Goal: Task Accomplishment & Management: Manage account settings

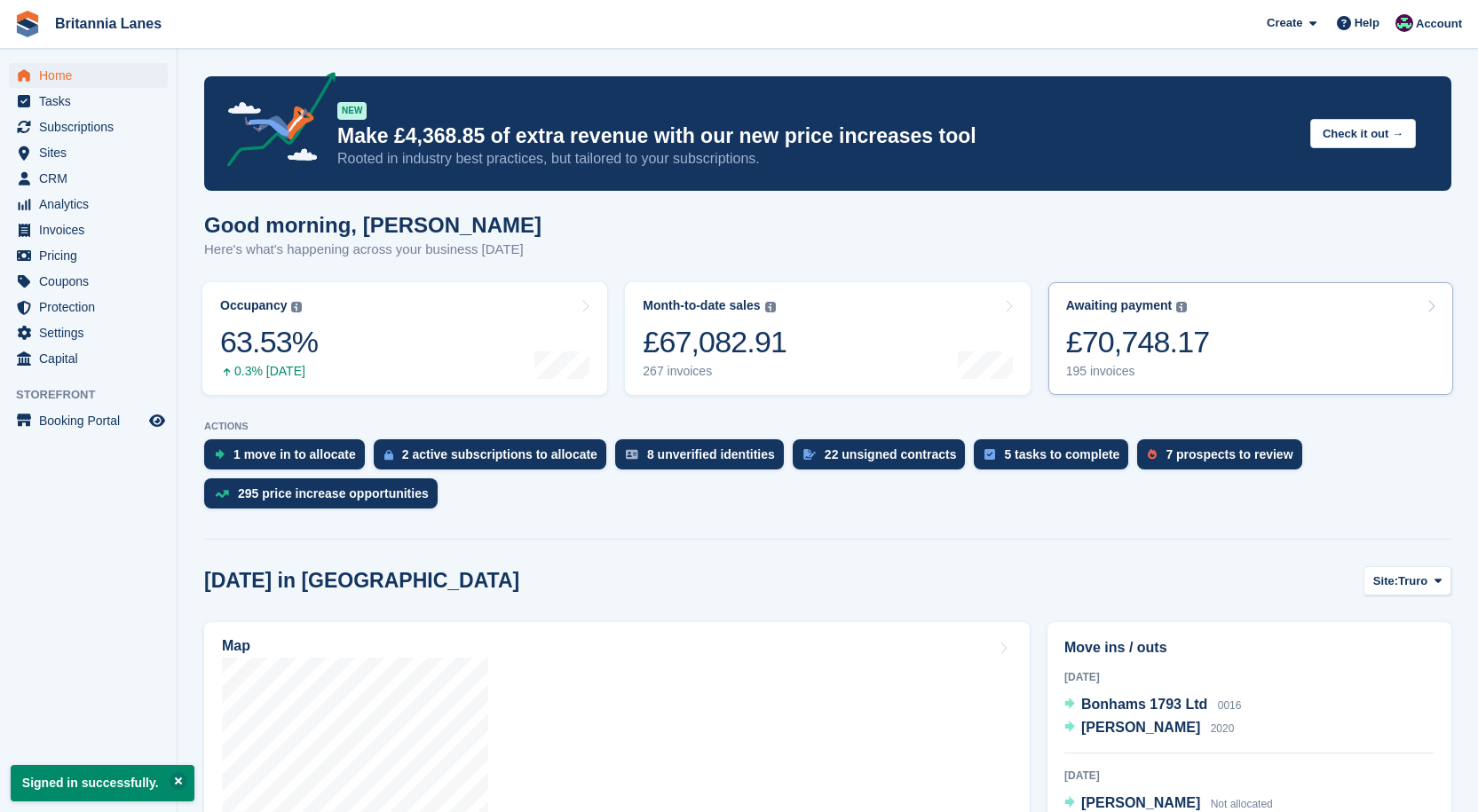
click at [836, 339] on div "£70,748.17" at bounding box center [1138, 342] width 144 height 37
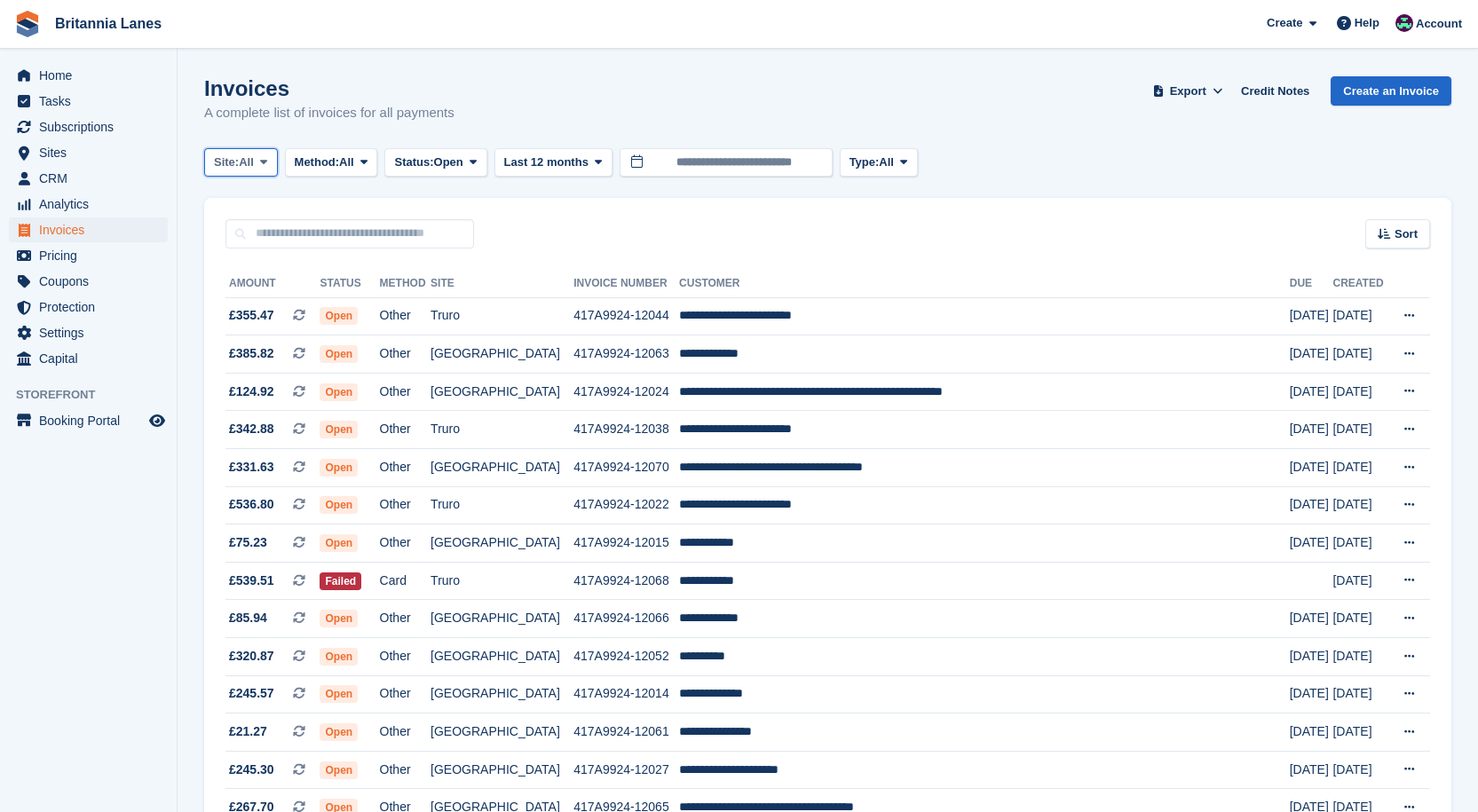
click at [244, 171] on span "All" at bounding box center [246, 163] width 15 height 18
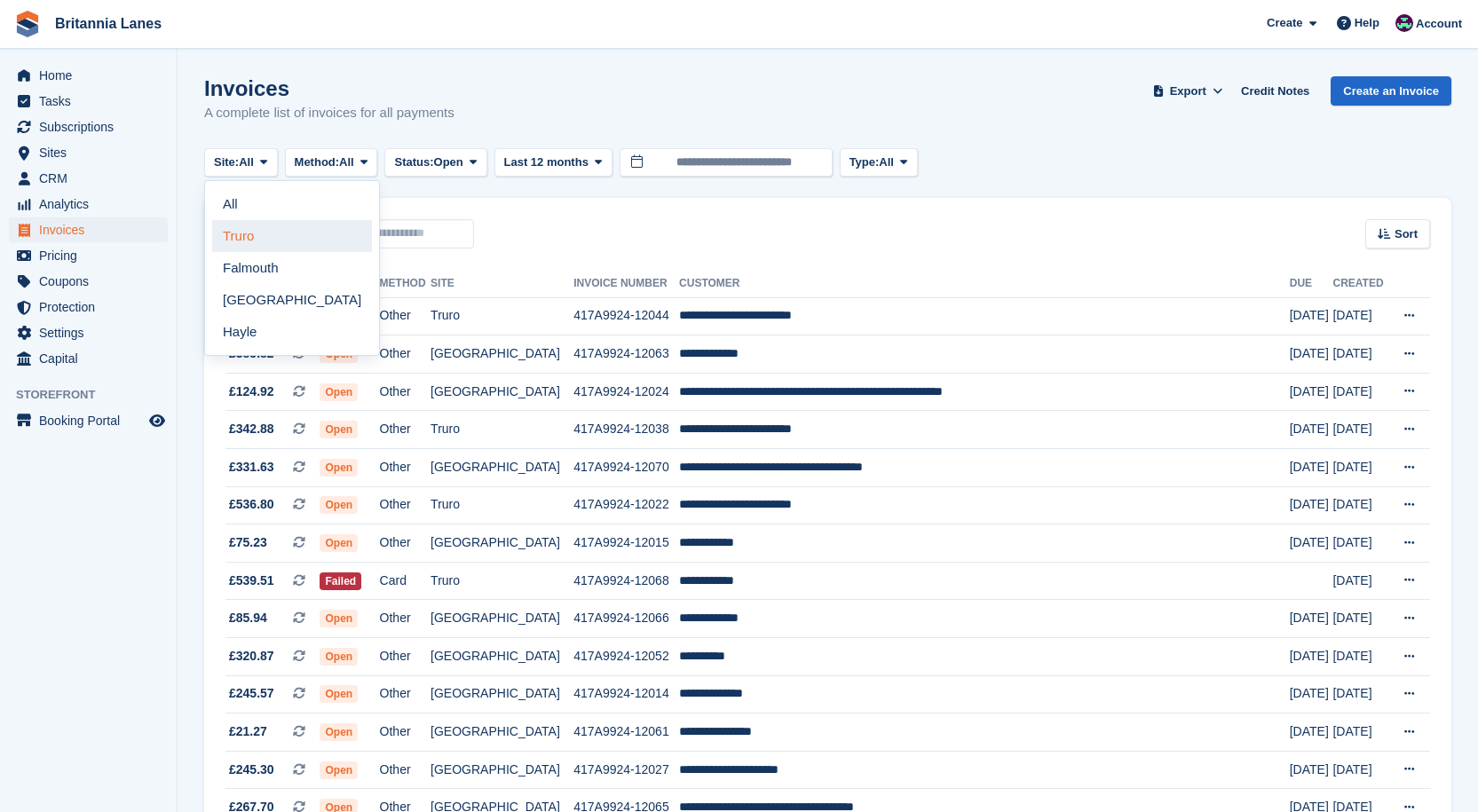
click at [251, 226] on link "Truro" at bounding box center [291, 236] width 160 height 32
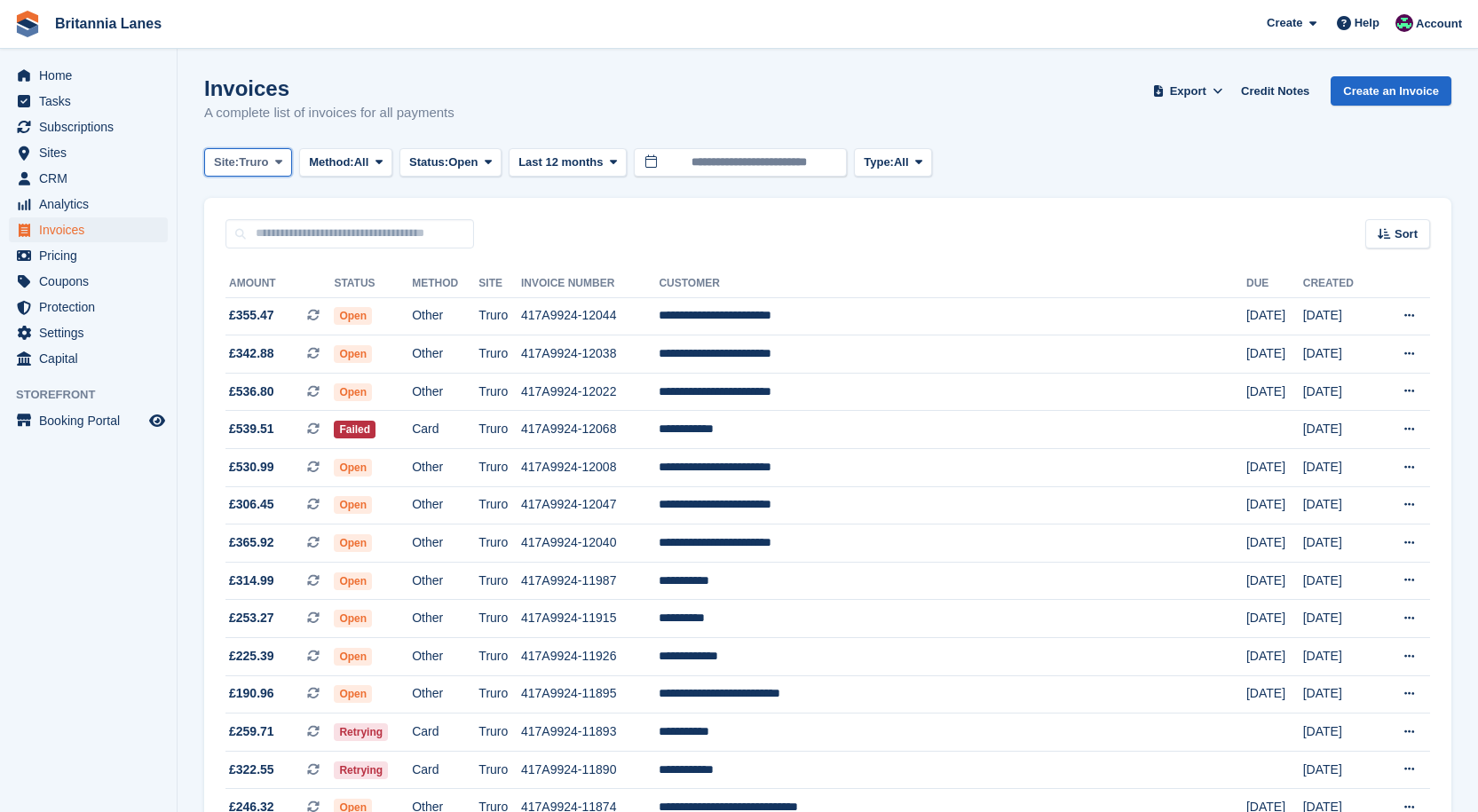
click at [239, 163] on span "Site:" at bounding box center [226, 163] width 25 height 18
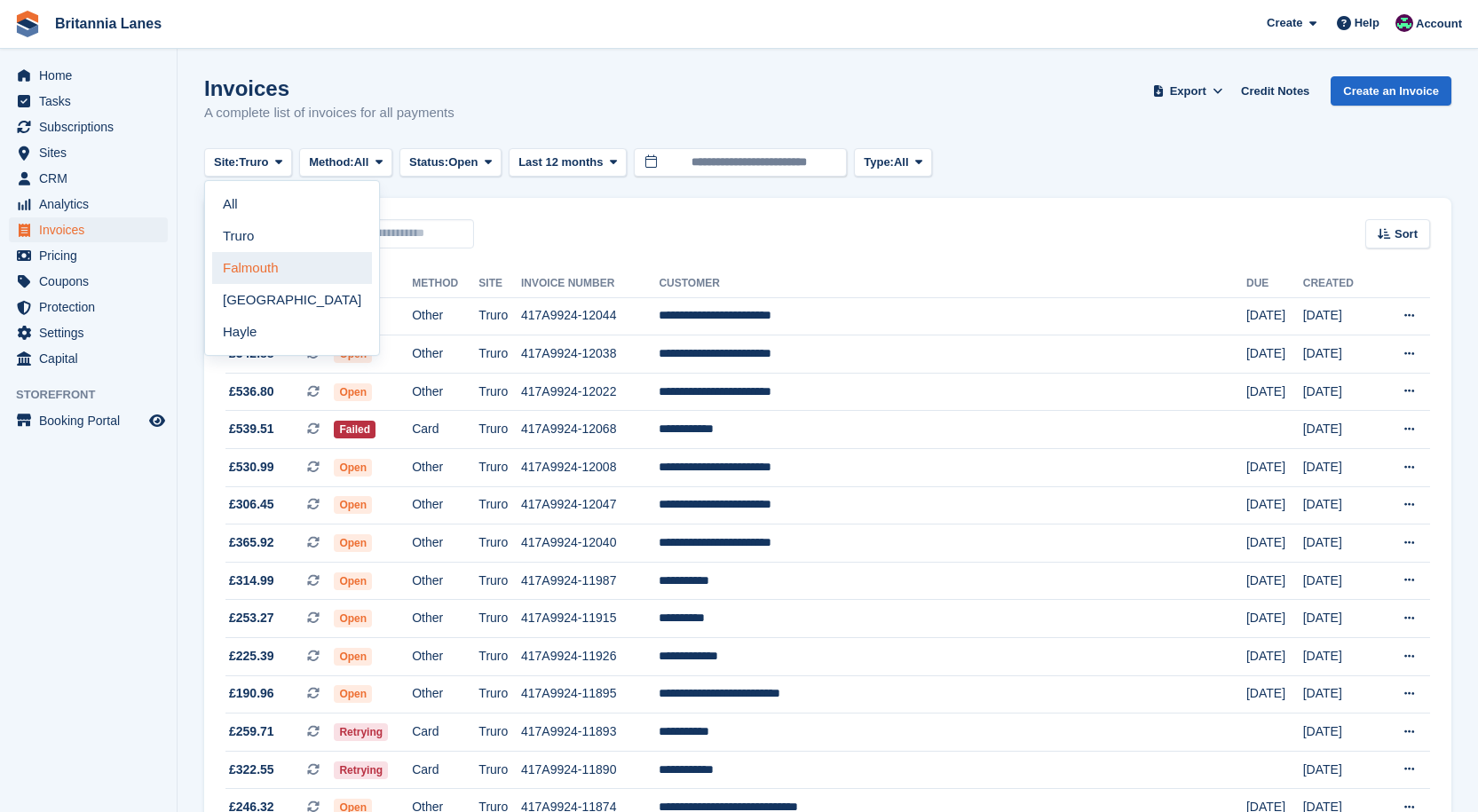
click at [260, 275] on link "Falmouth" at bounding box center [291, 268] width 160 height 32
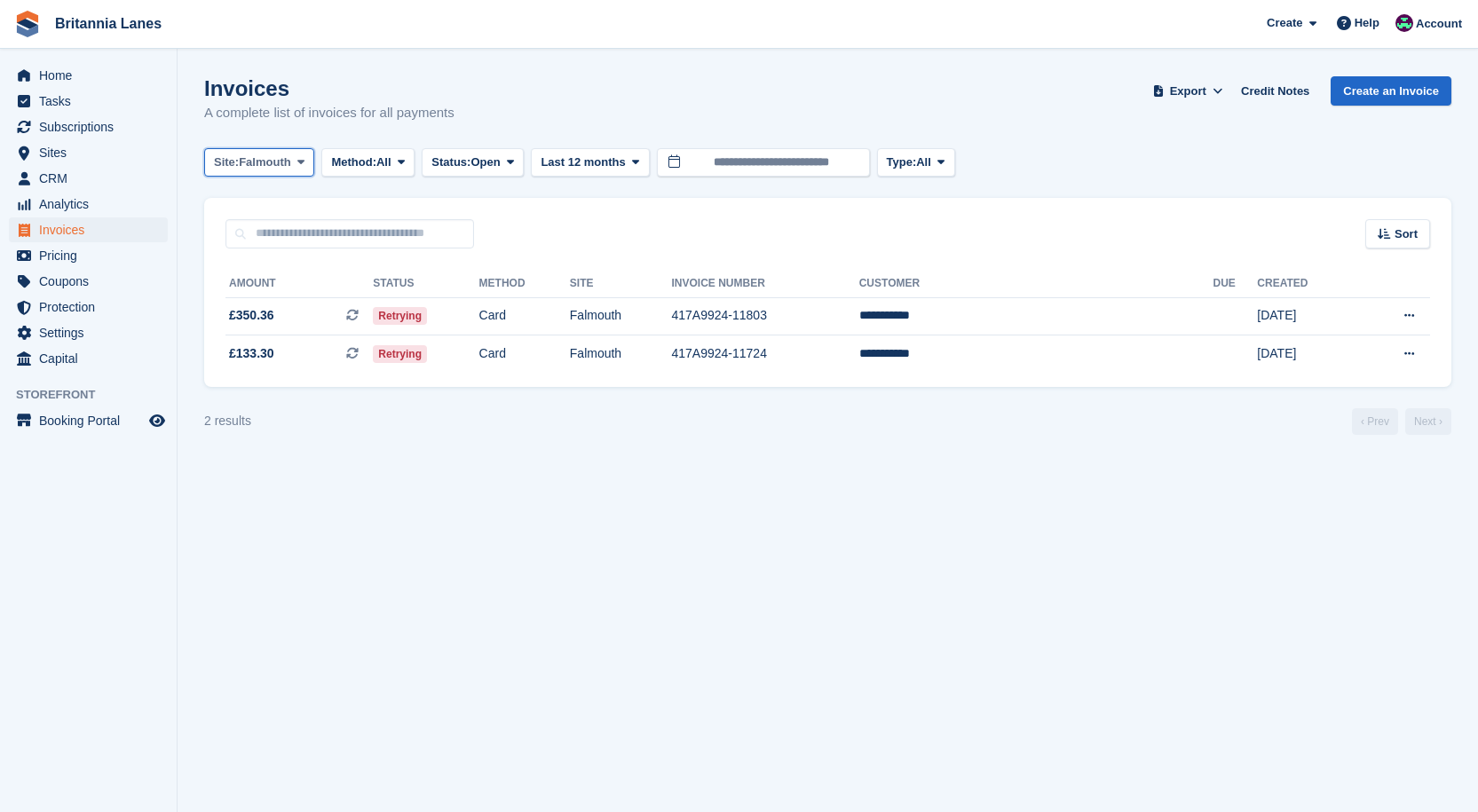
click at [234, 163] on span "Site:" at bounding box center [226, 163] width 25 height 18
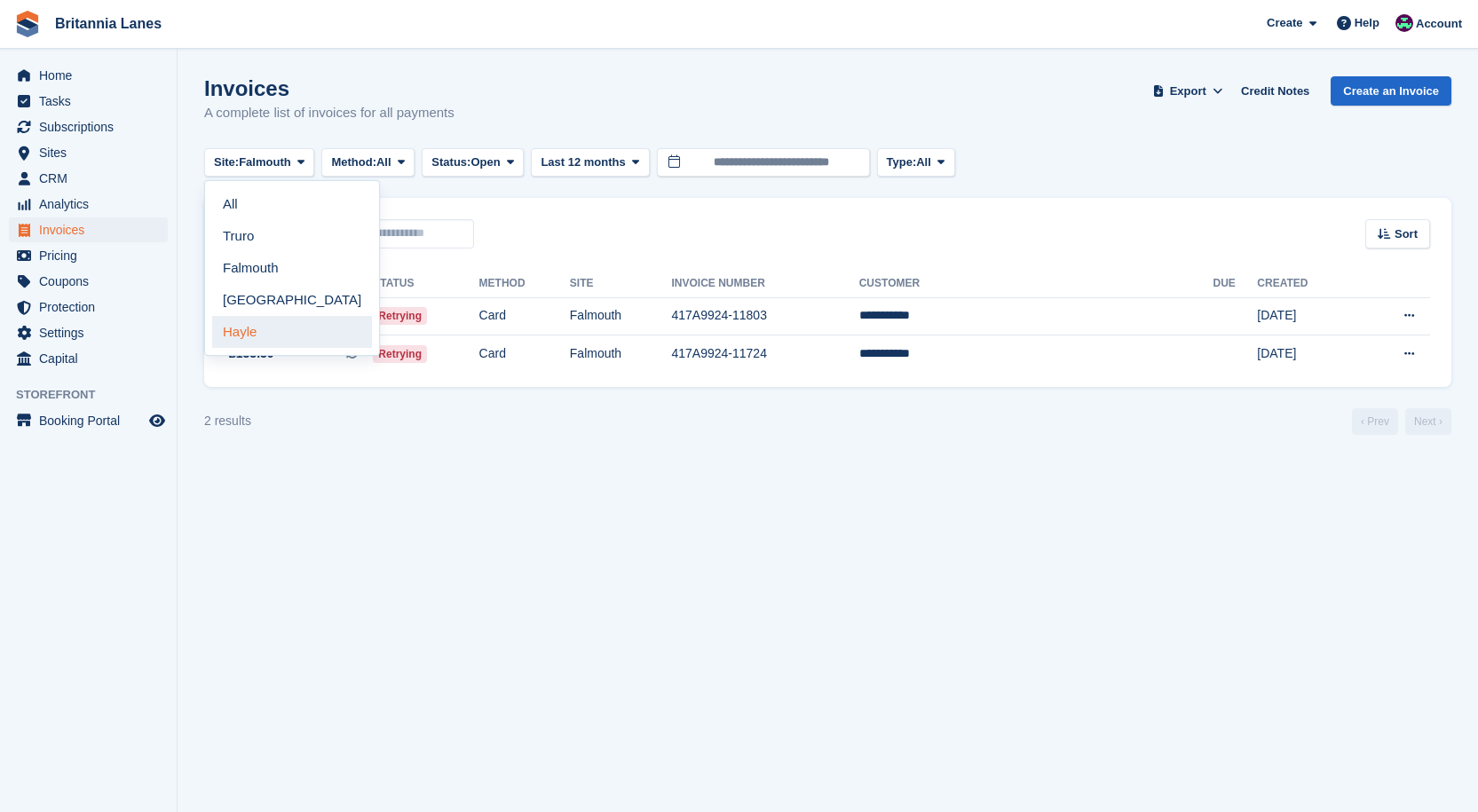
click at [261, 337] on link "Hayle" at bounding box center [291, 332] width 160 height 32
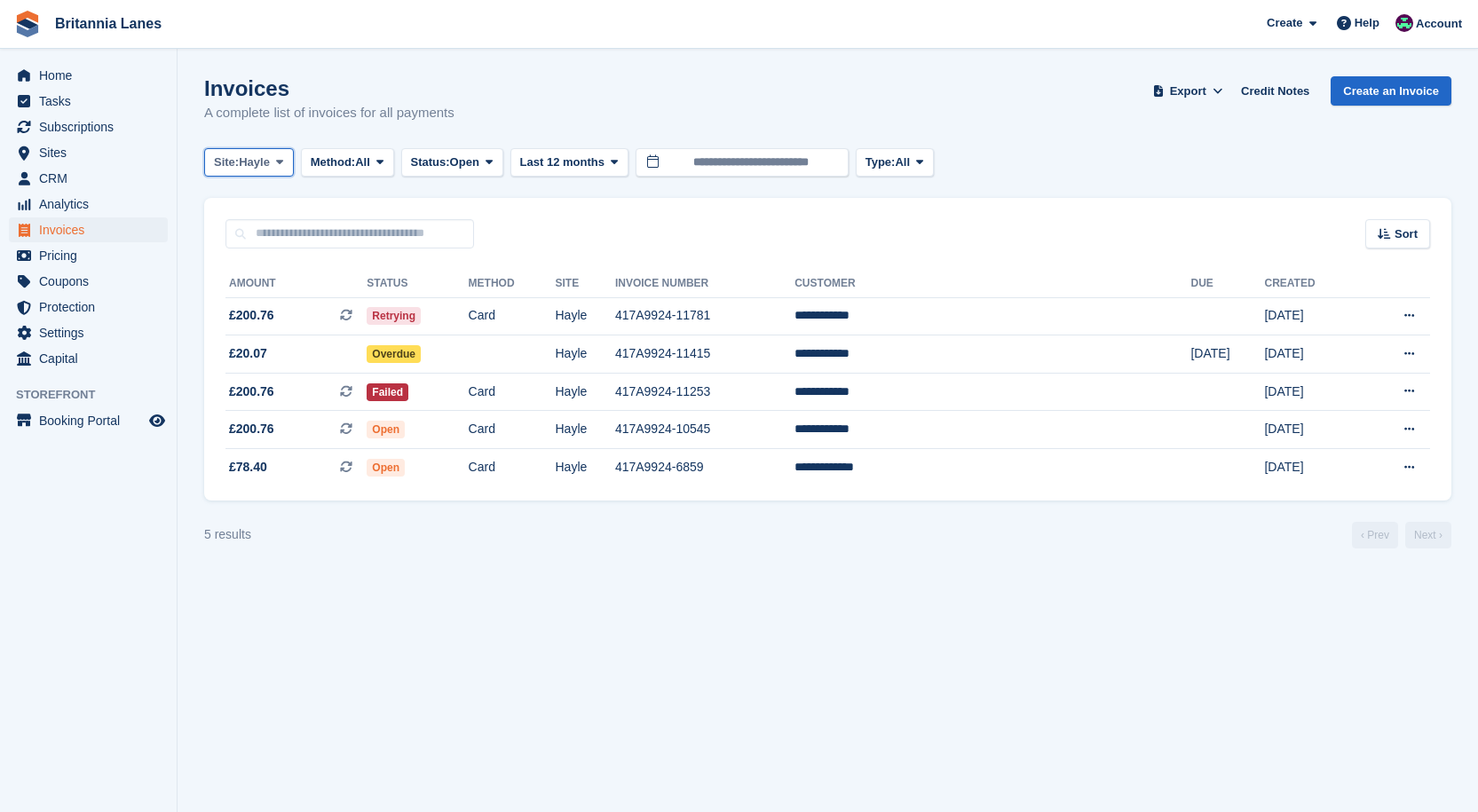
click at [268, 152] on button "Site: Hayle" at bounding box center [248, 163] width 89 height 29
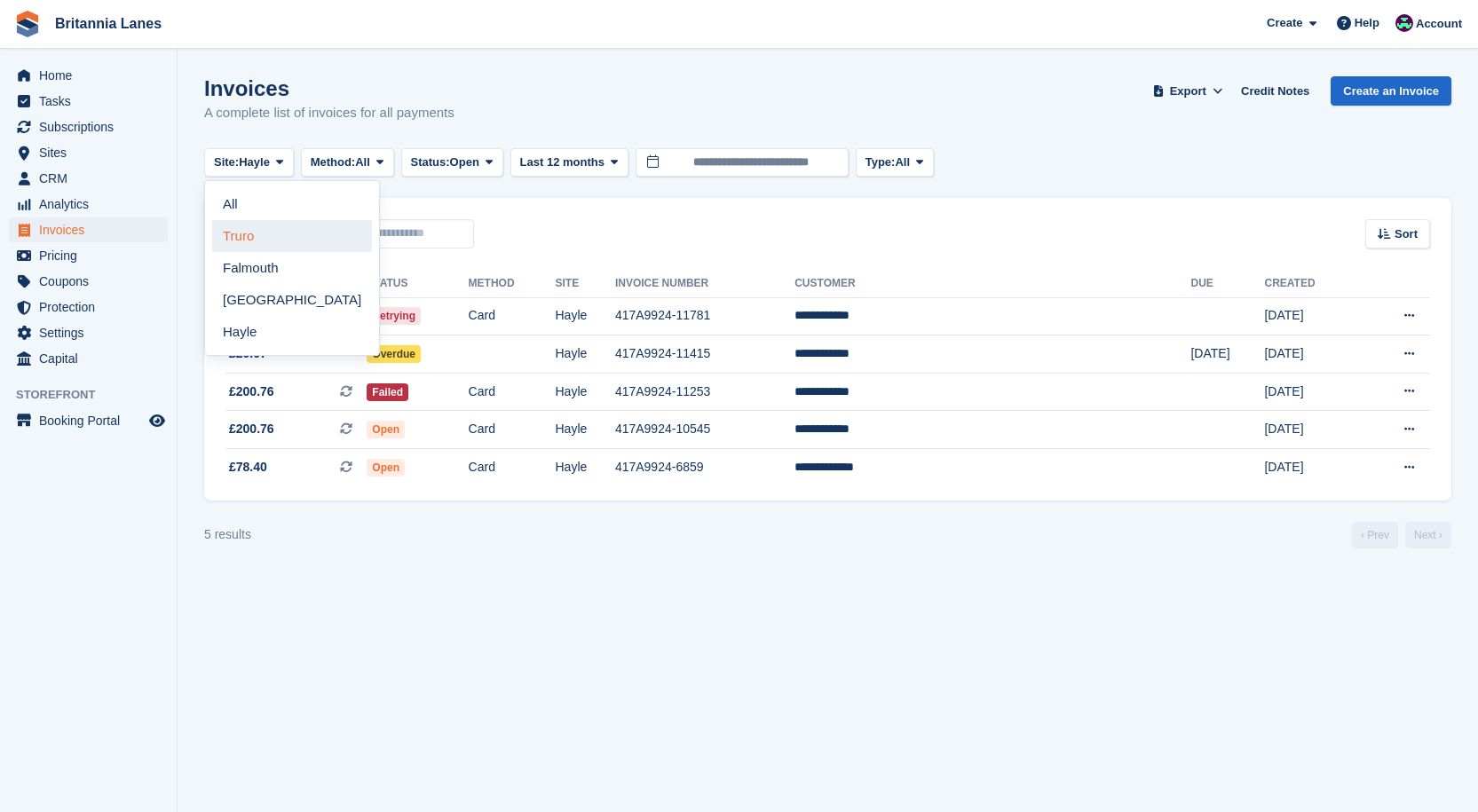
click at [273, 243] on link "Truro" at bounding box center [291, 236] width 160 height 32
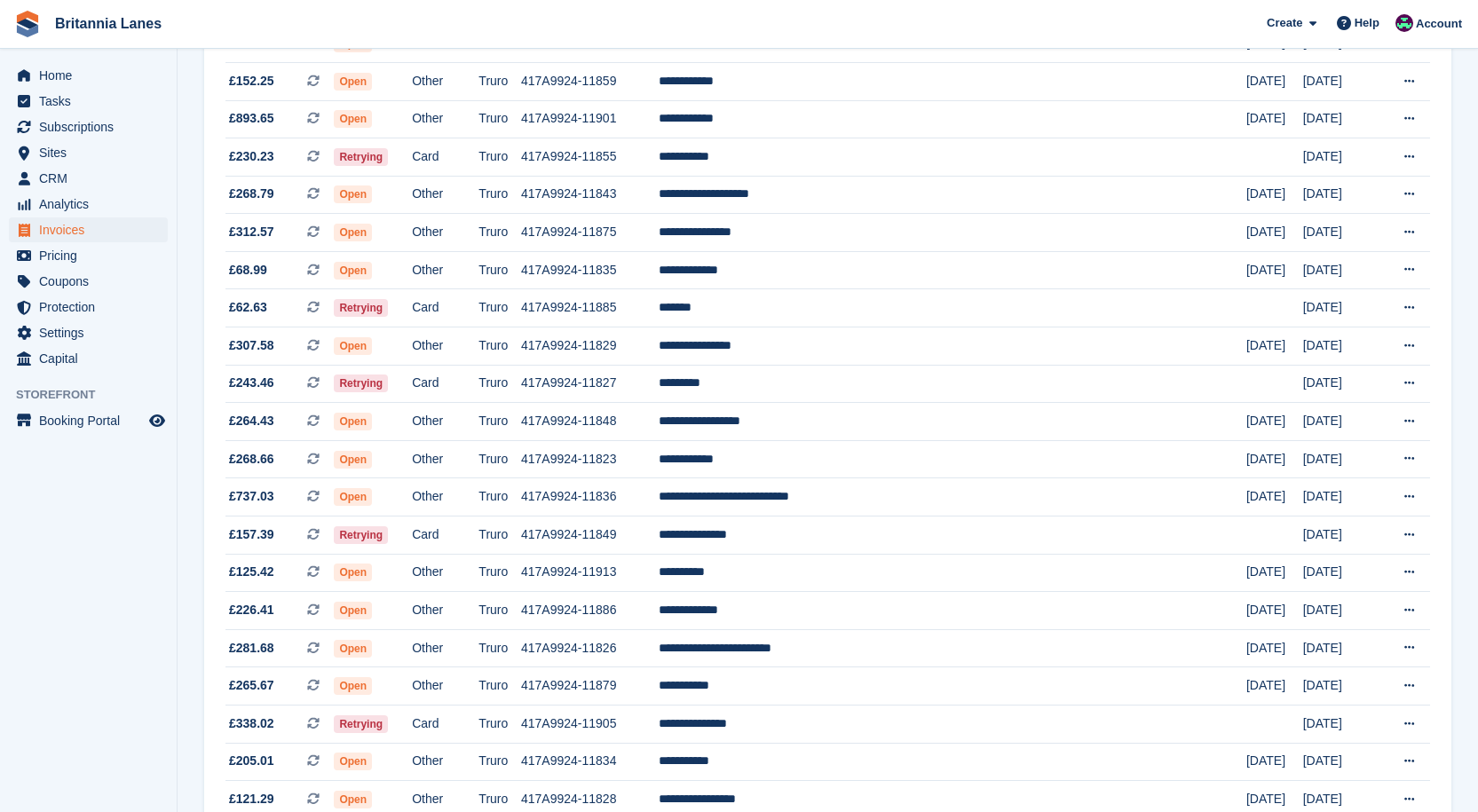
scroll to position [1463, 0]
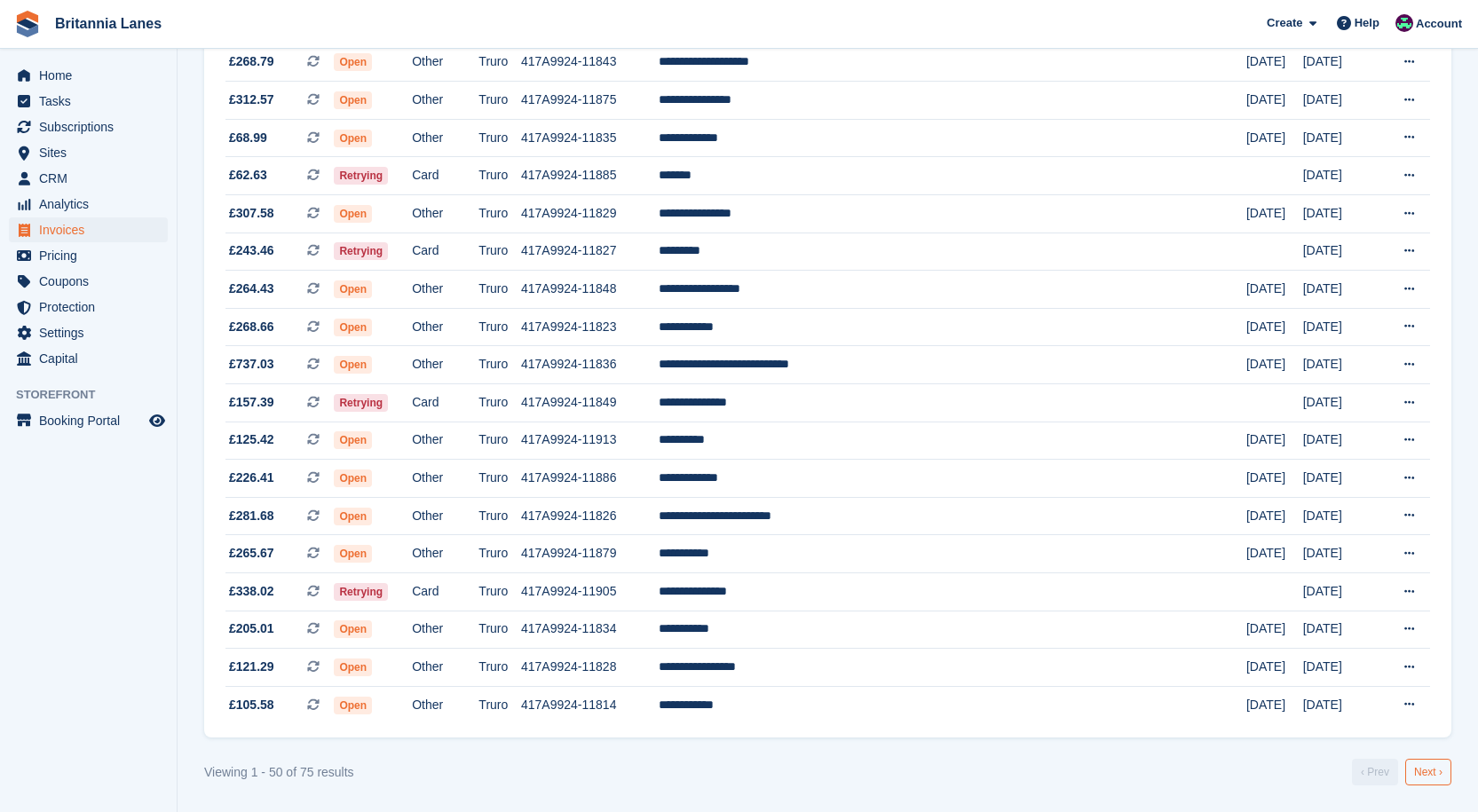
click at [1424, 768] on link "Next ›" at bounding box center [1428, 772] width 46 height 27
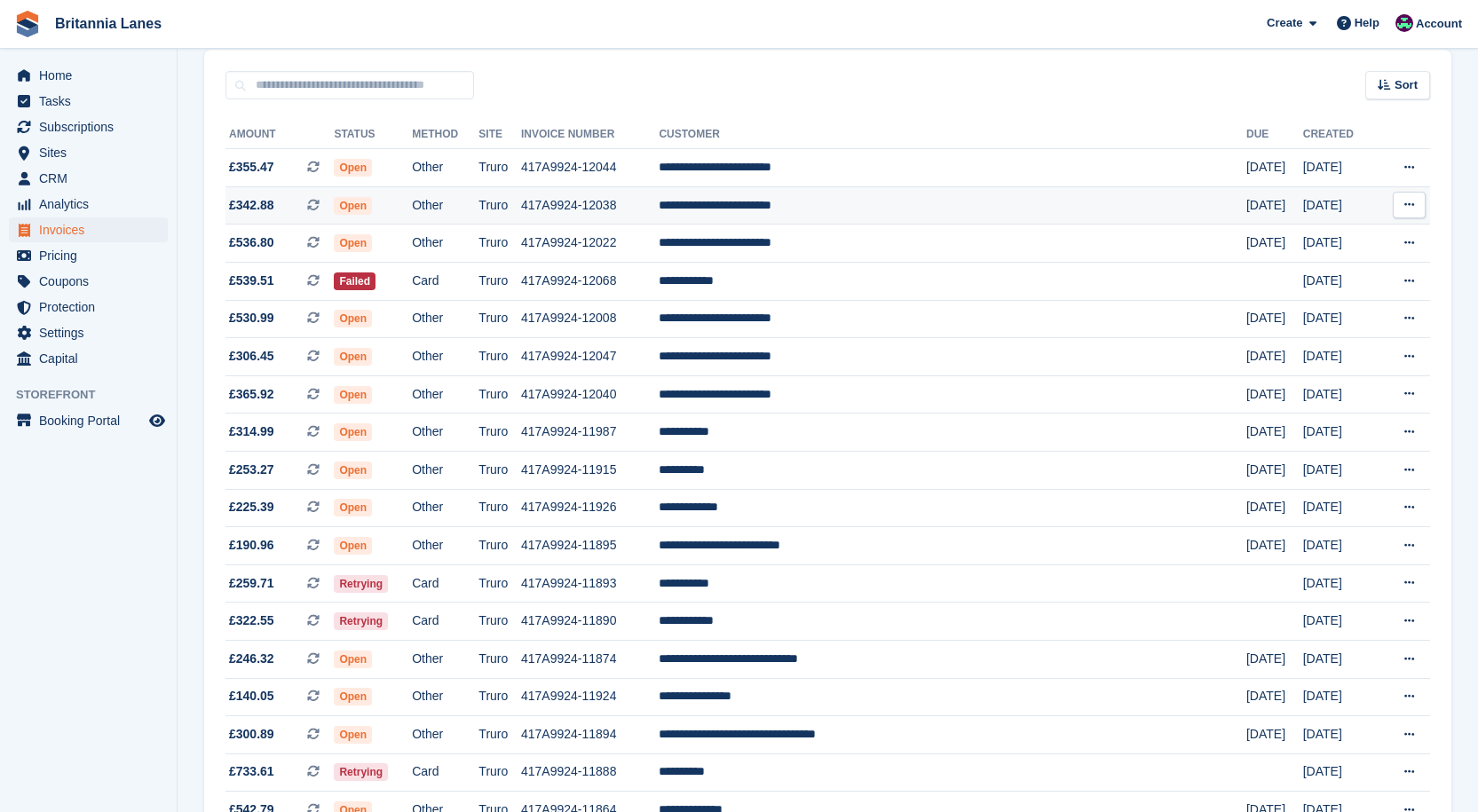
scroll to position [88, 0]
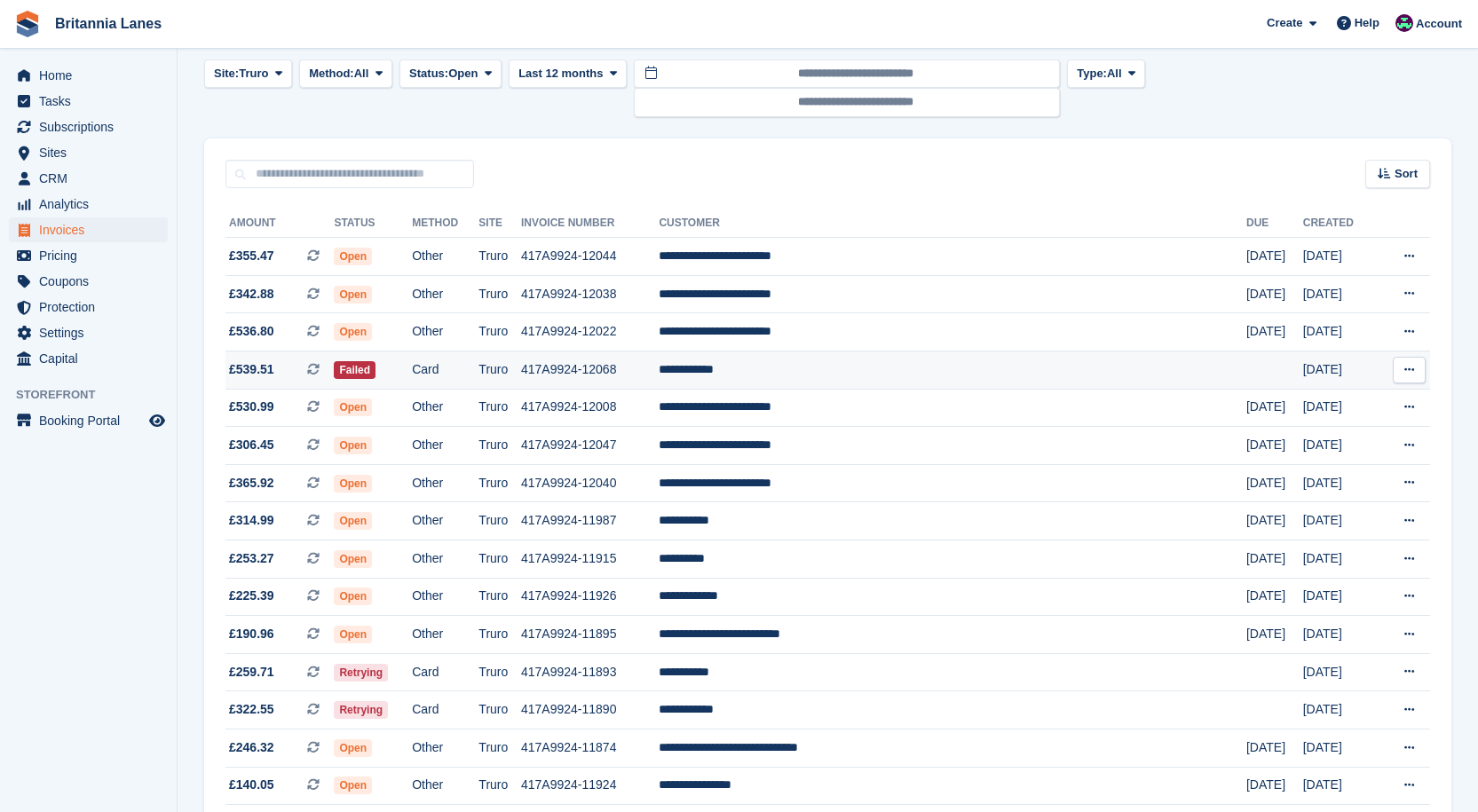
click at [871, 370] on td "**********" at bounding box center [953, 369] width 588 height 38
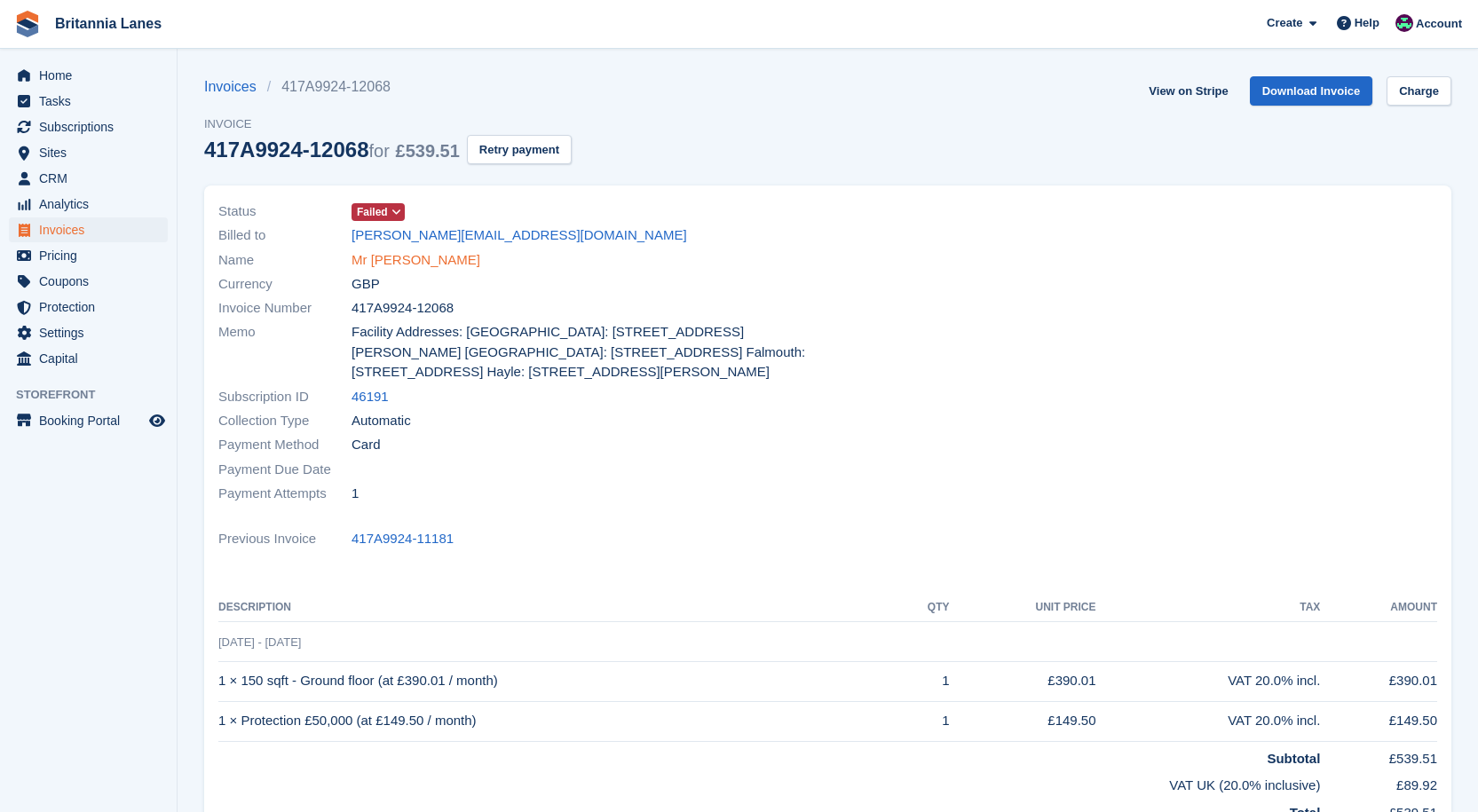
click at [424, 261] on link "Mr [PERSON_NAME]" at bounding box center [416, 260] width 129 height 21
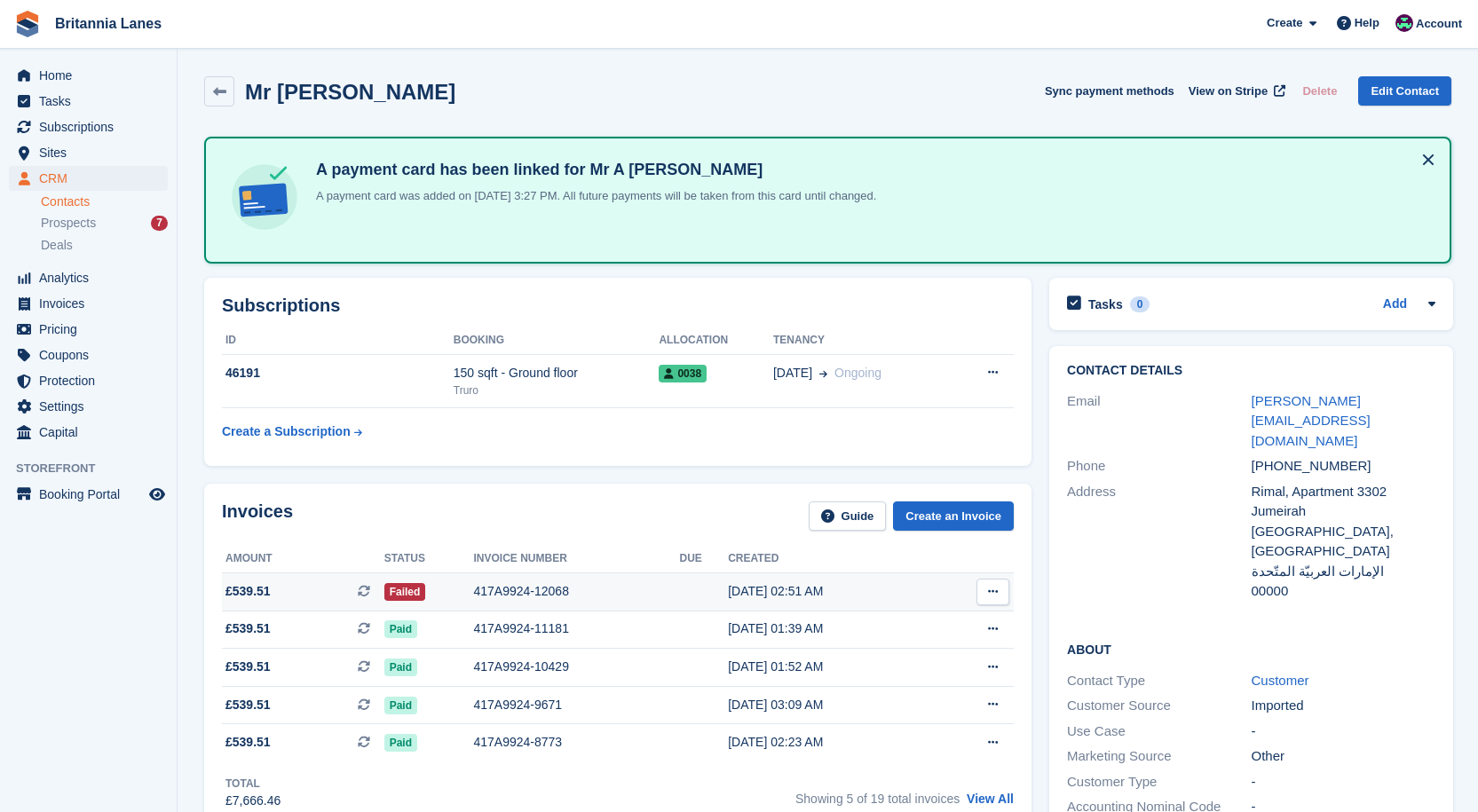
click at [491, 586] on div "417A9924-12068" at bounding box center [576, 591] width 206 height 19
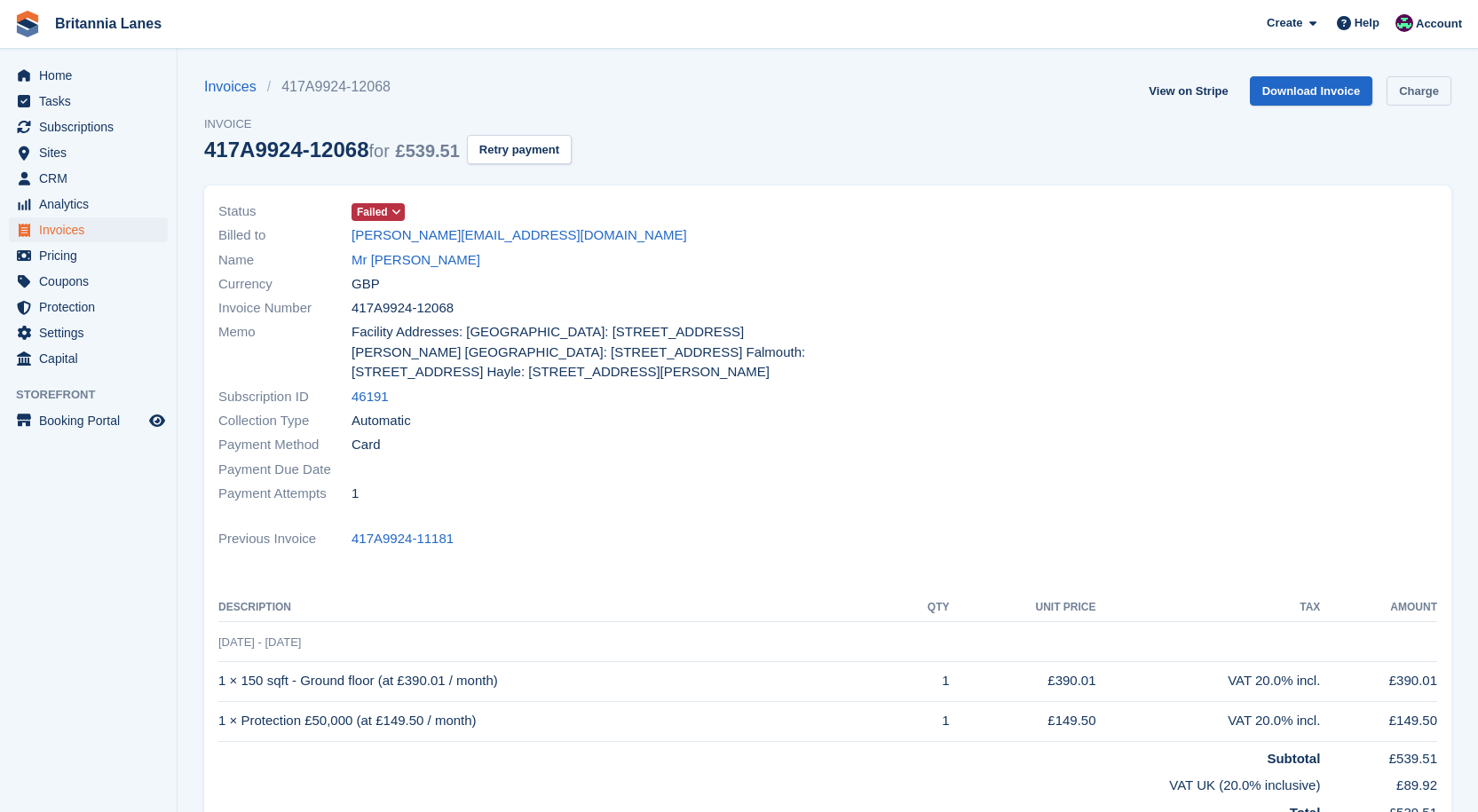
click at [1423, 95] on link "Charge" at bounding box center [1418, 90] width 65 height 29
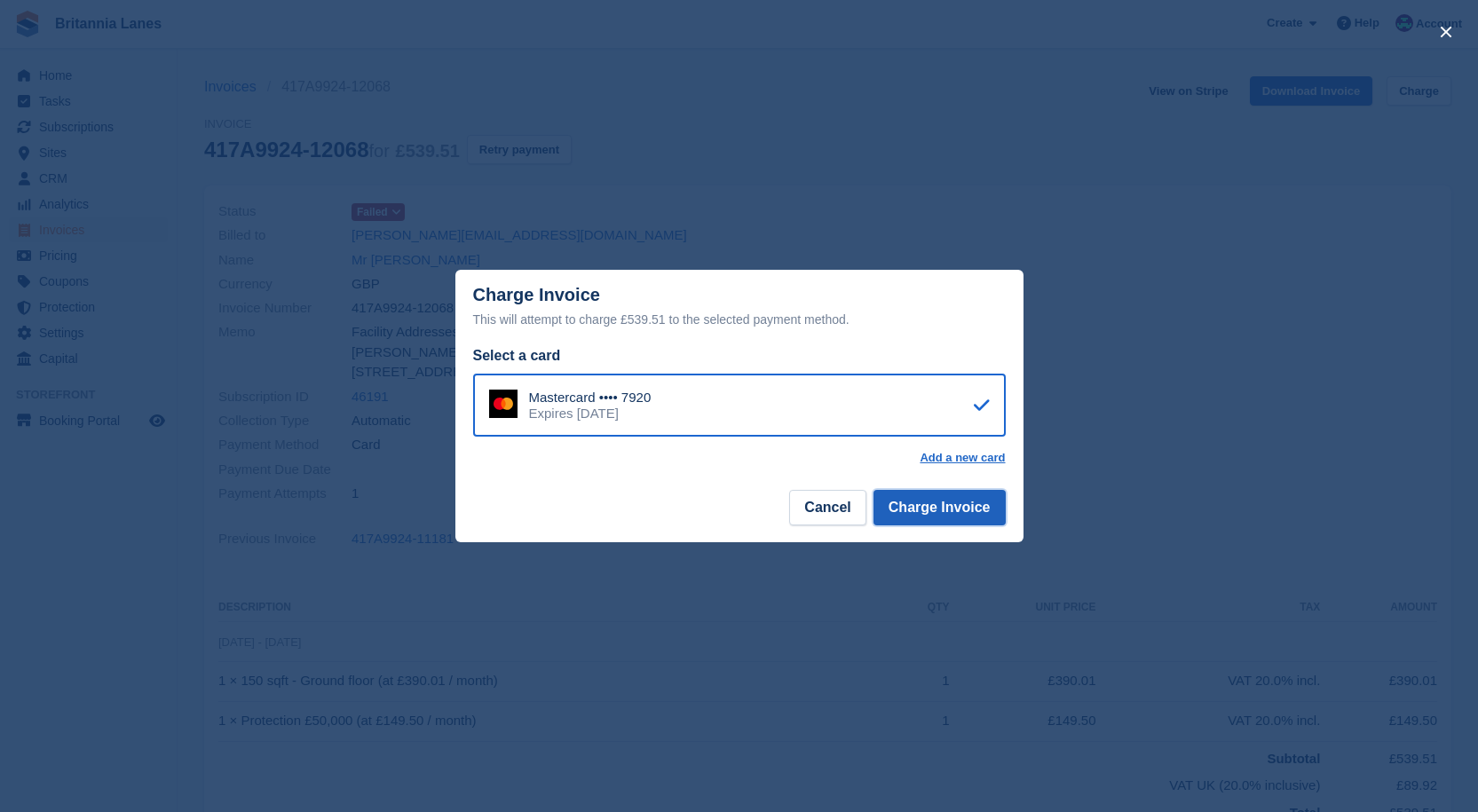
click at [948, 510] on button "Charge Invoice" at bounding box center [939, 507] width 132 height 36
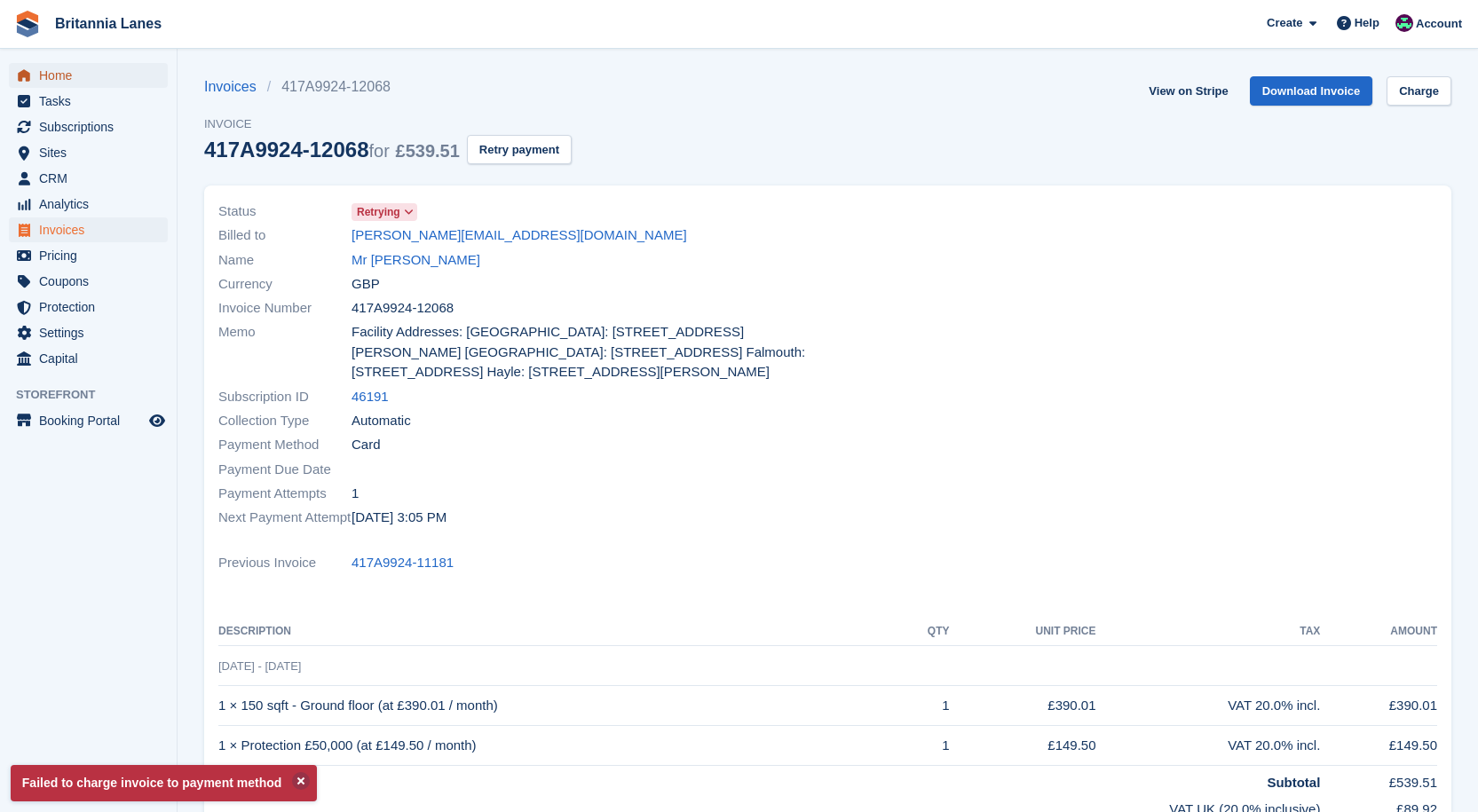
click at [112, 66] on span "Home" at bounding box center [92, 76] width 106 height 25
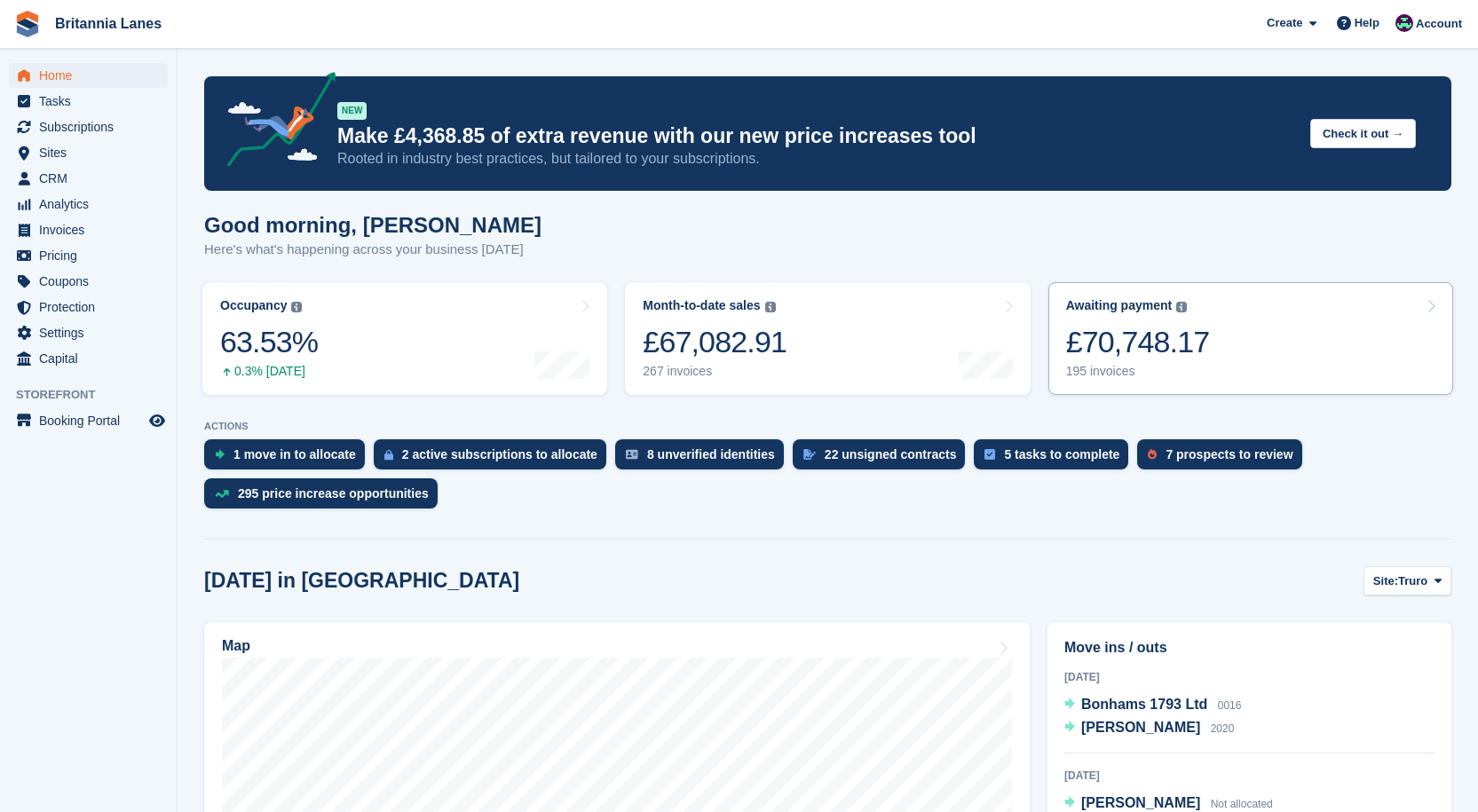
click at [1155, 321] on div "Awaiting payment The total outstanding balance on all open invoices. £70,748.17…" at bounding box center [1138, 339] width 144 height 80
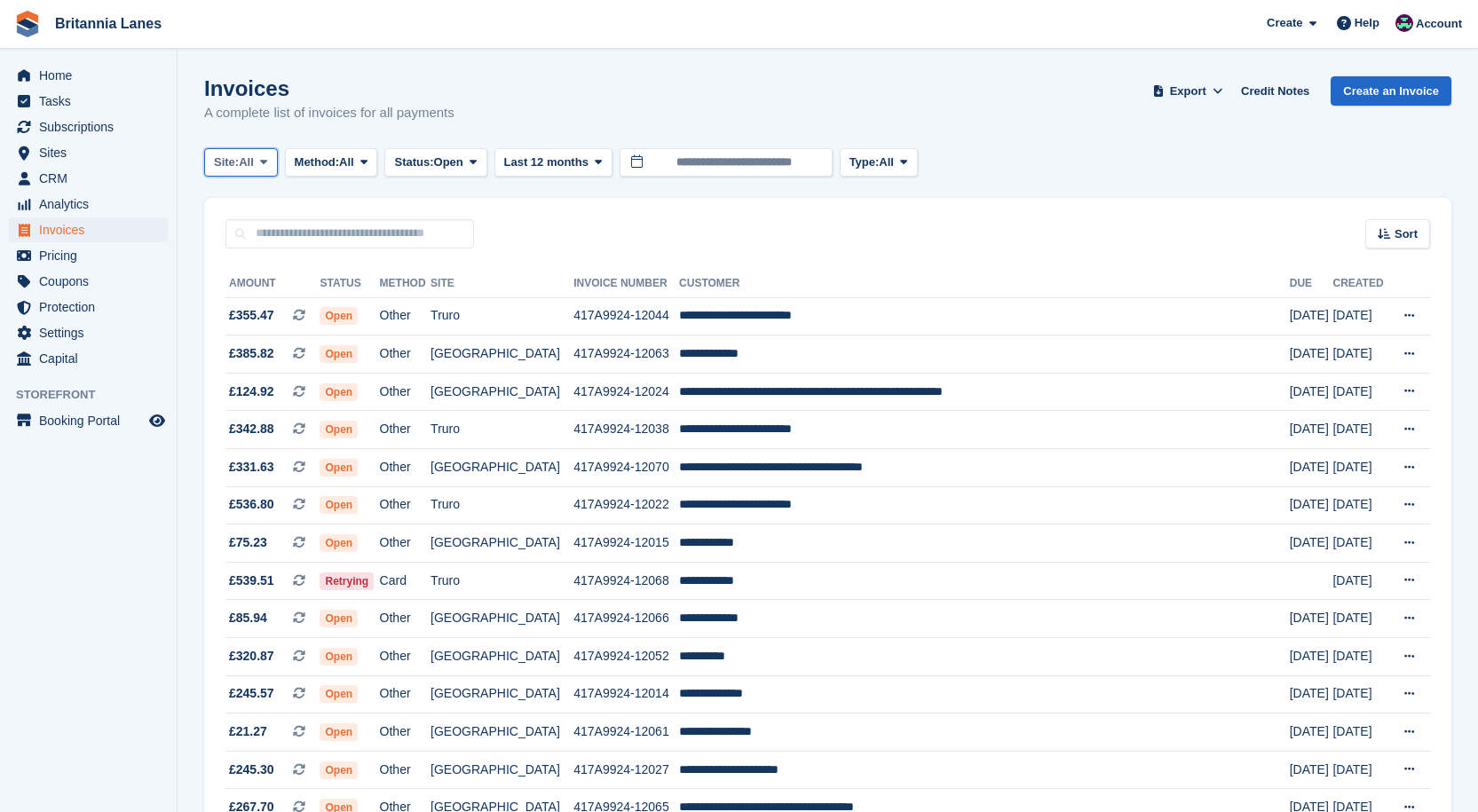
click at [237, 153] on button "Site: All" at bounding box center [240, 163] width 73 height 29
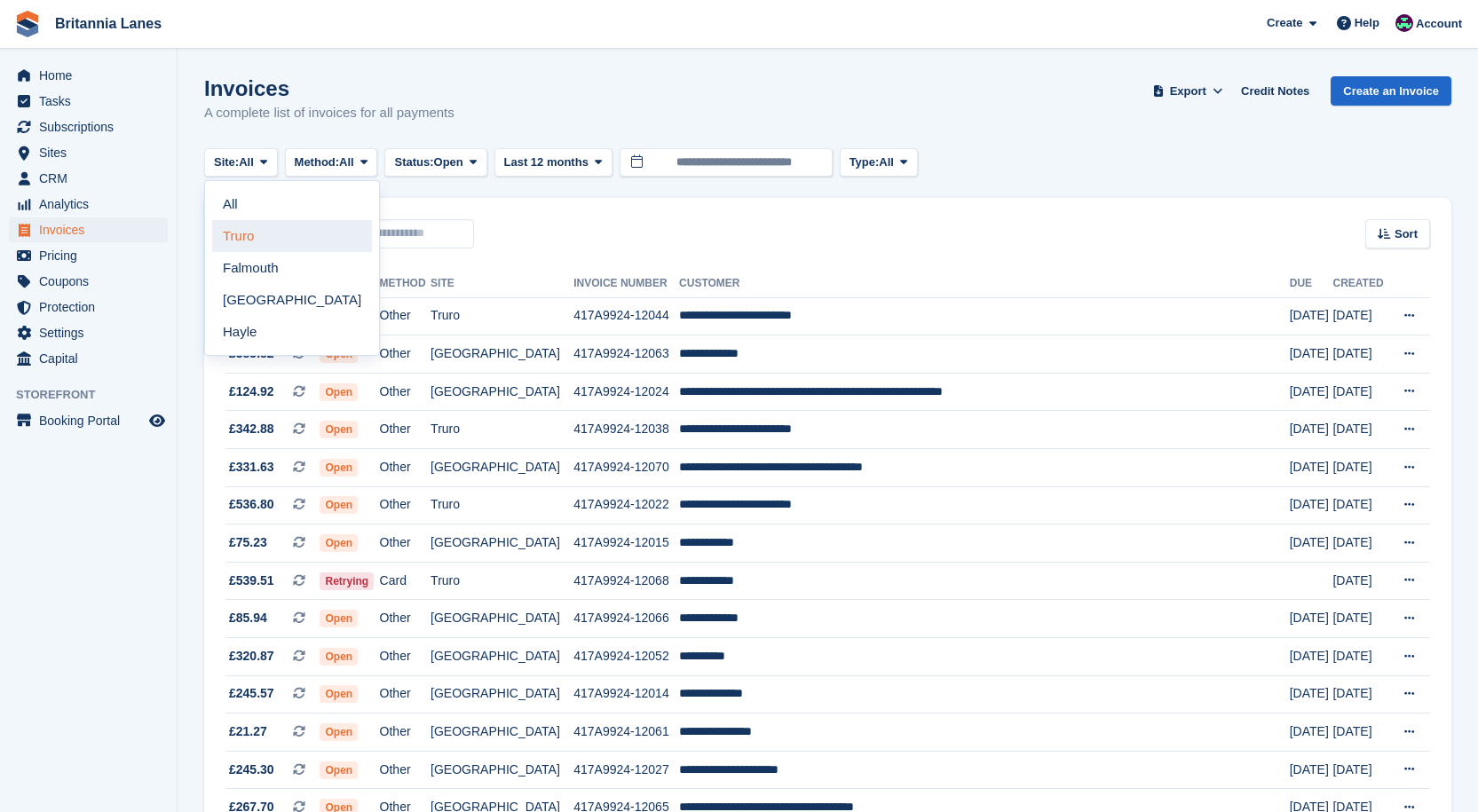
click at [214, 233] on link "Truro" at bounding box center [291, 236] width 160 height 32
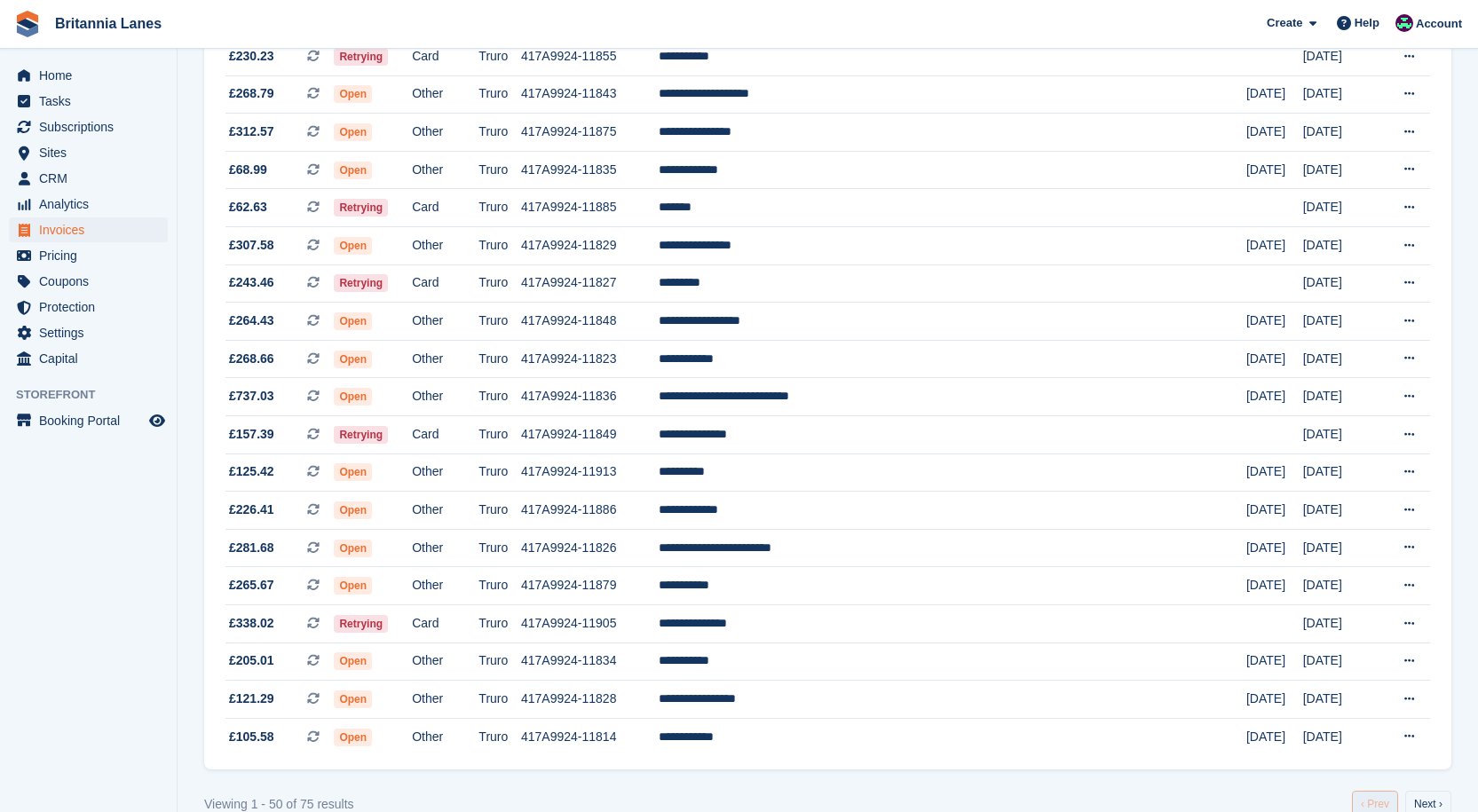
scroll to position [1463, 0]
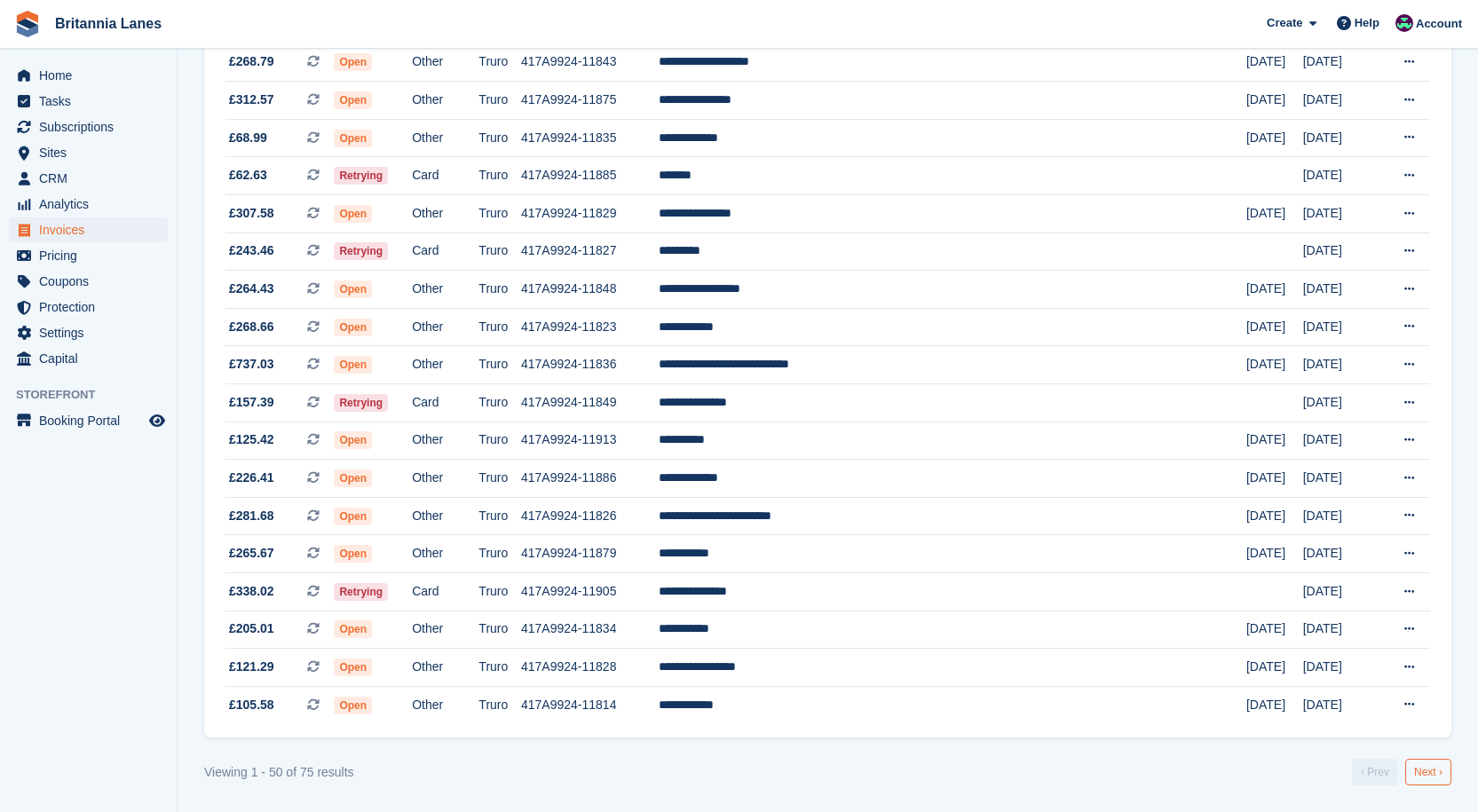
click at [1449, 777] on link "Next ›" at bounding box center [1428, 772] width 46 height 27
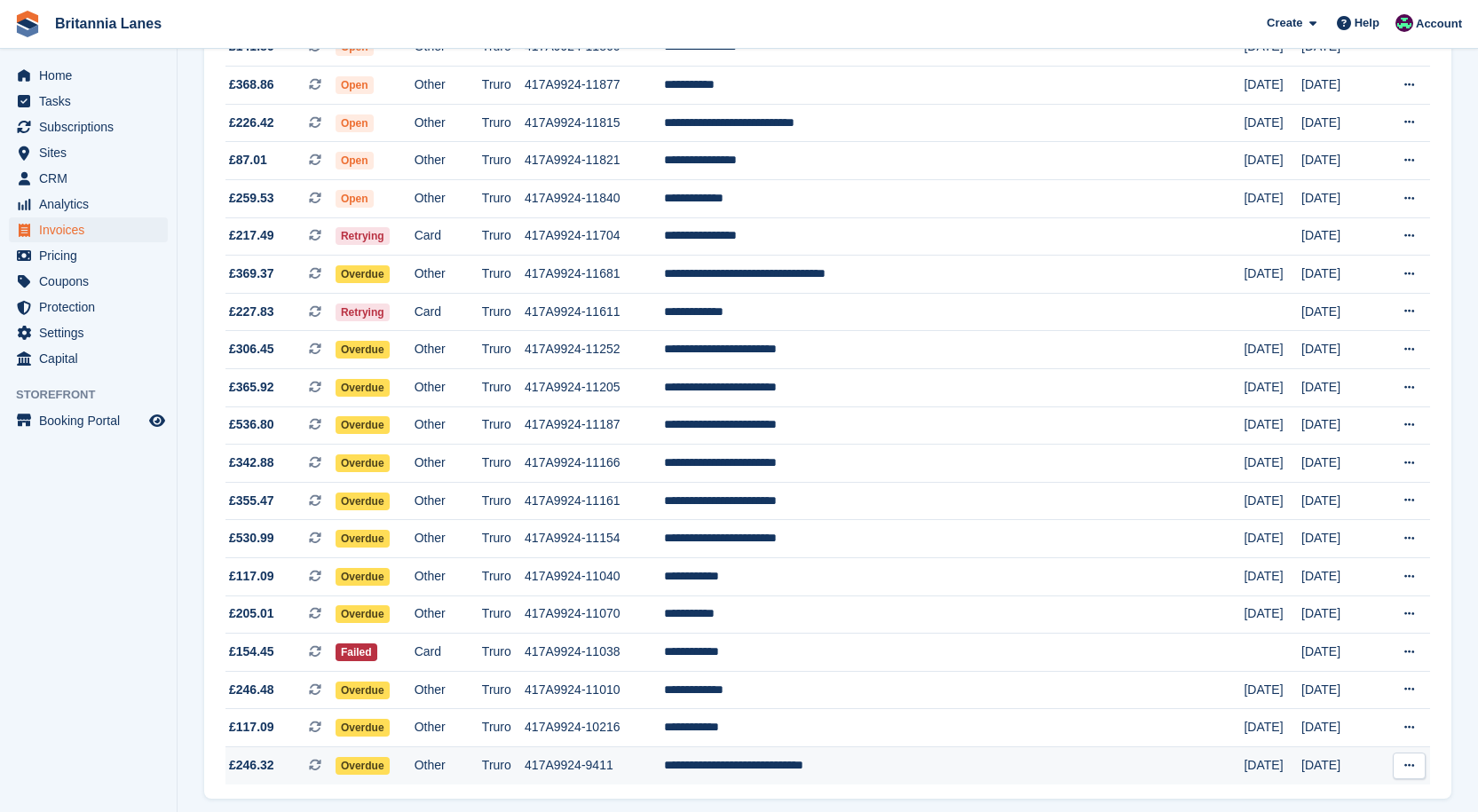
scroll to position [431, 0]
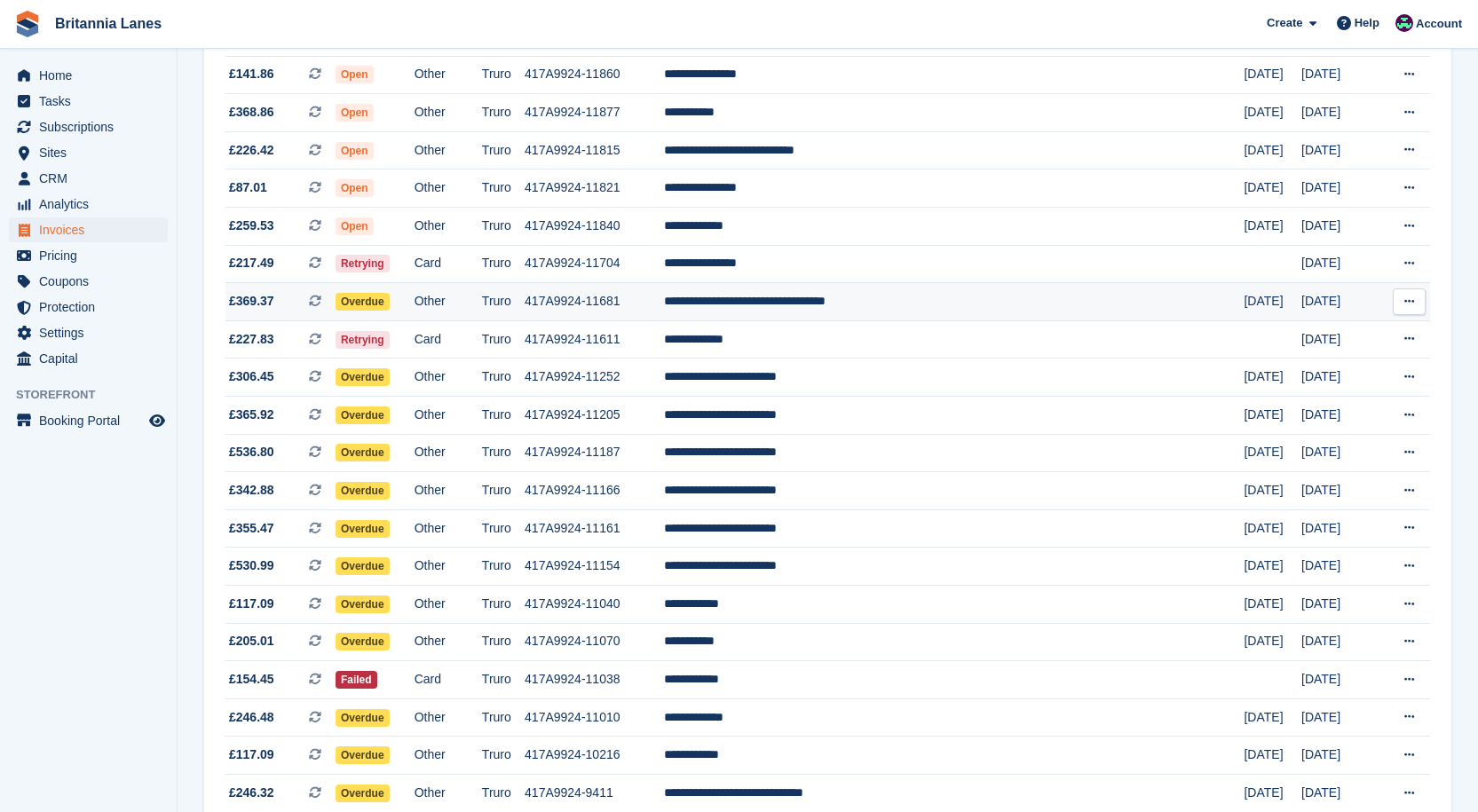
click at [843, 294] on td "**********" at bounding box center [953, 302] width 580 height 38
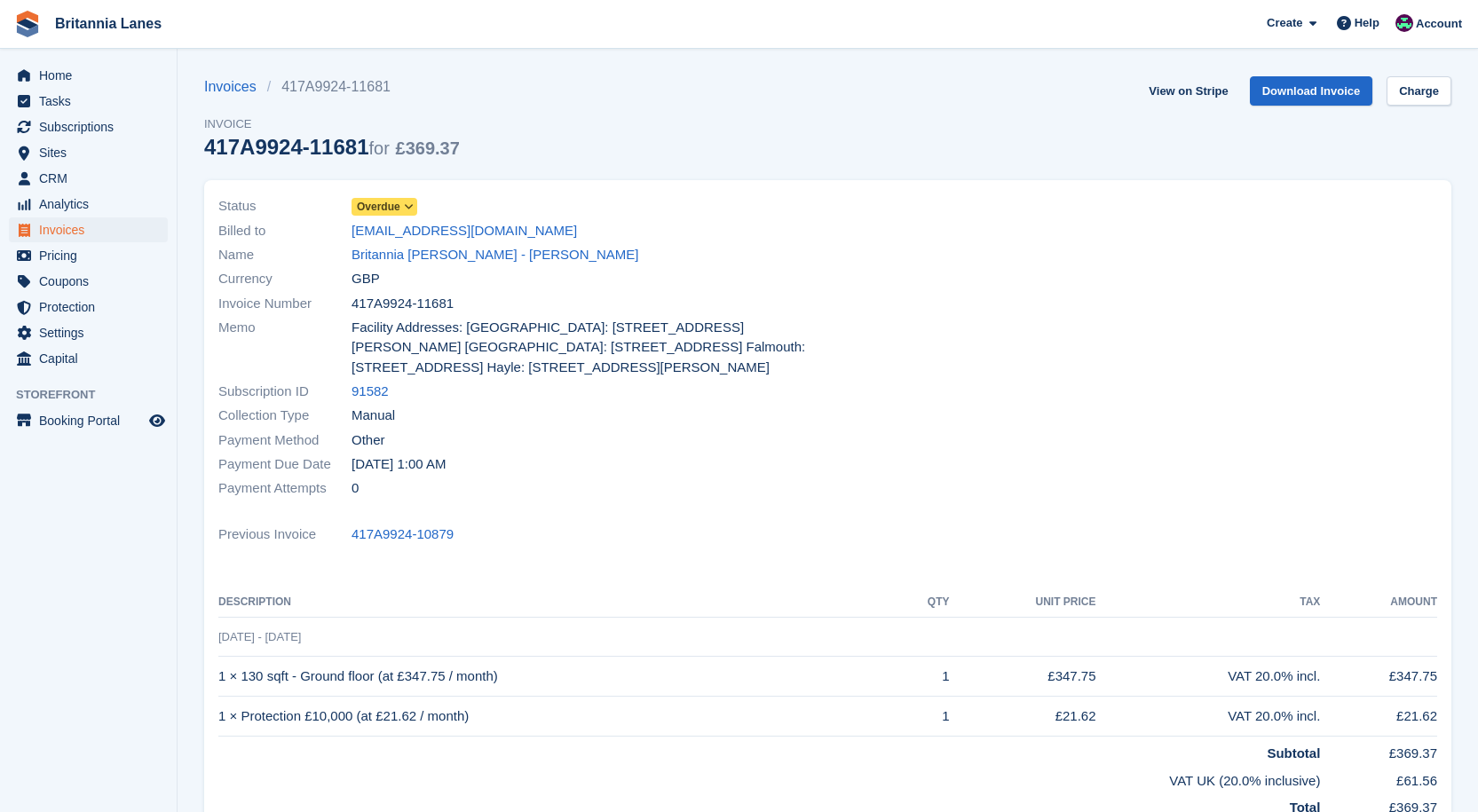
click at [390, 200] on span "Overdue" at bounding box center [378, 206] width 44 height 16
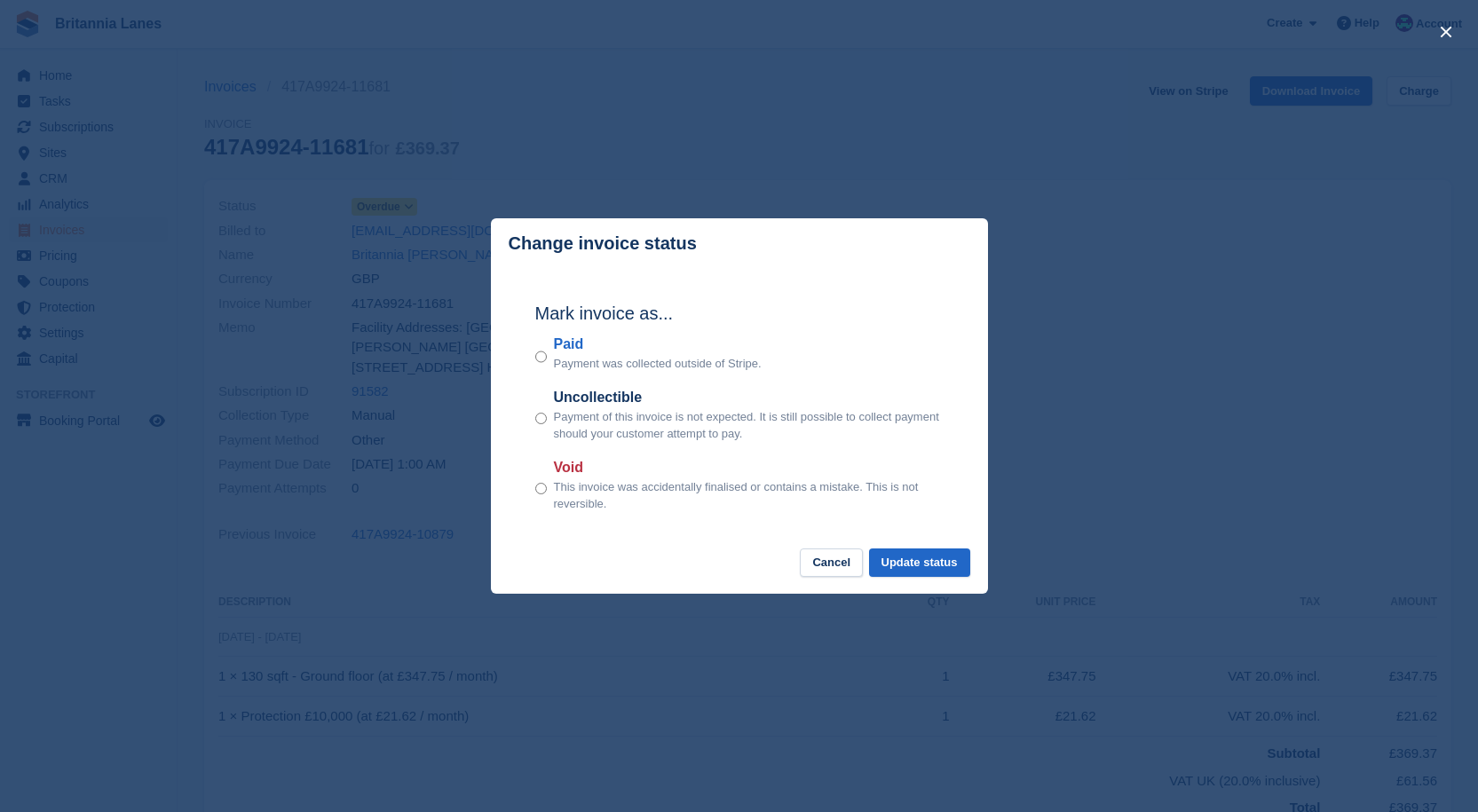
click at [568, 340] on label "Paid" at bounding box center [658, 344] width 207 height 21
click at [912, 561] on button "Update status" at bounding box center [919, 563] width 101 height 29
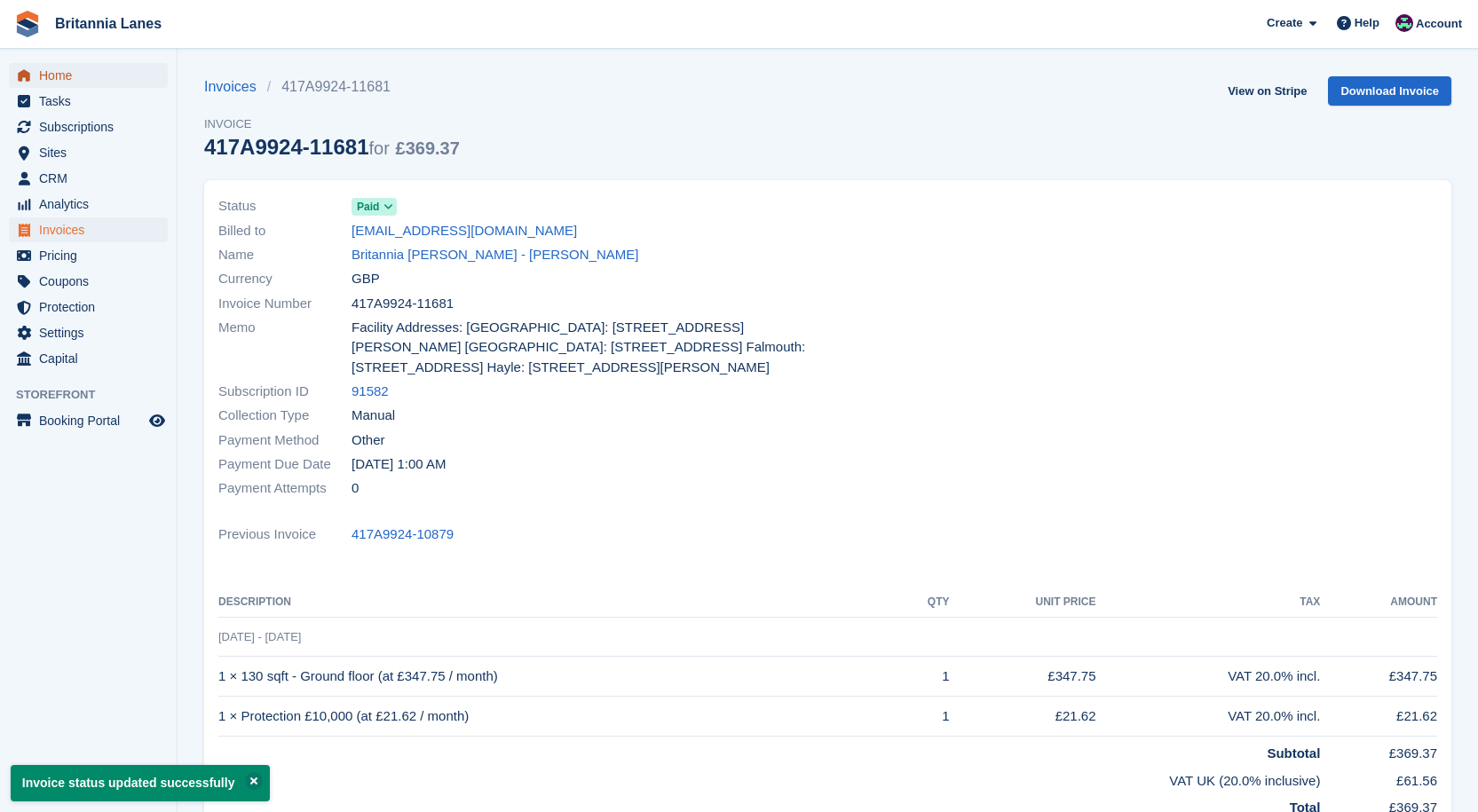
click at [66, 71] on span "Home" at bounding box center [92, 76] width 106 height 25
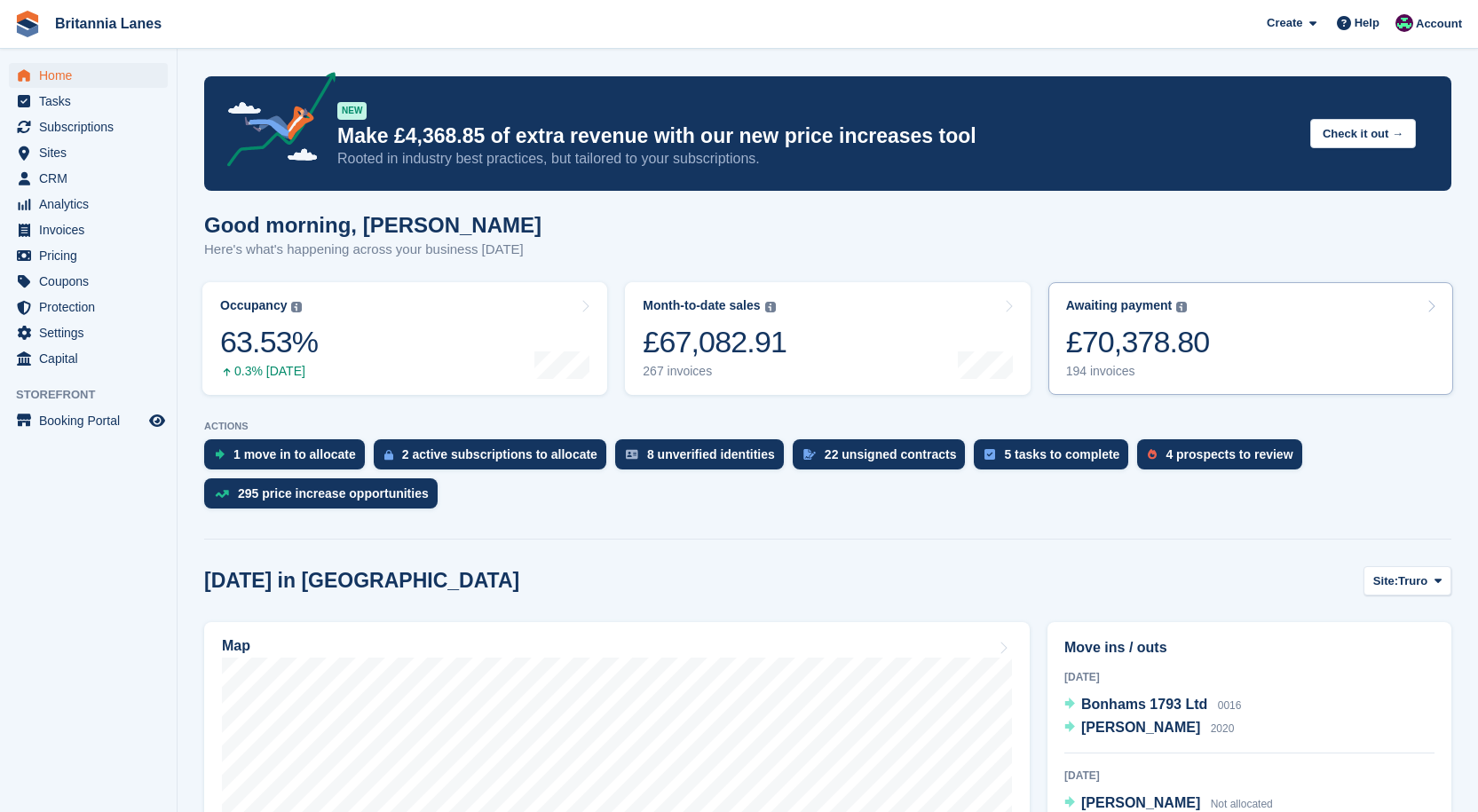
drag, startPoint x: 1181, startPoint y: 341, endPoint x: 1124, endPoint y: 339, distance: 57.0
click at [1179, 340] on div "£70,378.80" at bounding box center [1138, 342] width 144 height 37
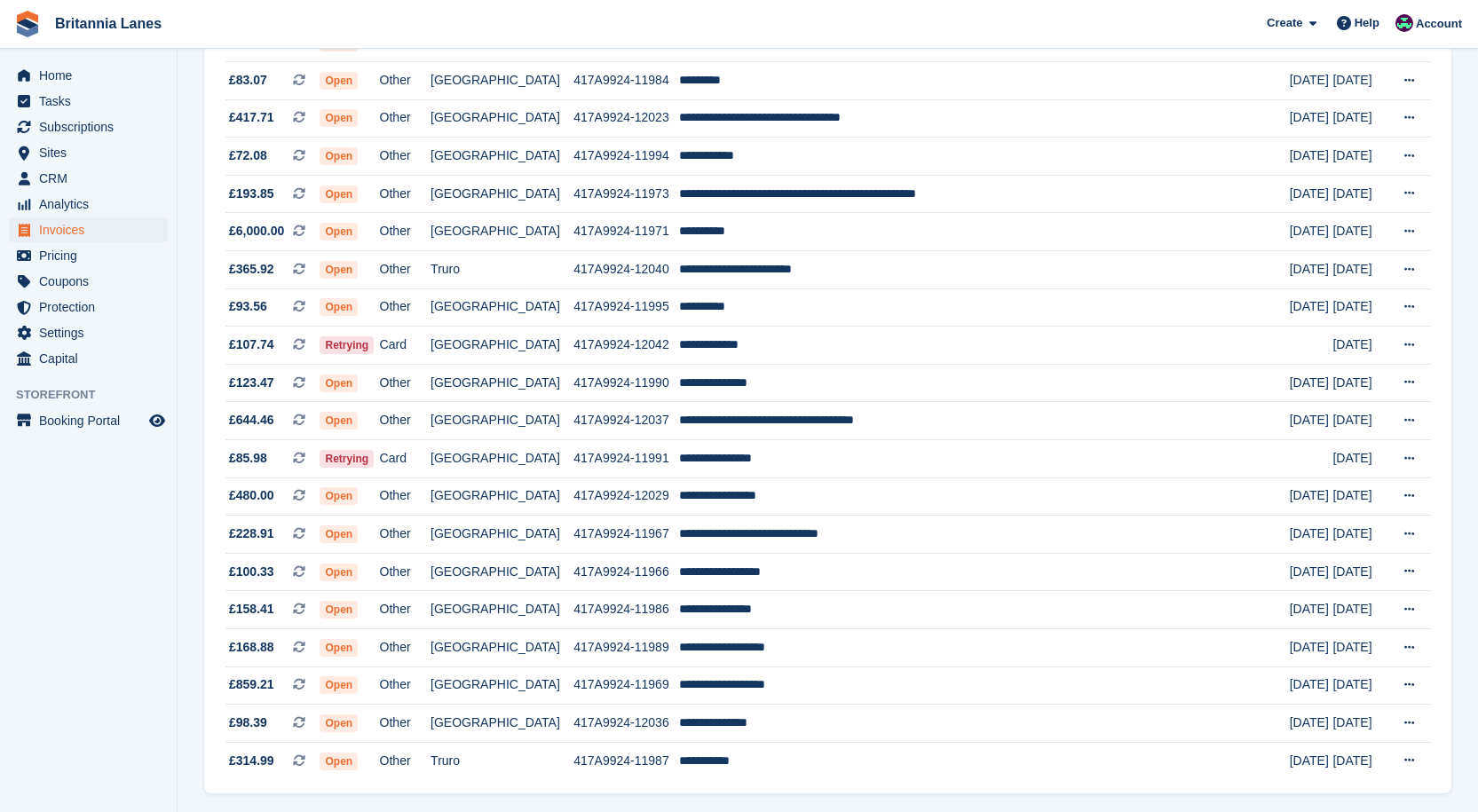
scroll to position [1463, 0]
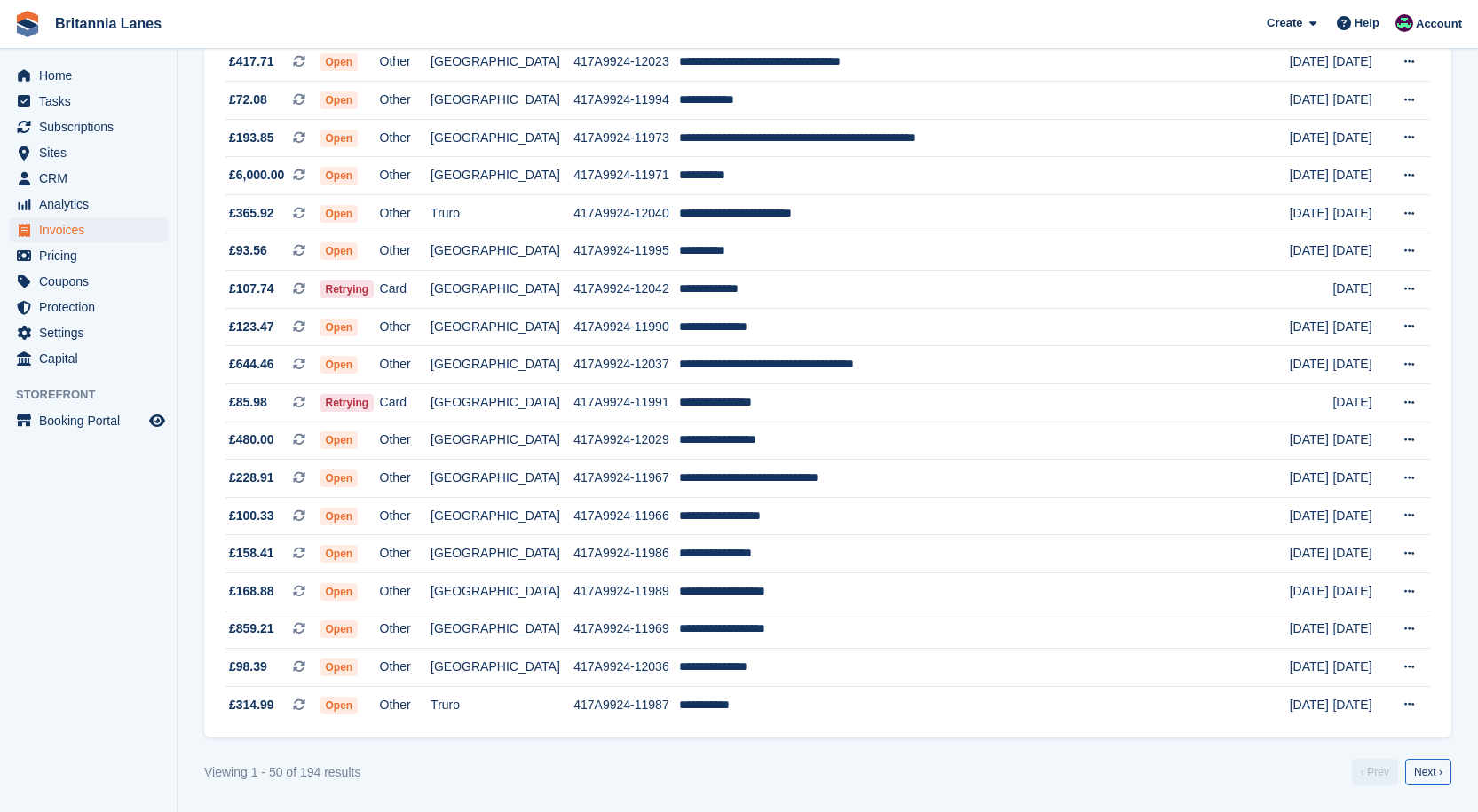
drag, startPoint x: 1434, startPoint y: 774, endPoint x: 1398, endPoint y: 770, distance: 36.2
click at [1435, 774] on link "Next ›" at bounding box center [1428, 772] width 46 height 27
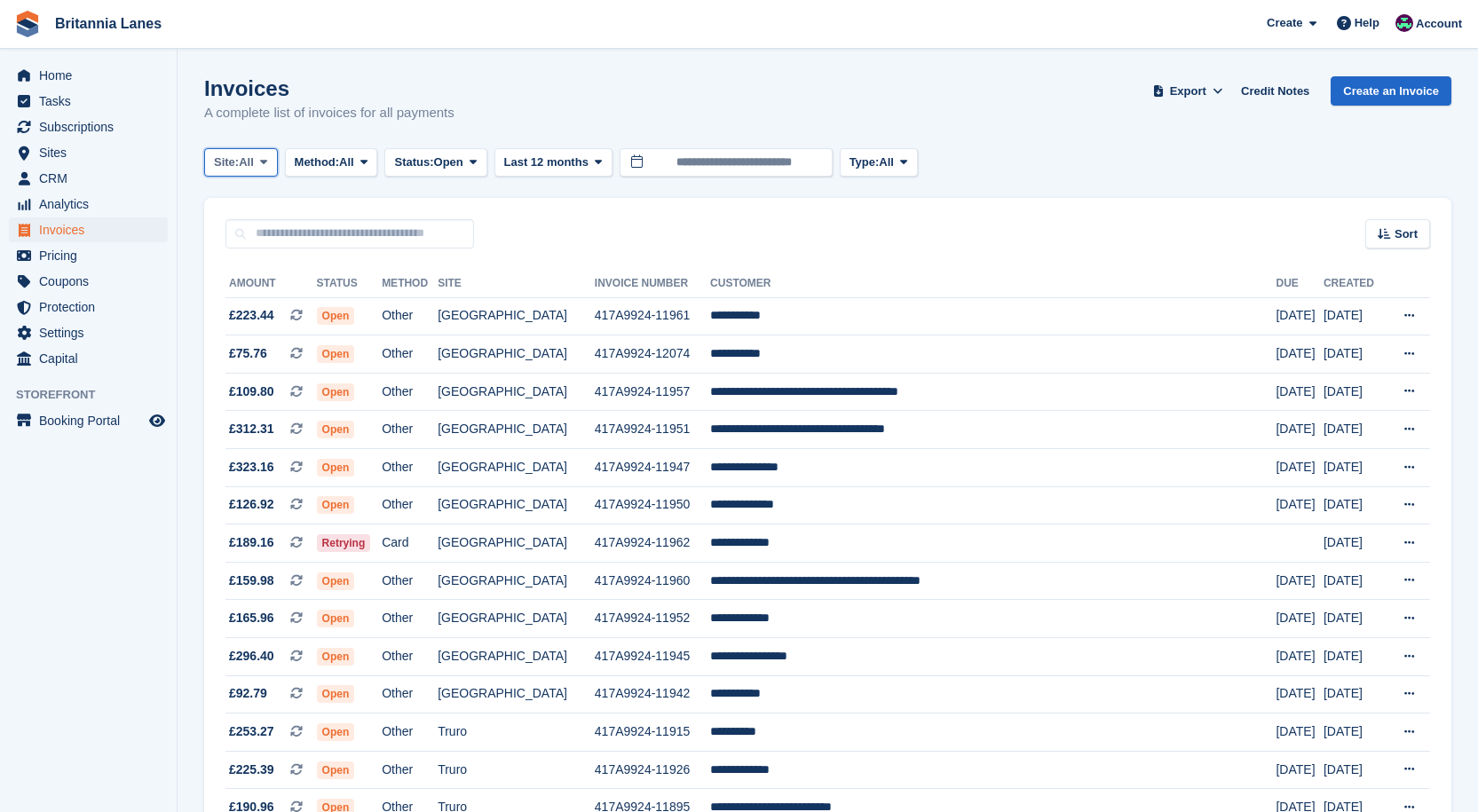
click at [229, 163] on span "Site:" at bounding box center [226, 163] width 25 height 18
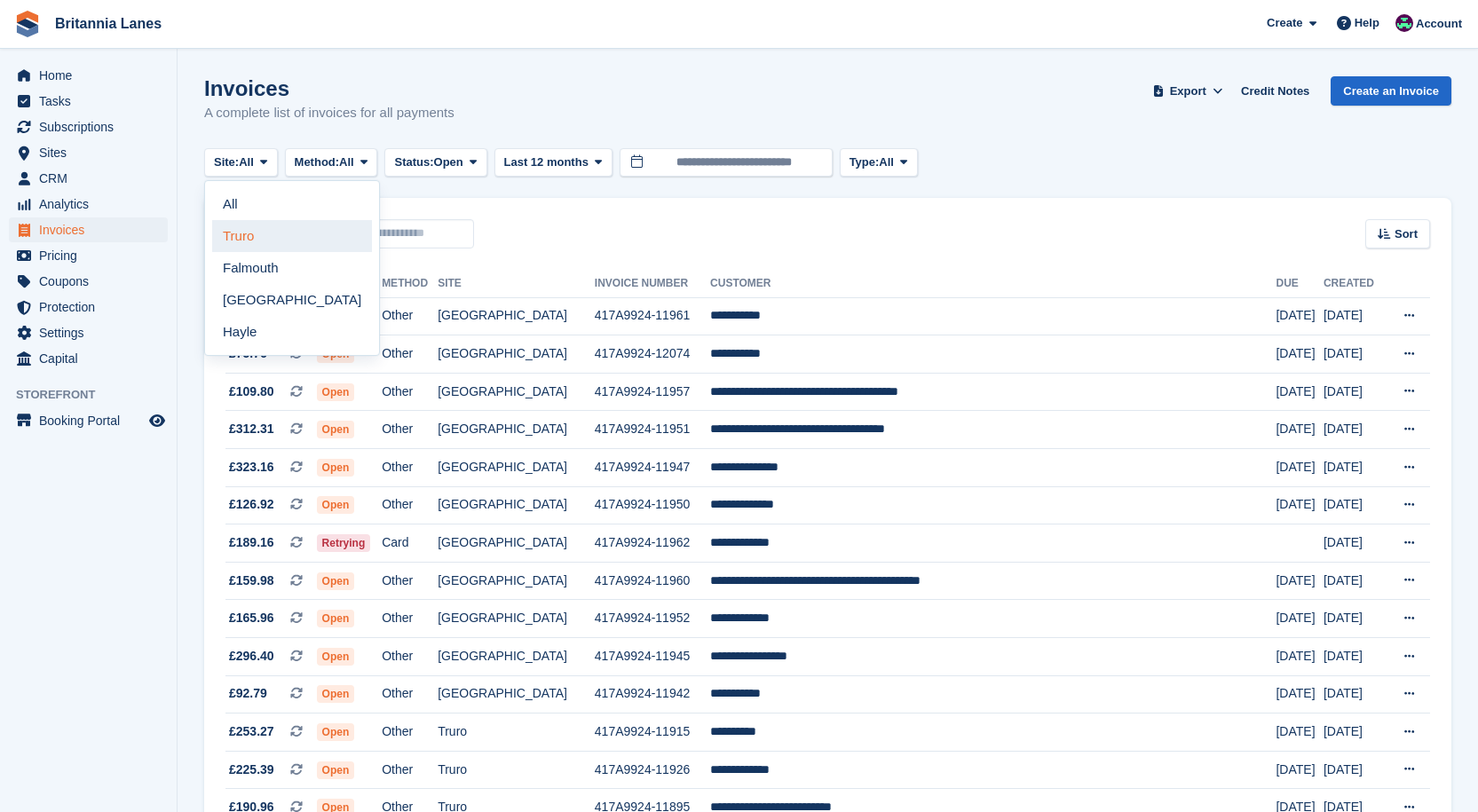
click at [243, 245] on link "Truro" at bounding box center [291, 236] width 160 height 32
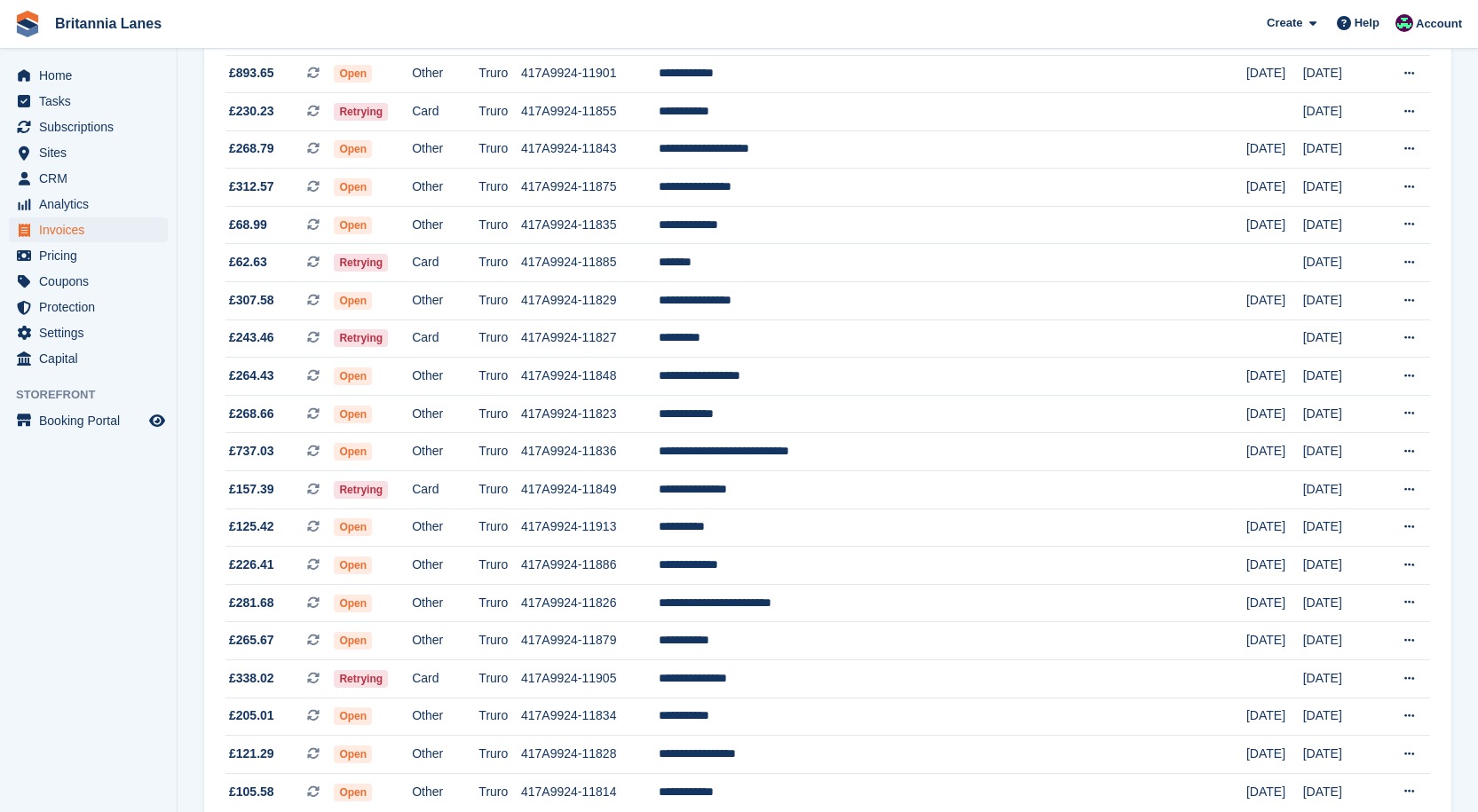
scroll to position [1463, 0]
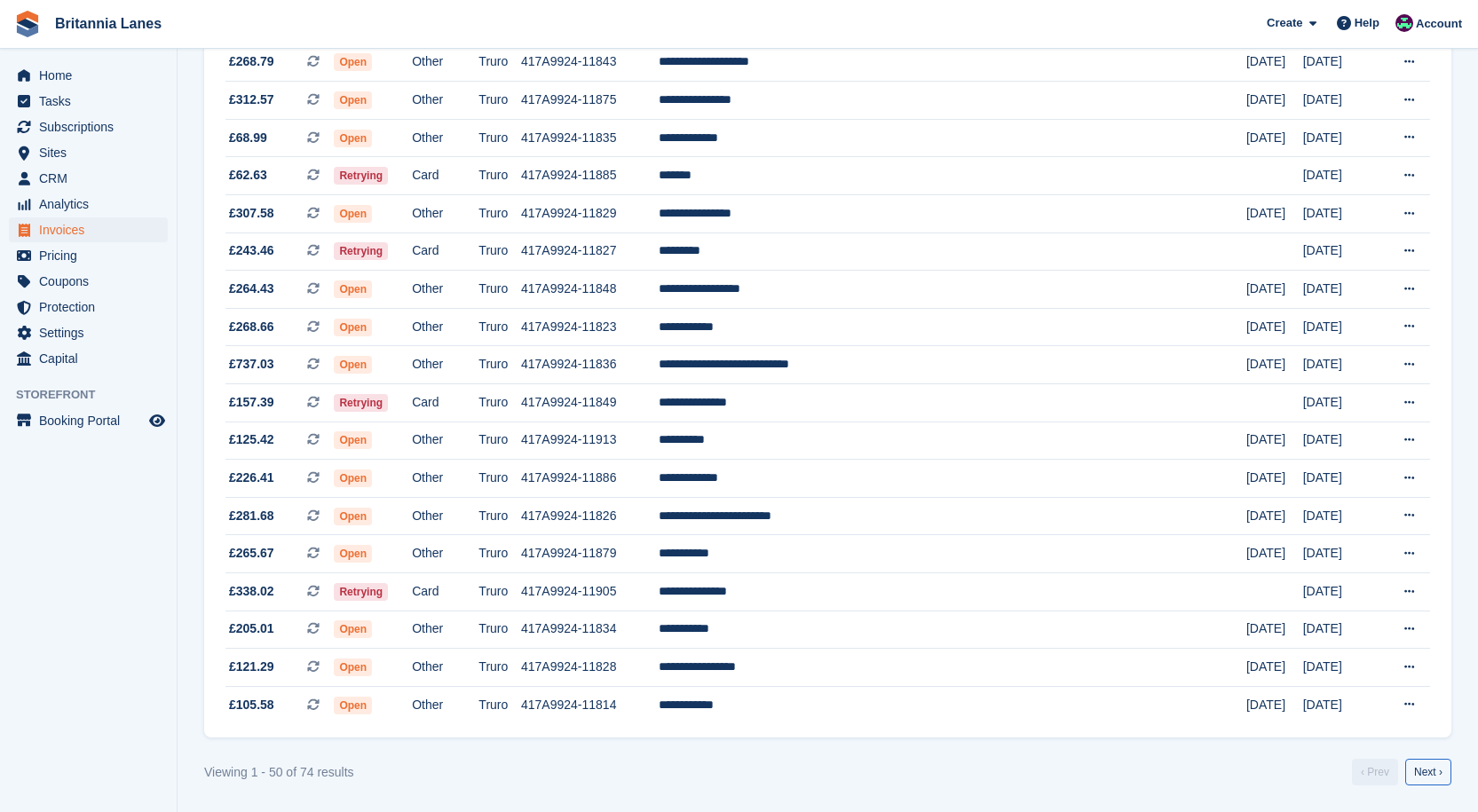
drag, startPoint x: 1432, startPoint y: 774, endPoint x: 1264, endPoint y: 752, distance: 169.4
click at [1433, 774] on link "Next ›" at bounding box center [1428, 772] width 46 height 27
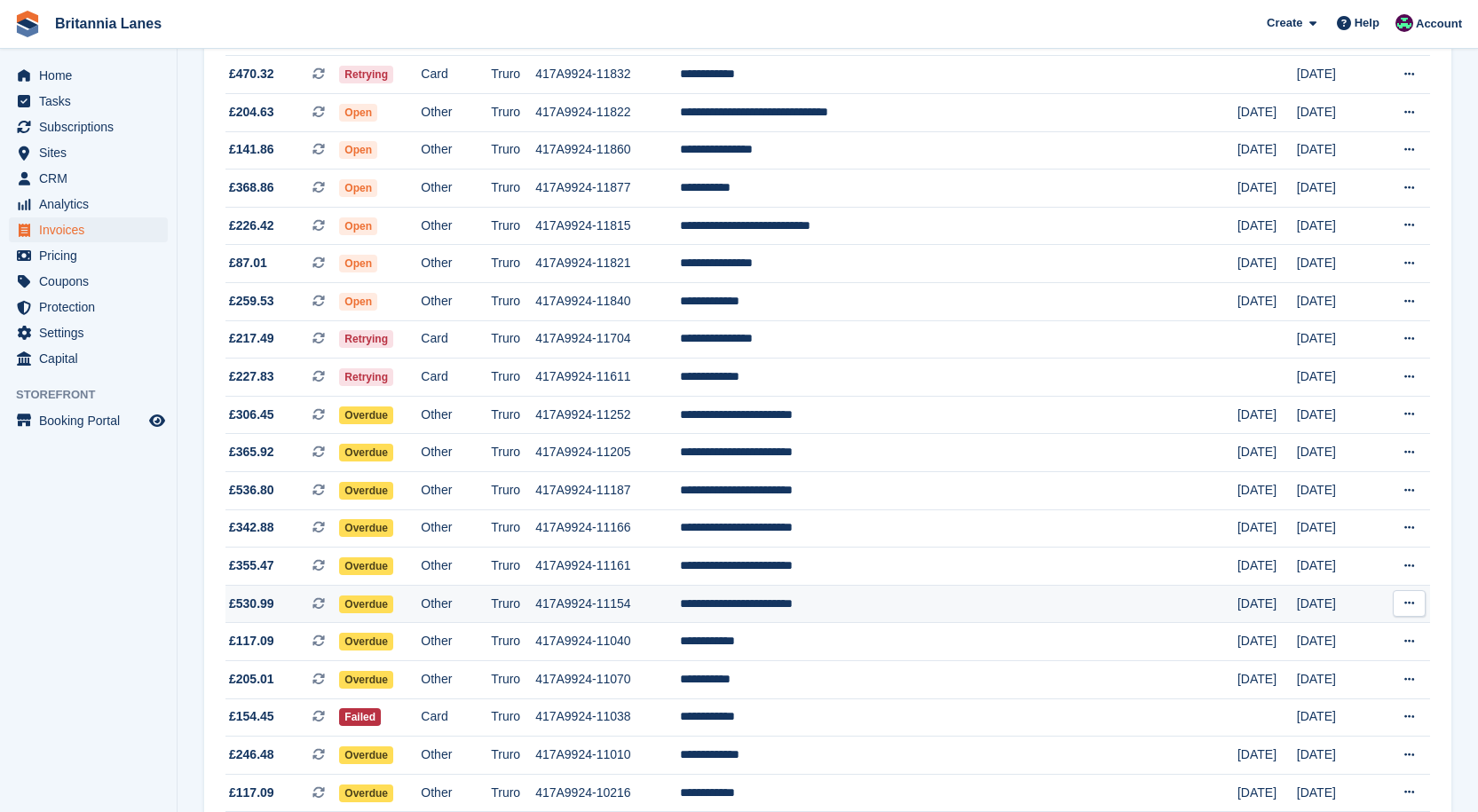
scroll to position [481, 0]
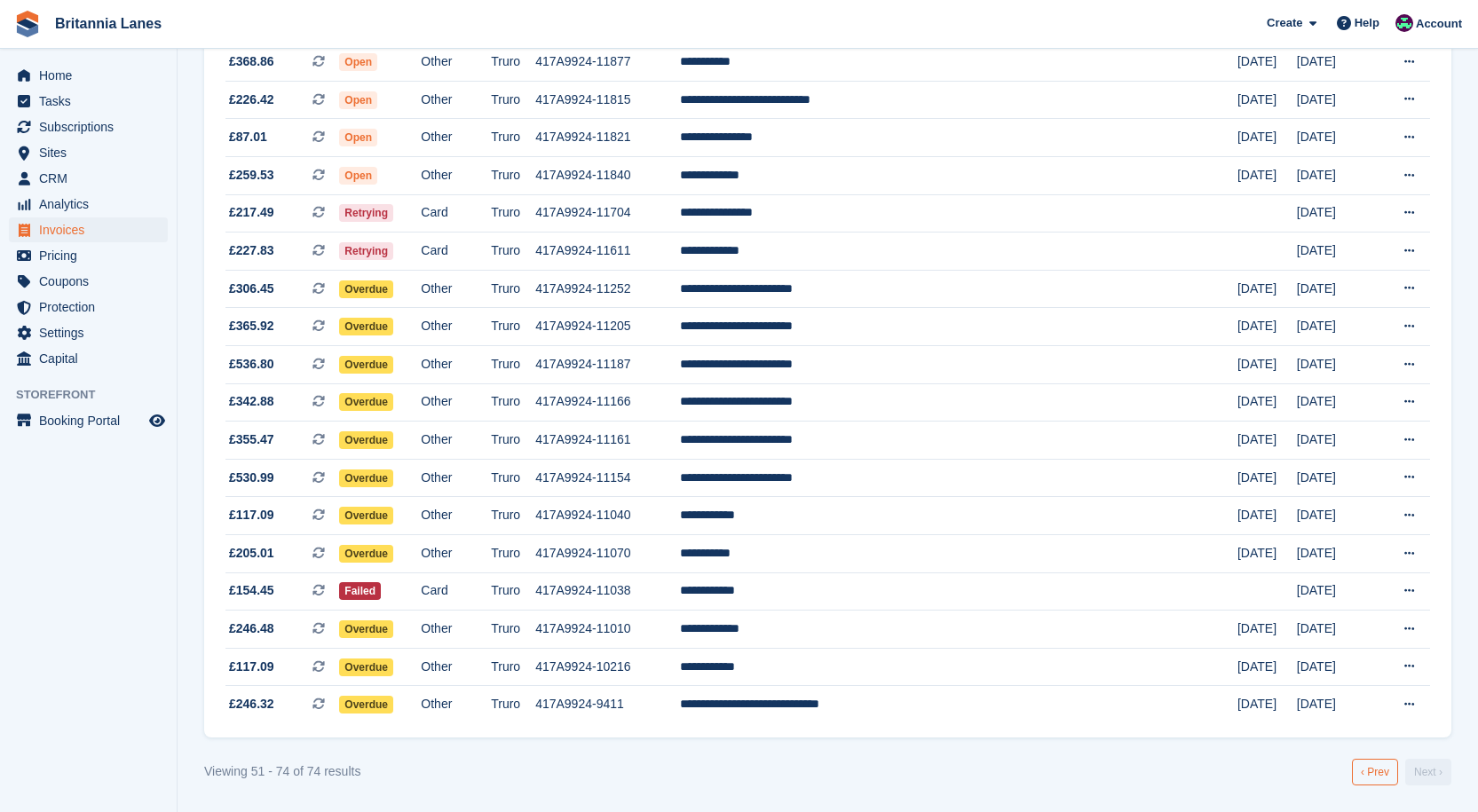
click at [1370, 768] on link "‹ Prev" at bounding box center [1375, 772] width 46 height 27
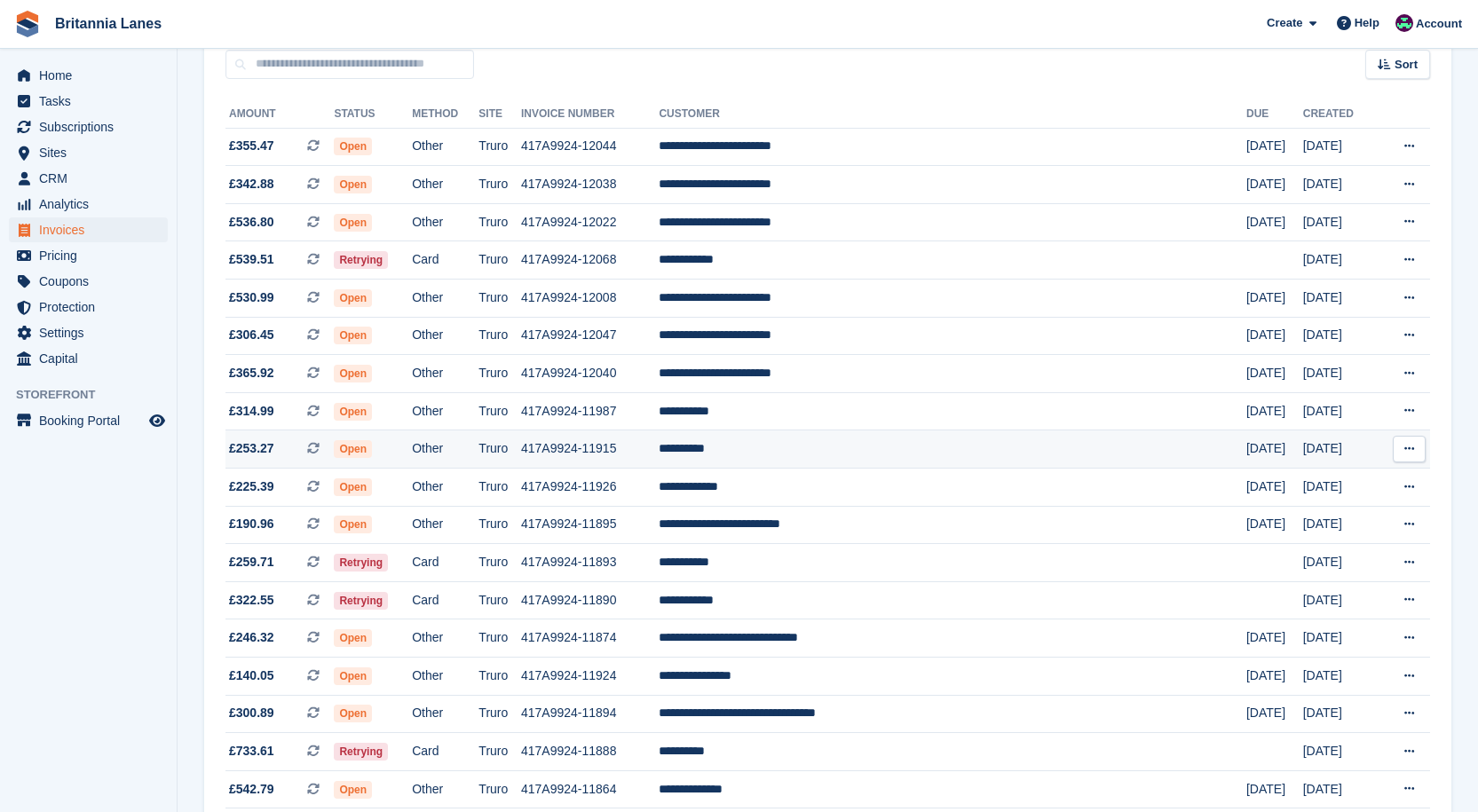
scroll to position [178, 0]
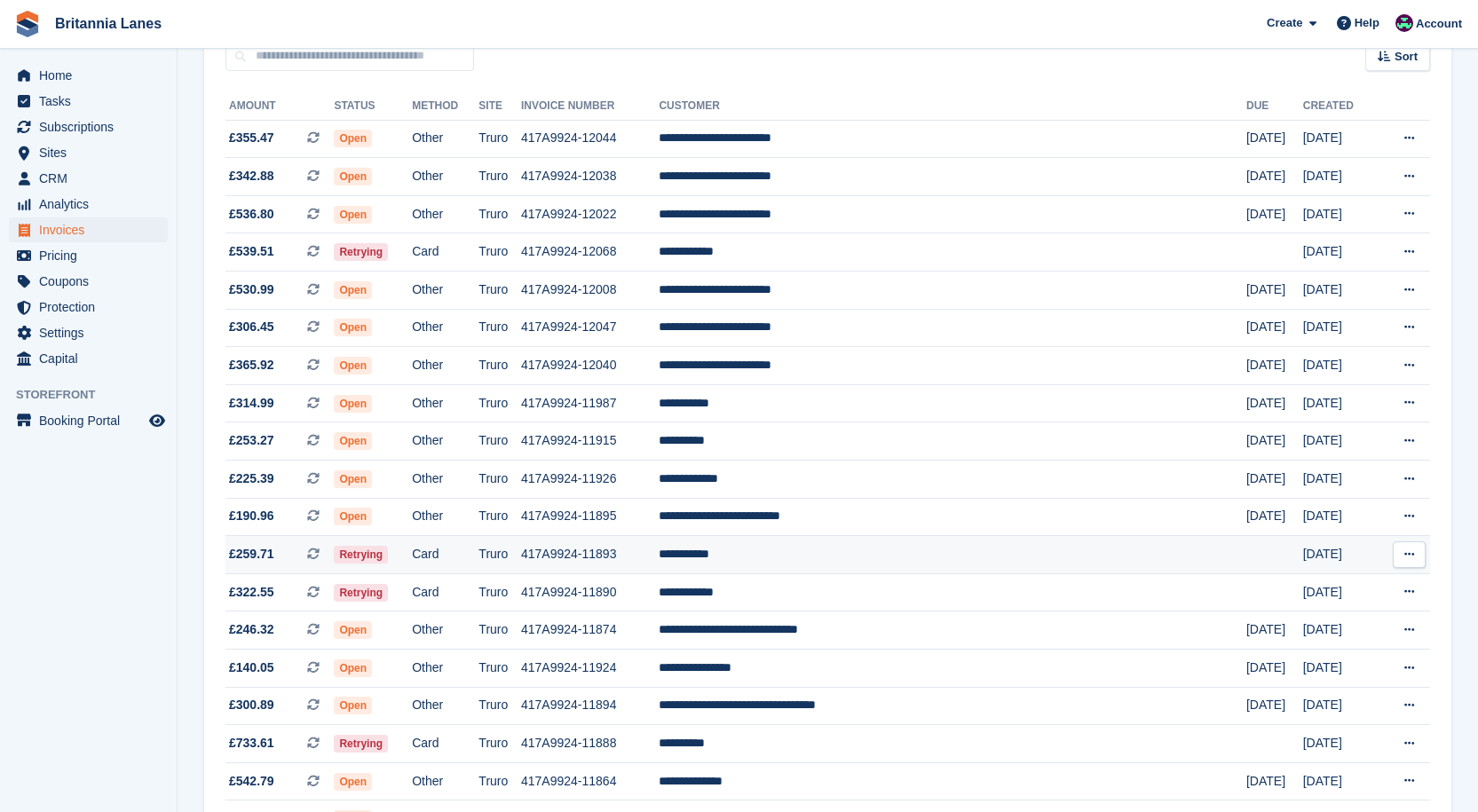
click at [847, 548] on td "**********" at bounding box center [953, 555] width 588 height 38
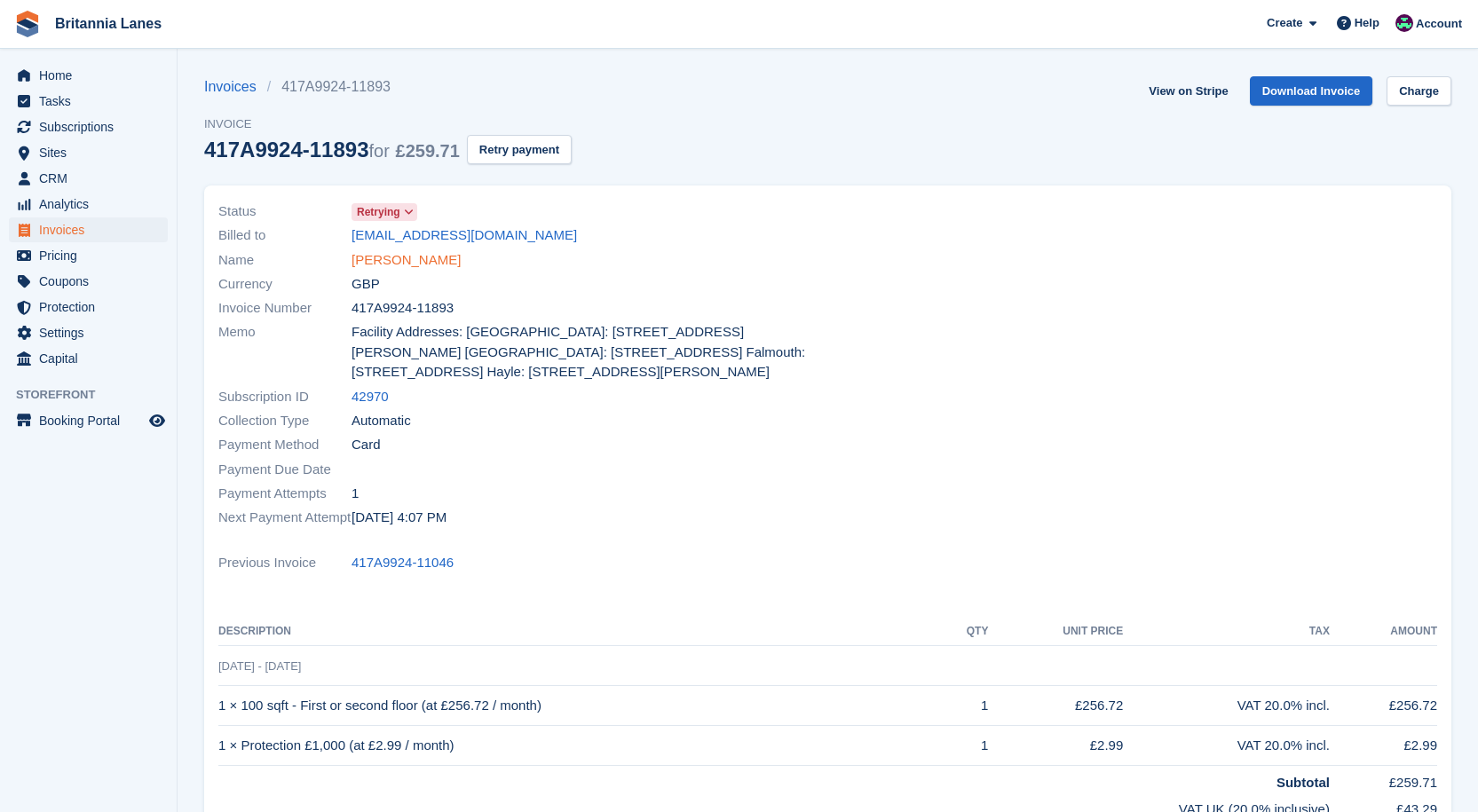
click at [393, 266] on link "Russell Guy" at bounding box center [406, 260] width 109 height 21
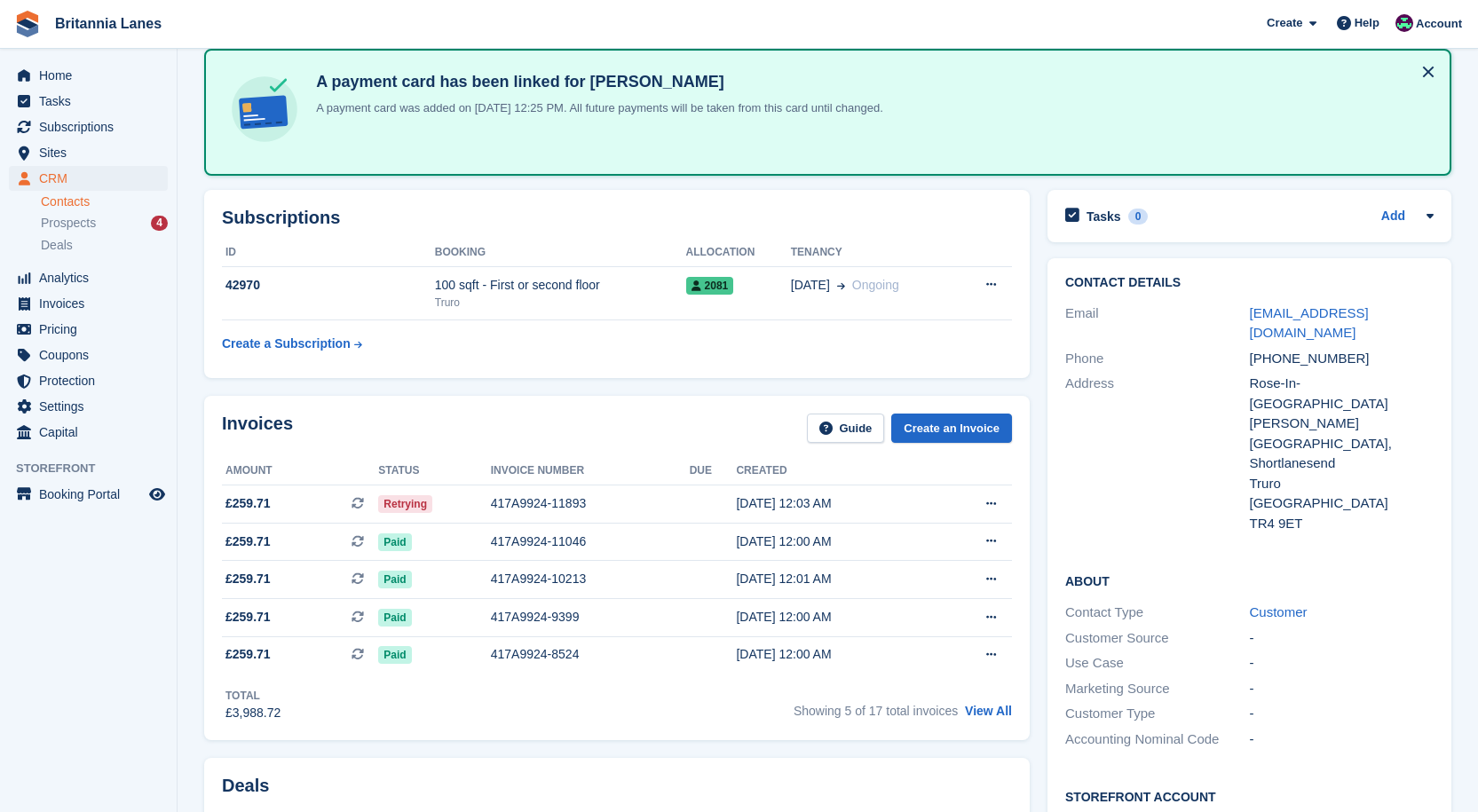
scroll to position [178, 0]
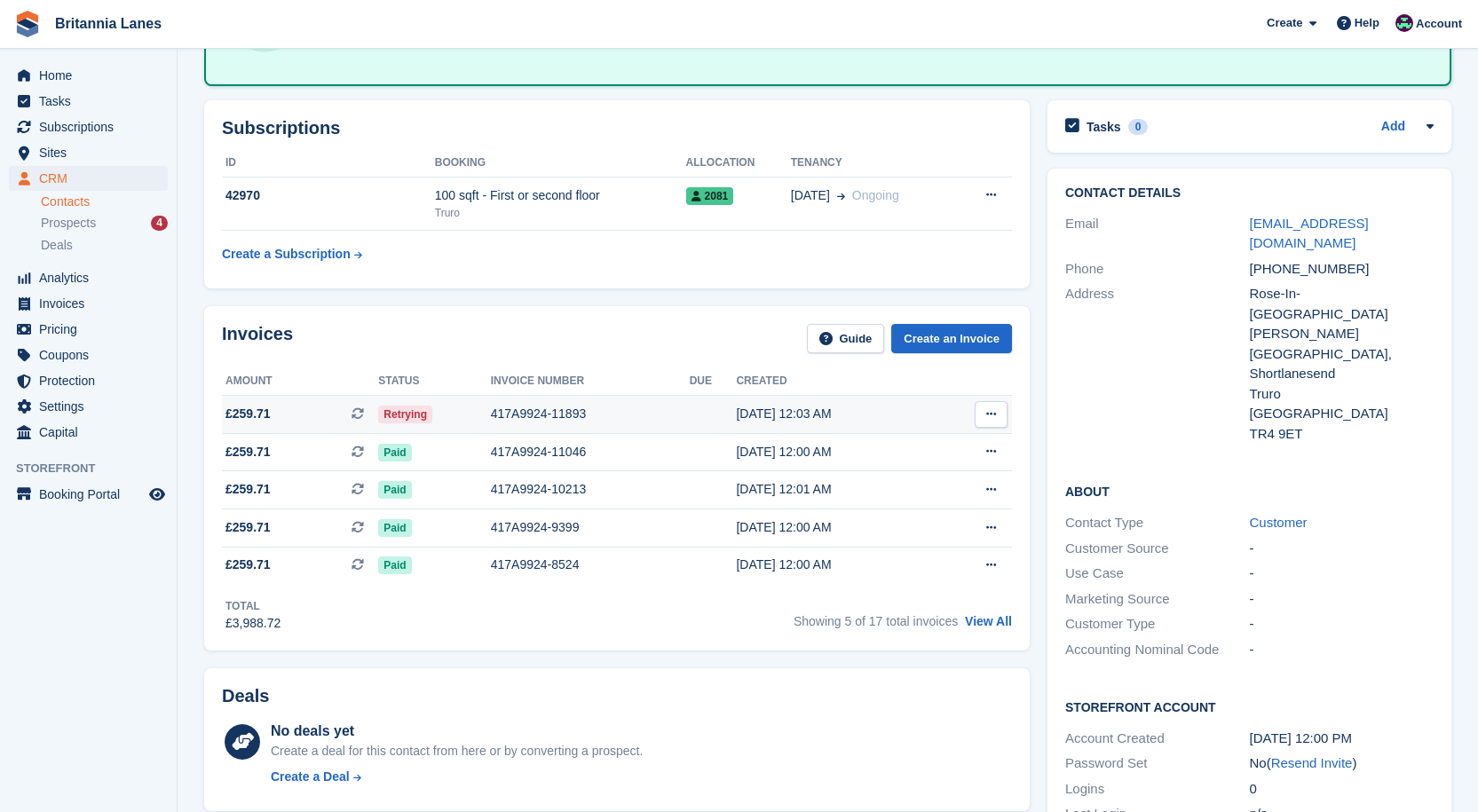
click at [569, 415] on div "417A9924-11893" at bounding box center [590, 414] width 198 height 19
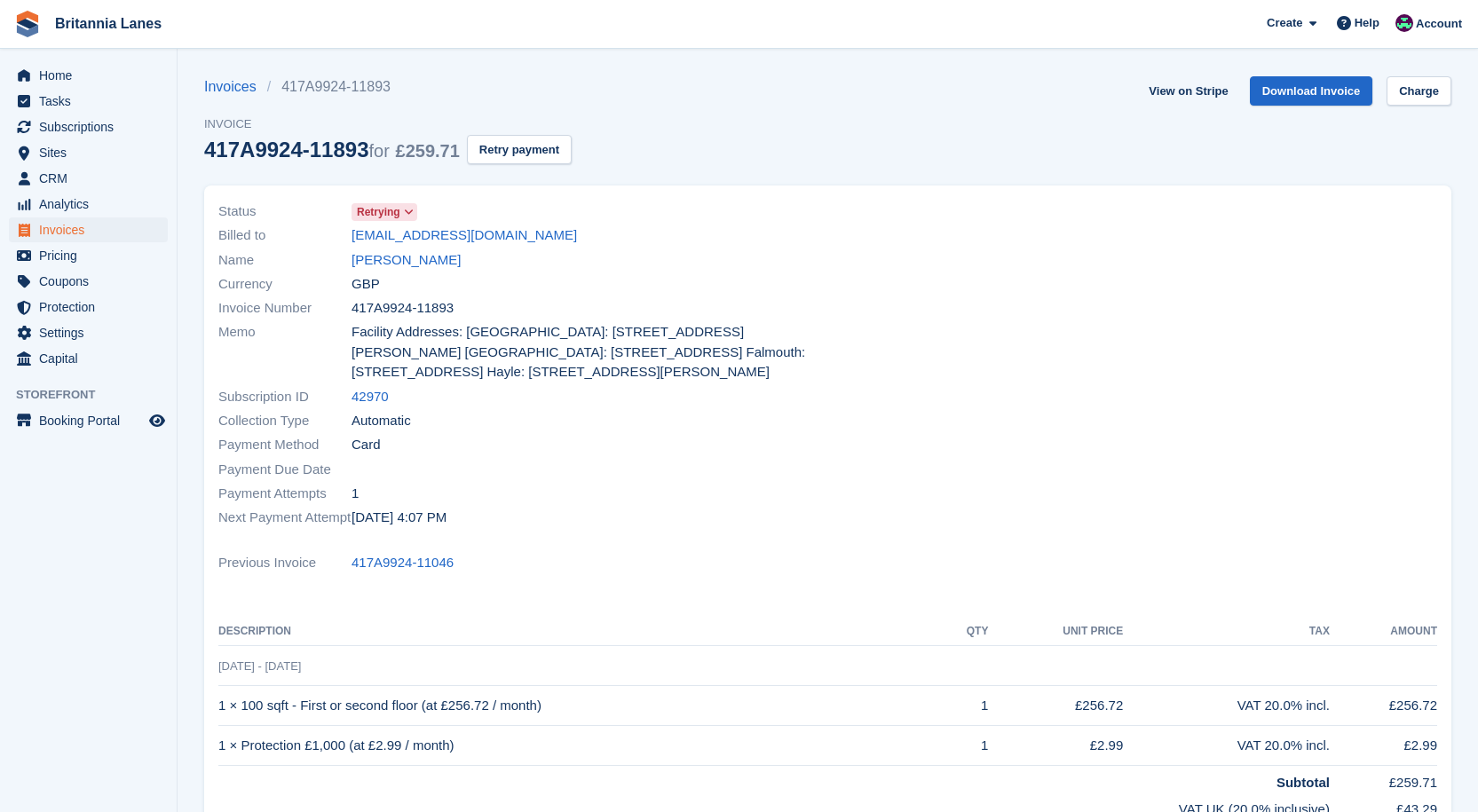
click at [403, 210] on span at bounding box center [409, 212] width 14 height 14
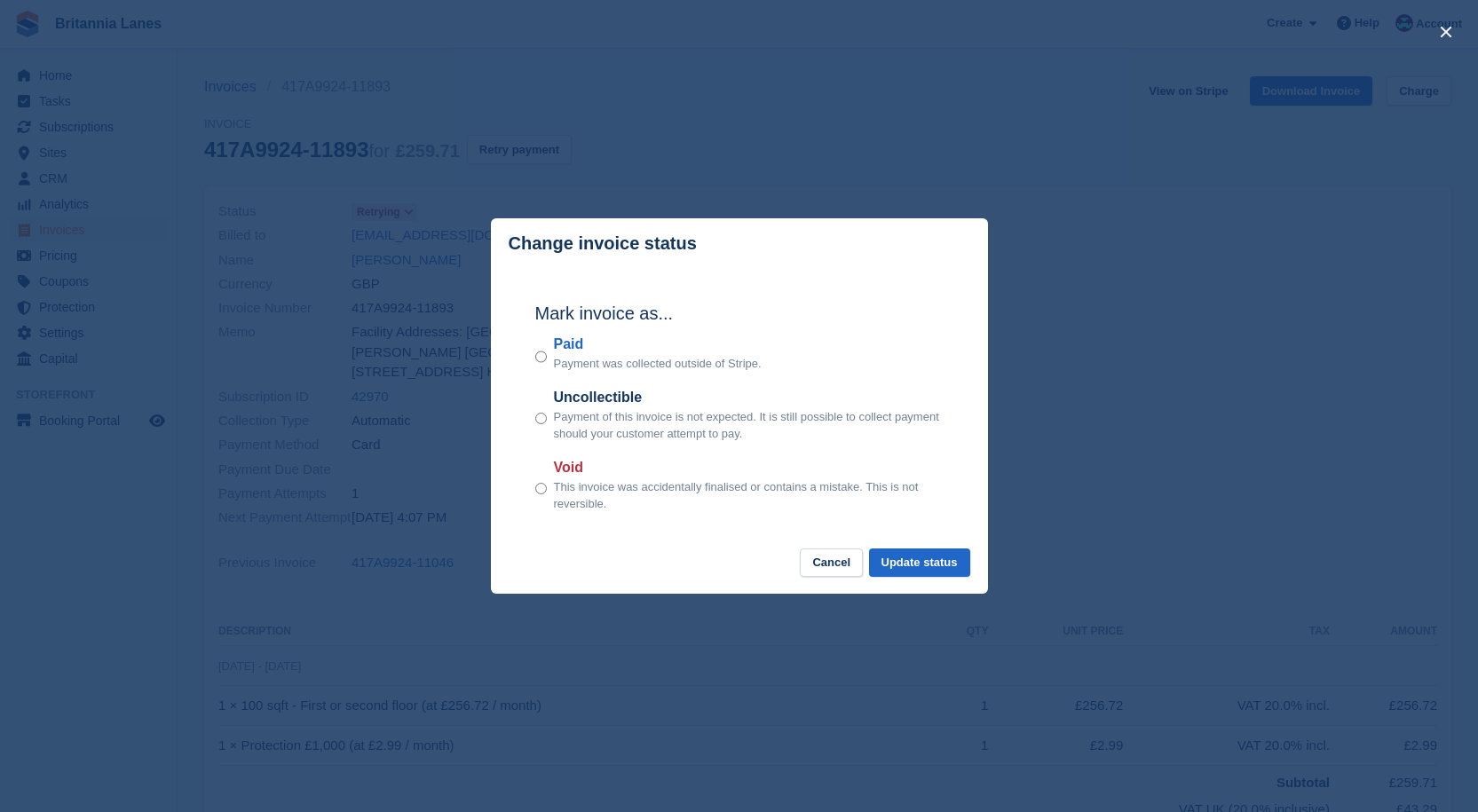
drag, startPoint x: 575, startPoint y: 342, endPoint x: 842, endPoint y: 316, distance: 268.3
click at [575, 341] on label "Paid" at bounding box center [658, 344] width 207 height 21
drag, startPoint x: 939, startPoint y: 553, endPoint x: 933, endPoint y: 544, distance: 10.8
click at [937, 547] on div "Change invoice status Mark invoice as... Paid Payment was collected outside of …" at bounding box center [739, 406] width 497 height 375
click at [964, 566] on button "Update status" at bounding box center [919, 563] width 101 height 29
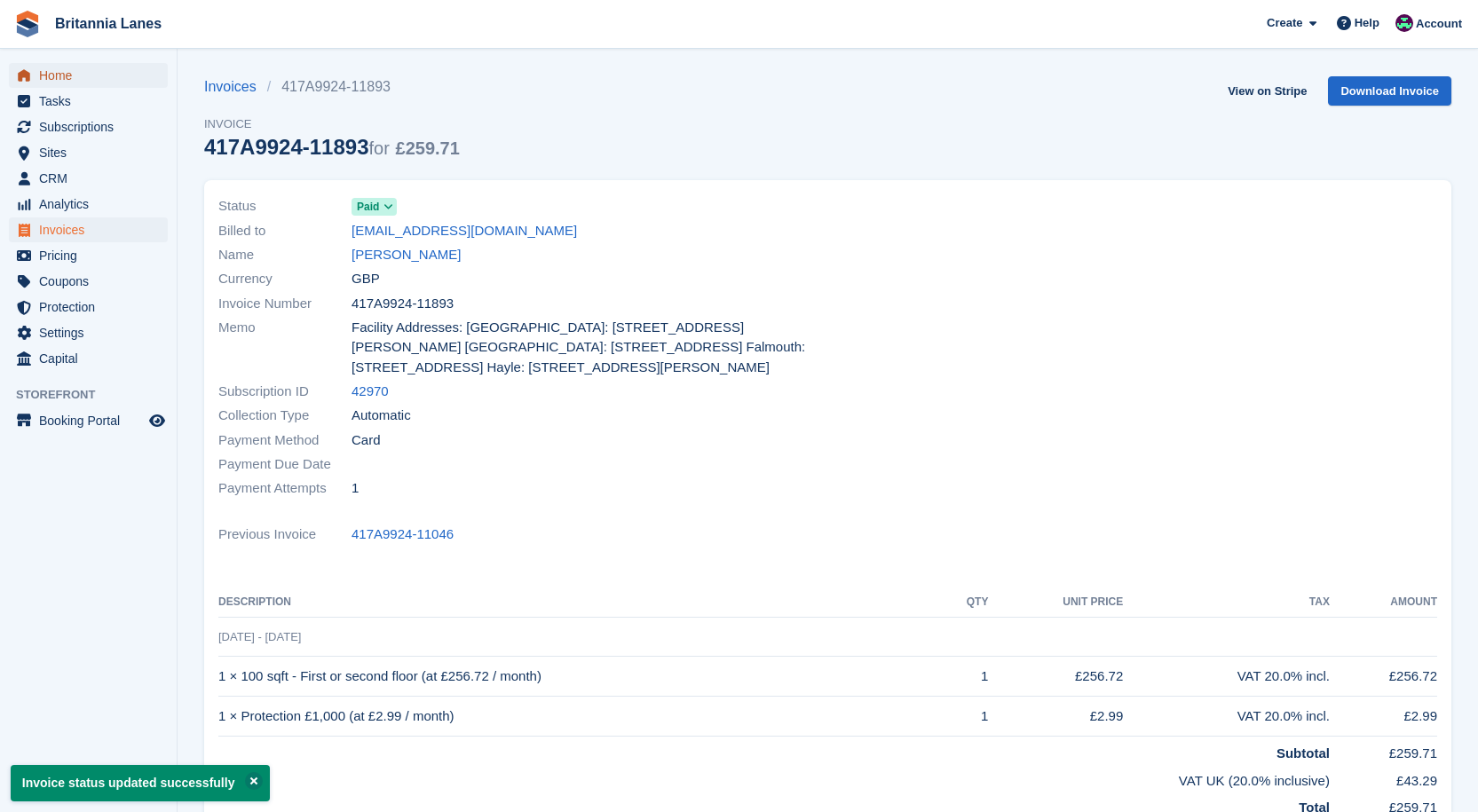
click at [32, 63] on link "Home" at bounding box center [88, 76] width 159 height 25
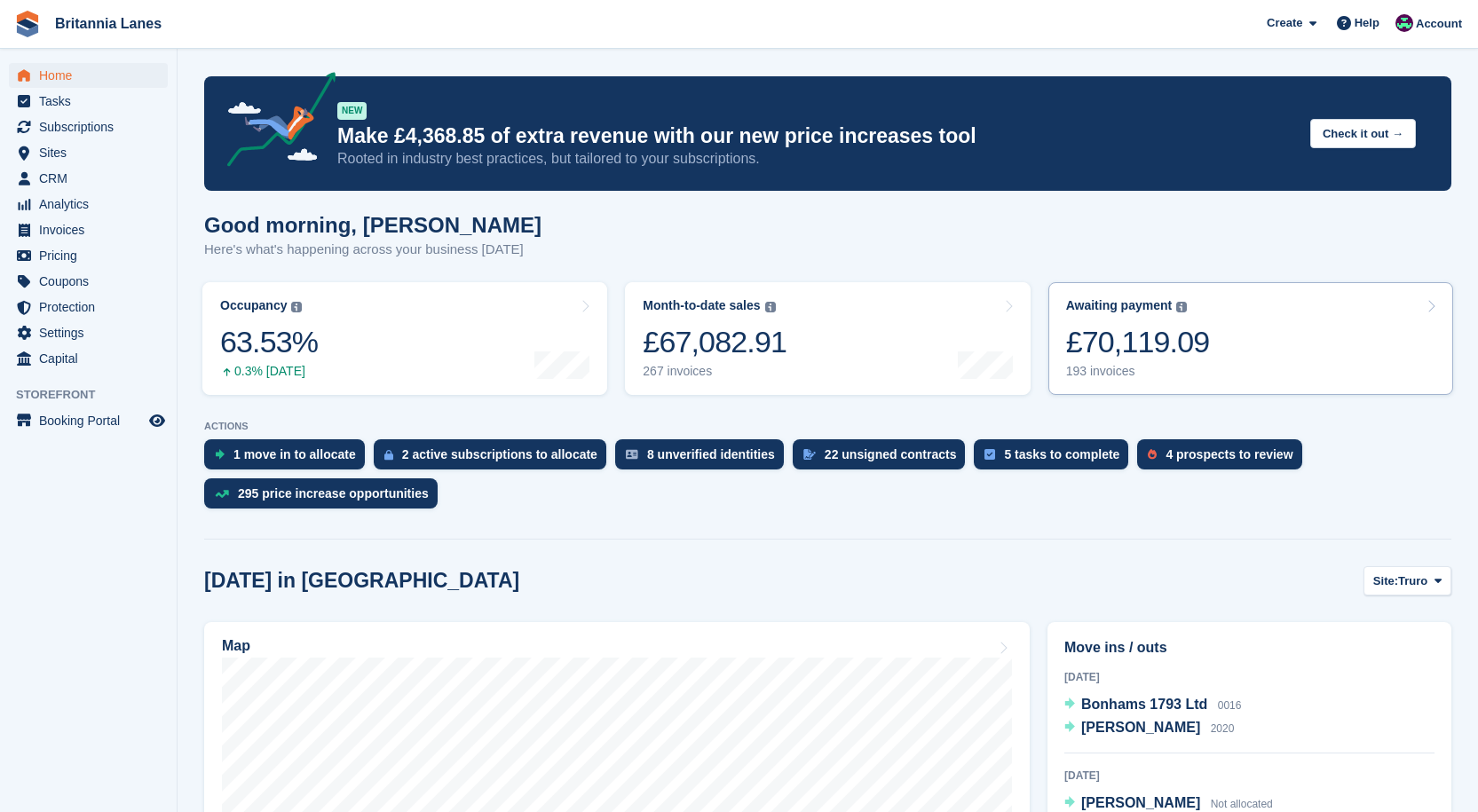
drag, startPoint x: 1147, startPoint y: 338, endPoint x: 1032, endPoint y: 436, distance: 151.1
click at [1146, 339] on div "£70,119.09" at bounding box center [1138, 342] width 144 height 37
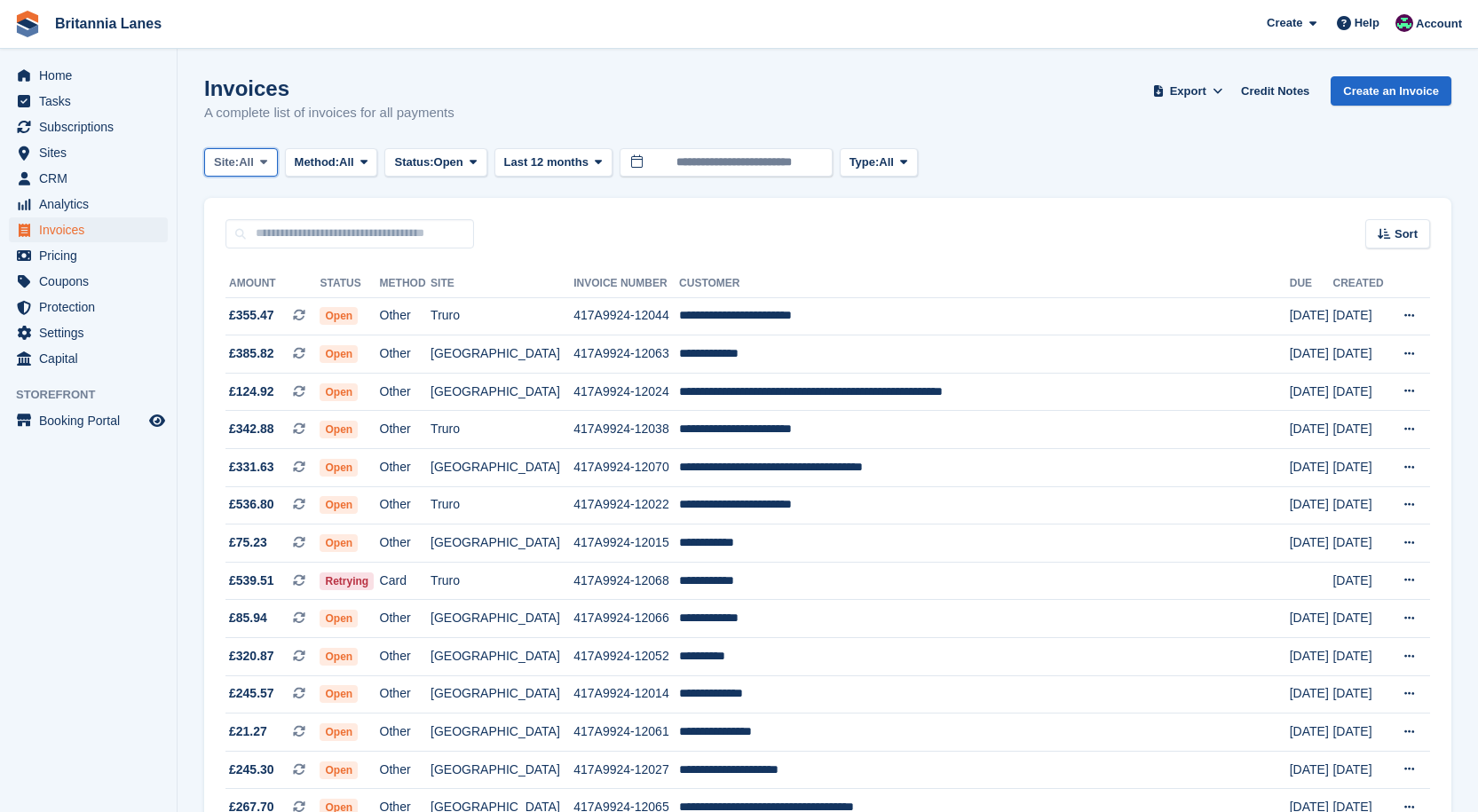
click at [231, 155] on span "Site:" at bounding box center [226, 163] width 25 height 18
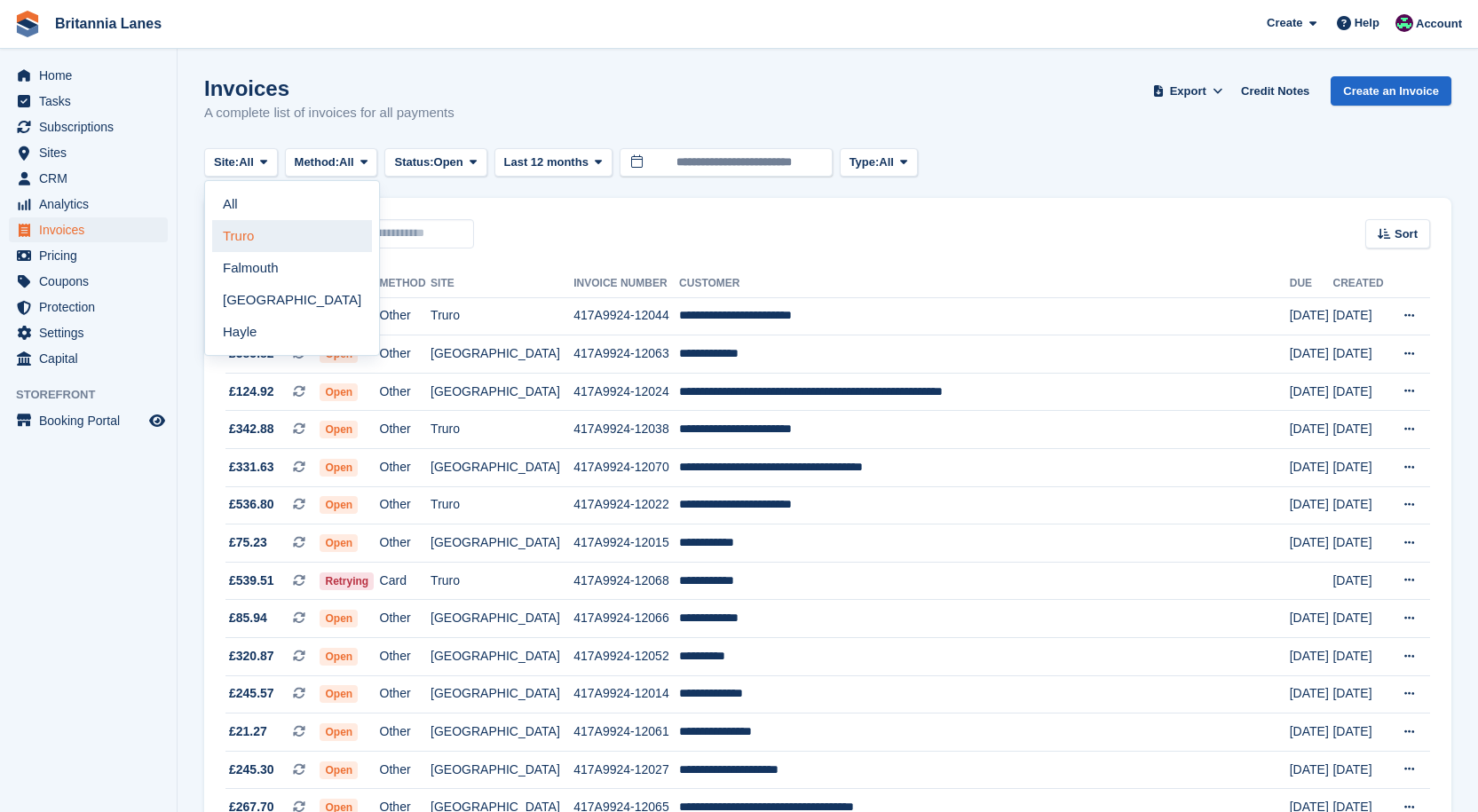
click at [260, 227] on link "Truro" at bounding box center [291, 236] width 160 height 32
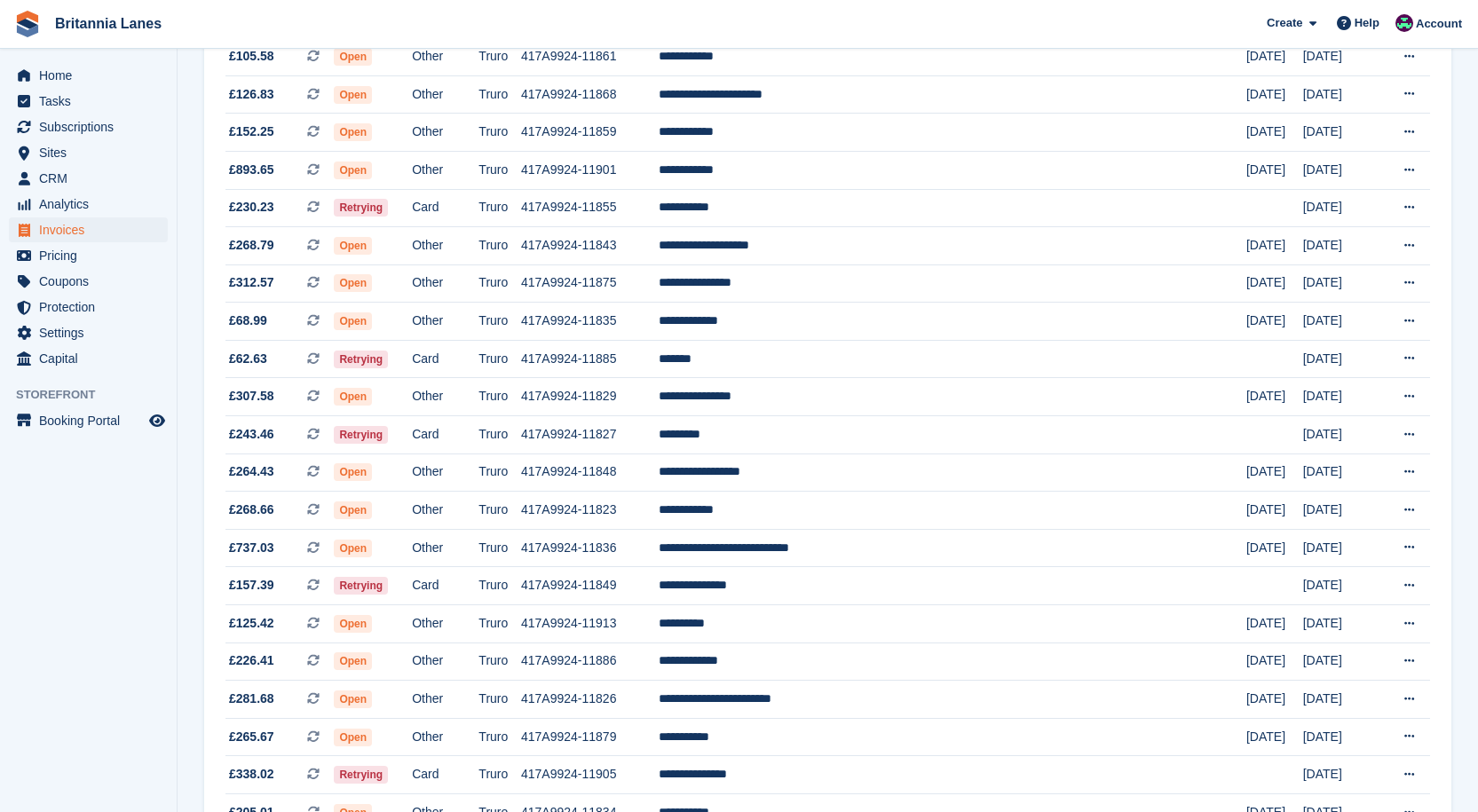
scroll to position [1463, 0]
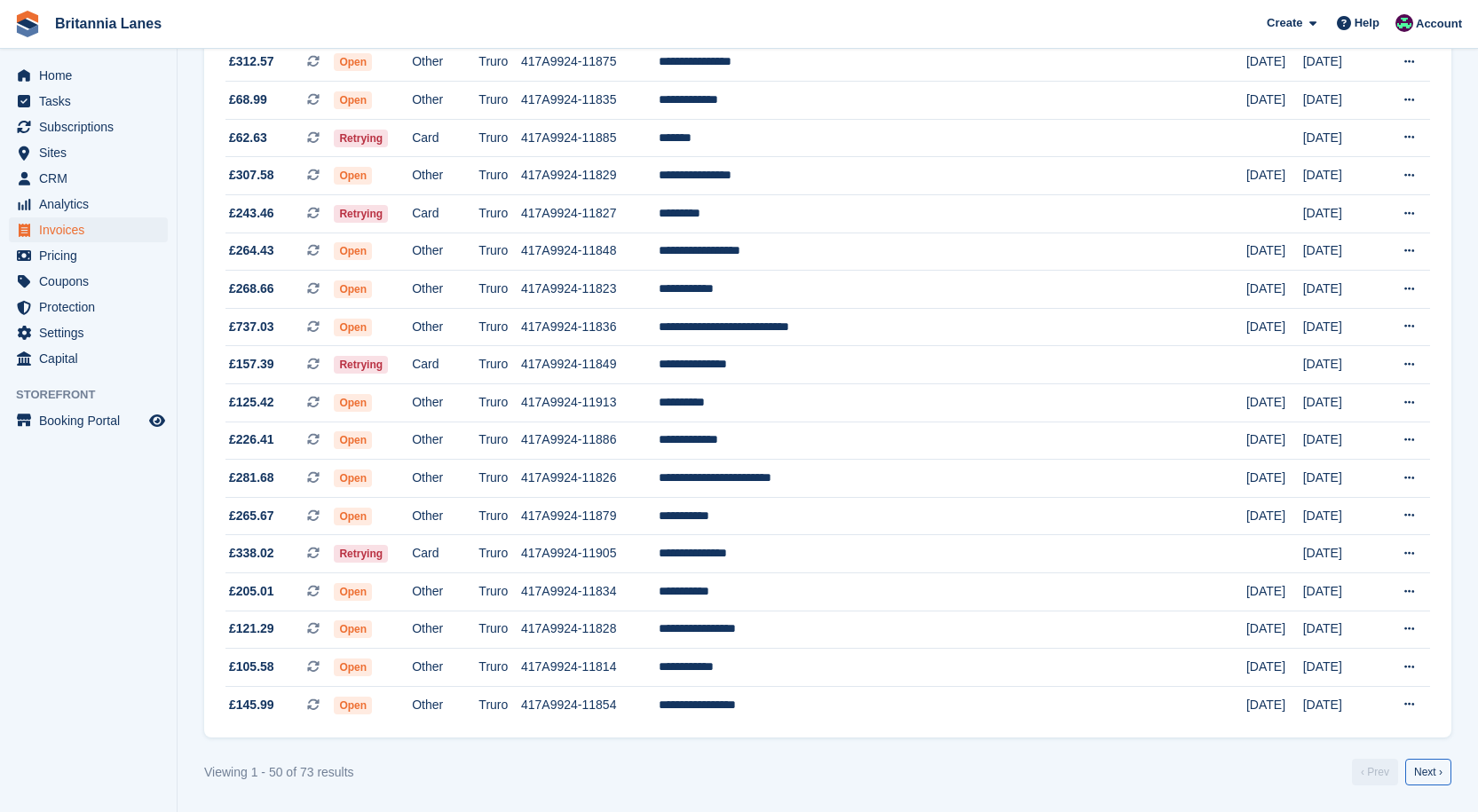
click at [1440, 774] on link "Next ›" at bounding box center [1428, 772] width 46 height 27
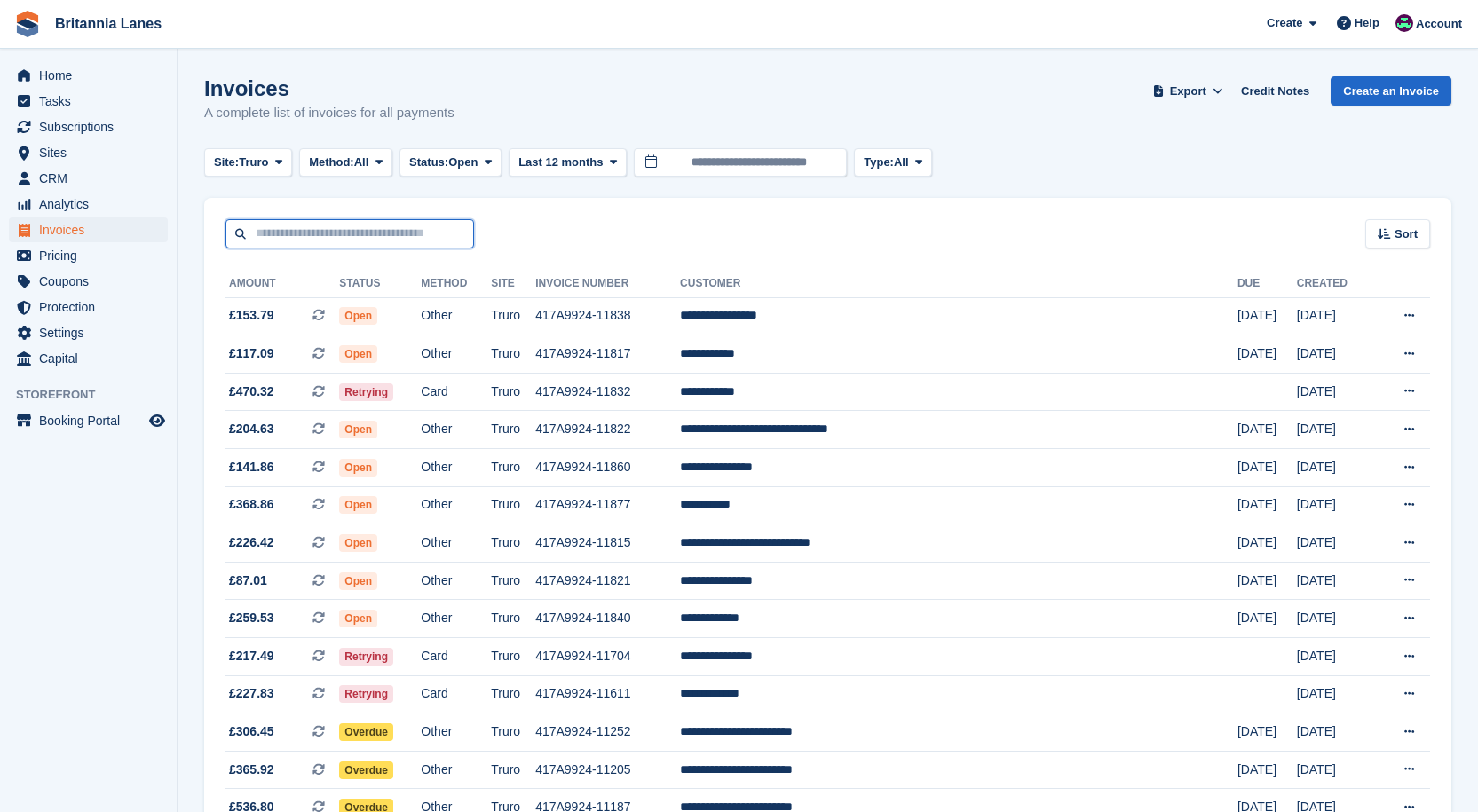
drag, startPoint x: 332, startPoint y: 230, endPoint x: 333, endPoint y: 205, distance: 25.0
click at [332, 230] on input "text" at bounding box center [349, 233] width 248 height 29
type input "******"
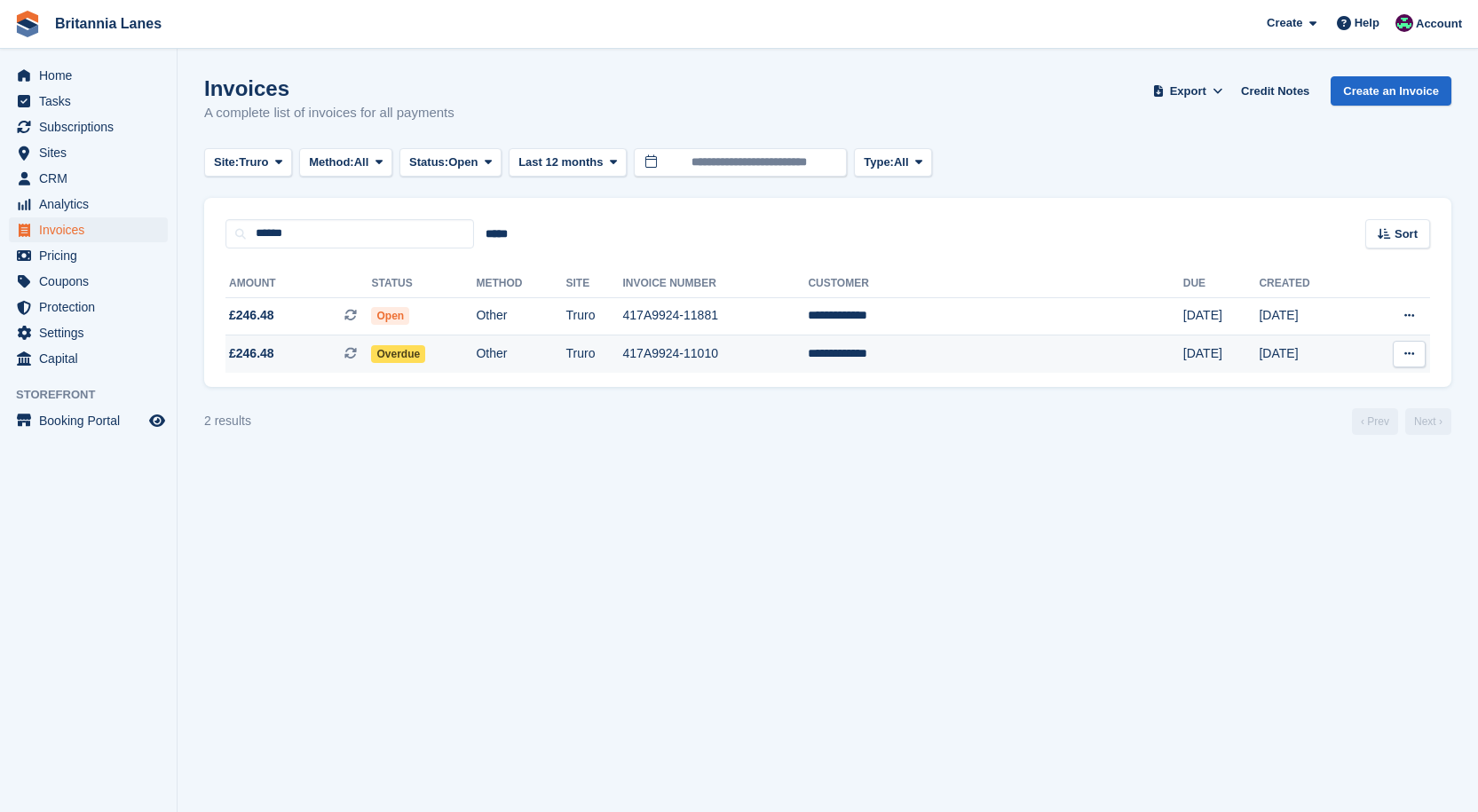
click at [971, 349] on td "**********" at bounding box center [995, 354] width 374 height 38
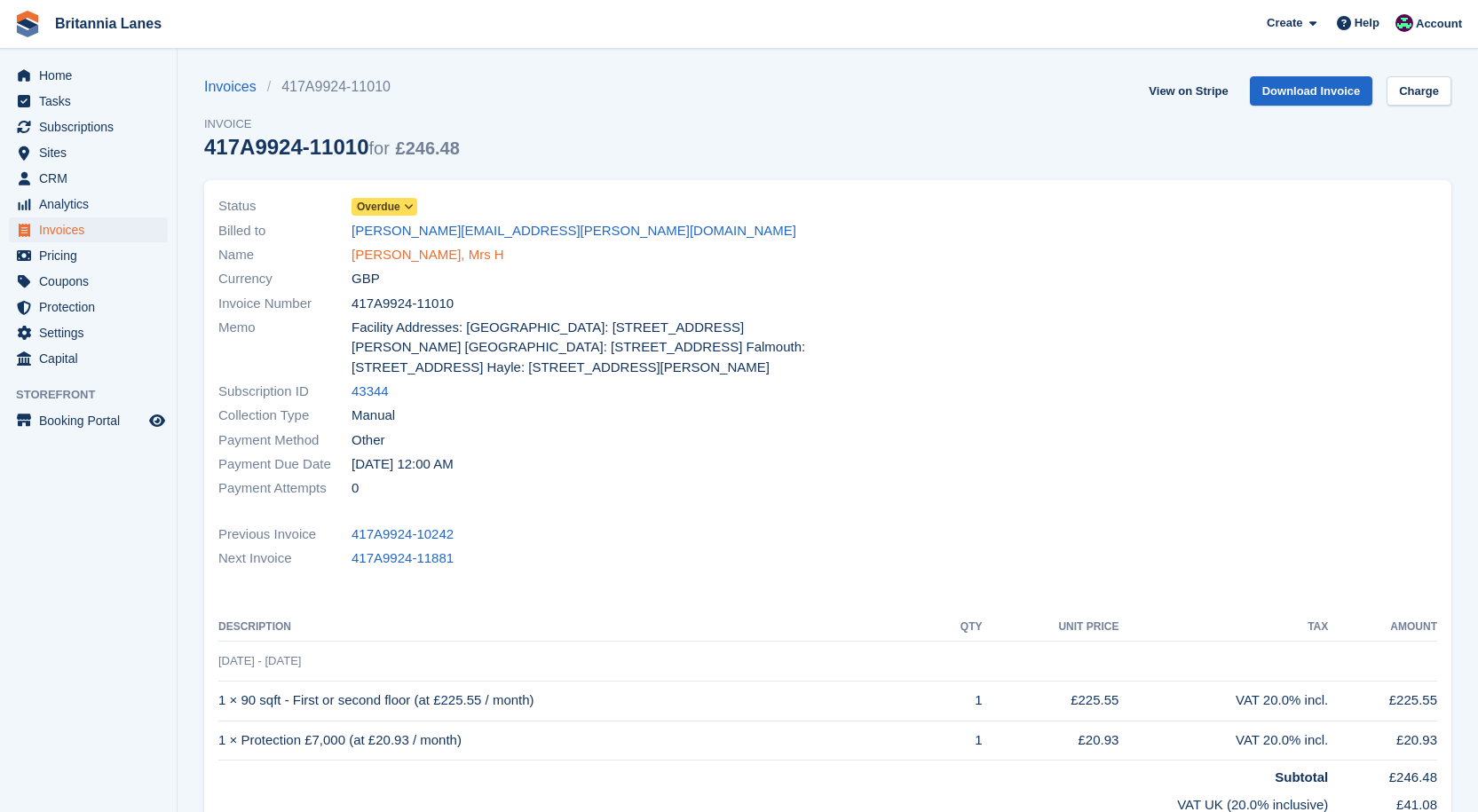
click at [394, 256] on link "[PERSON_NAME], Mrs H" at bounding box center [427, 255] width 153 height 21
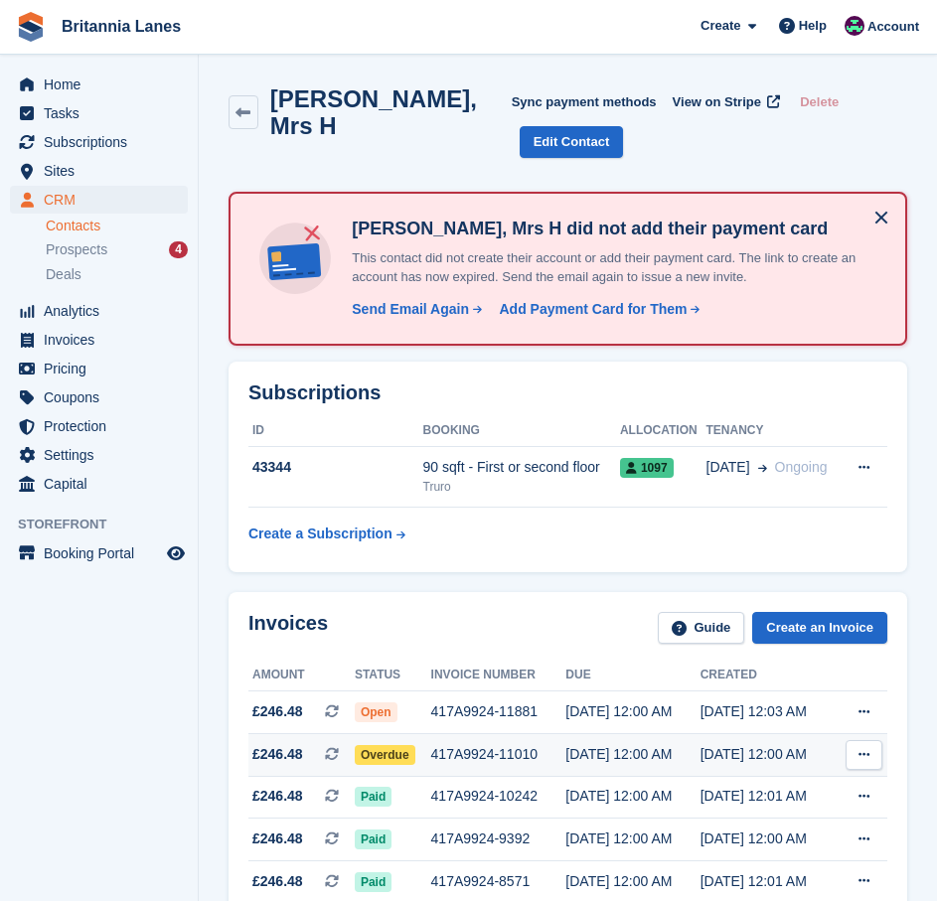
click at [510, 744] on div "417A9924-11010" at bounding box center [498, 754] width 135 height 21
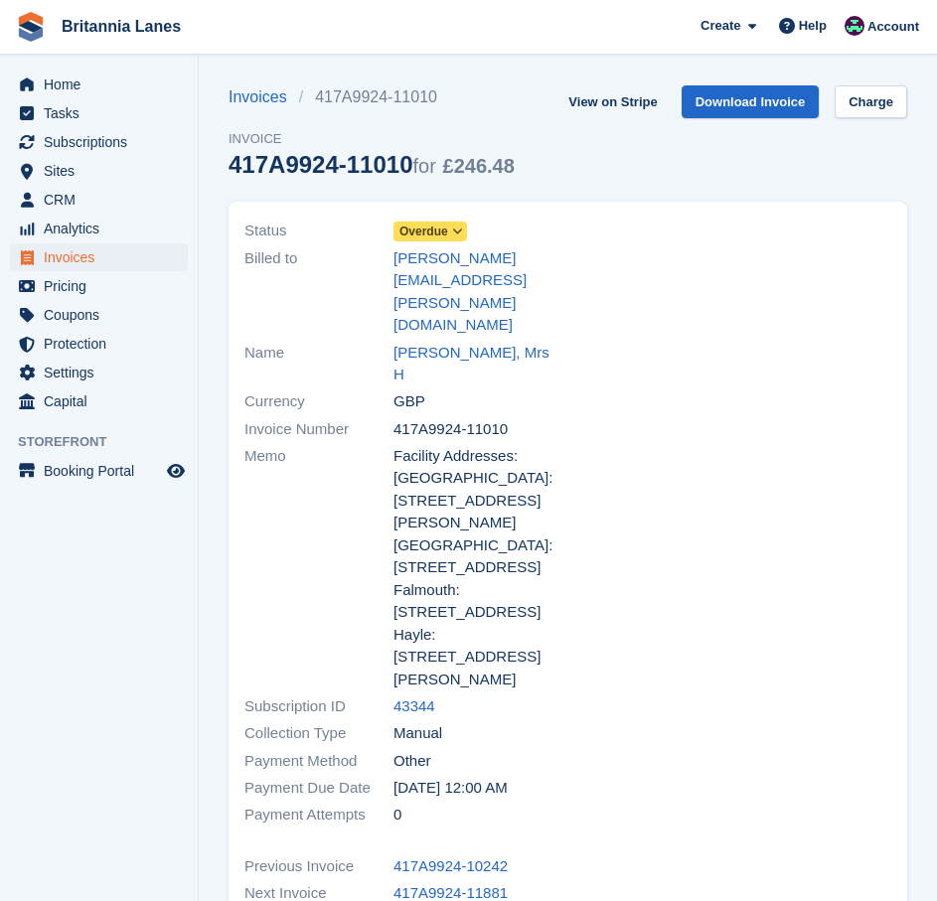
click at [418, 230] on span "Overdue" at bounding box center [423, 231] width 49 height 18
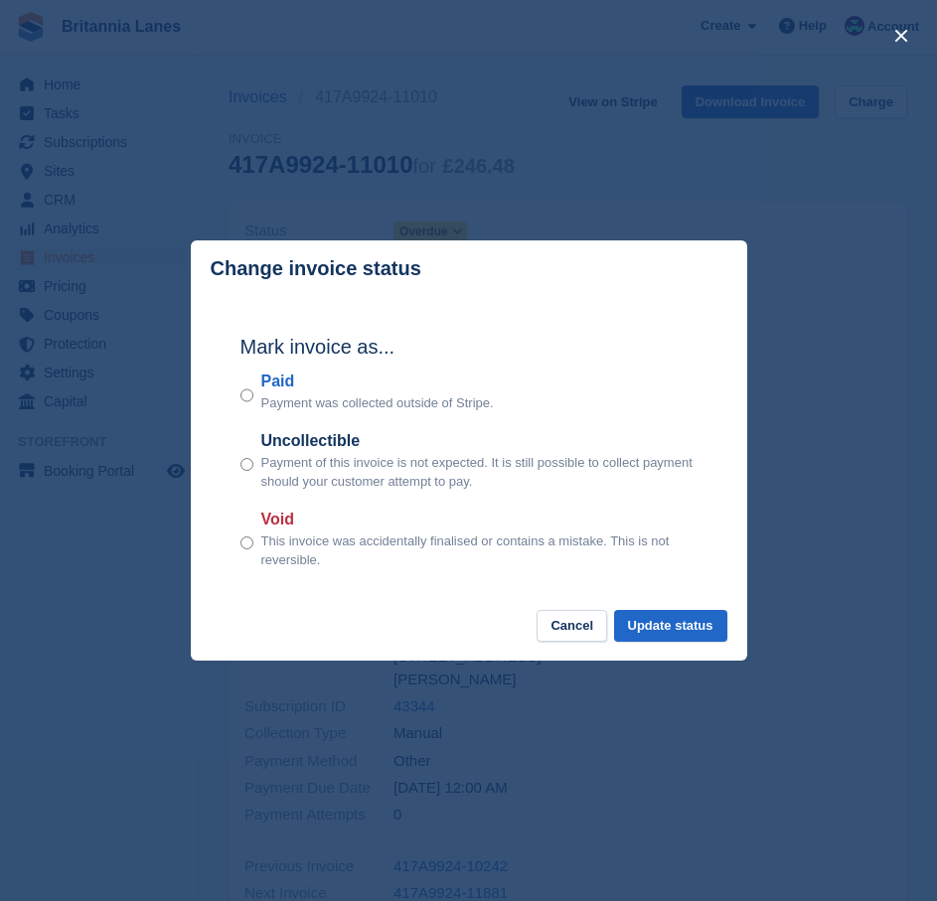
click at [279, 379] on label "Paid" at bounding box center [377, 381] width 232 height 24
click at [646, 637] on button "Update status" at bounding box center [670, 626] width 113 height 33
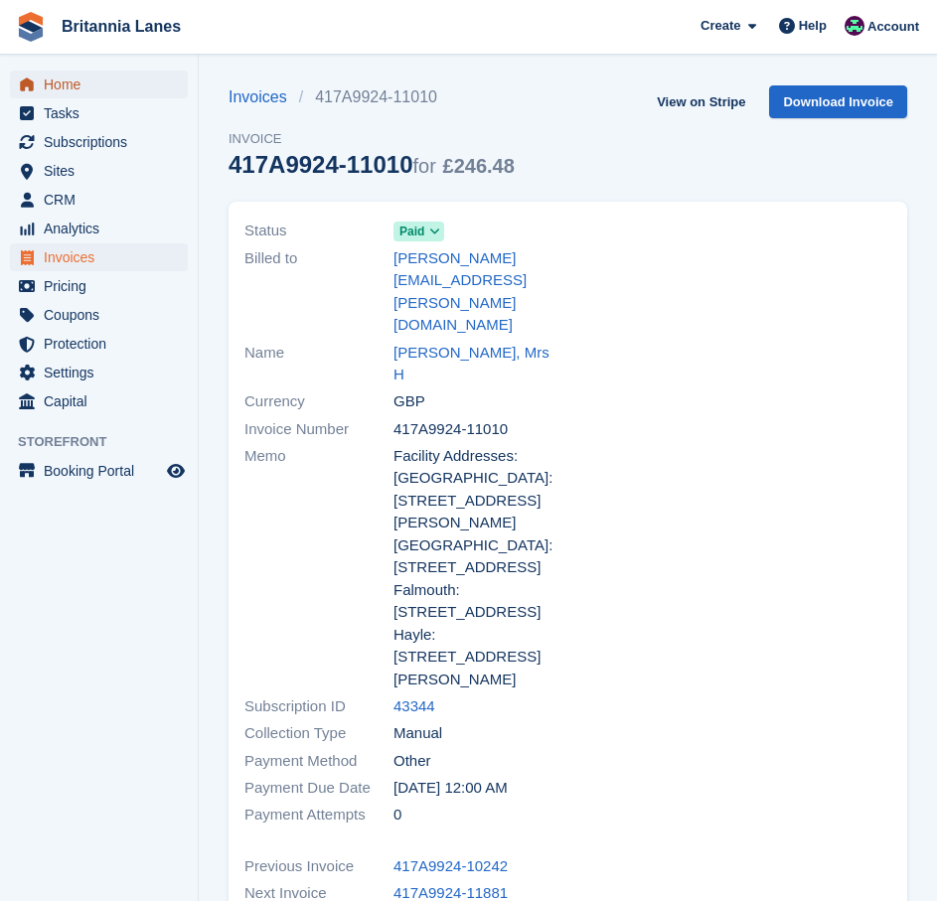
click at [121, 81] on span "Home" at bounding box center [103, 85] width 119 height 28
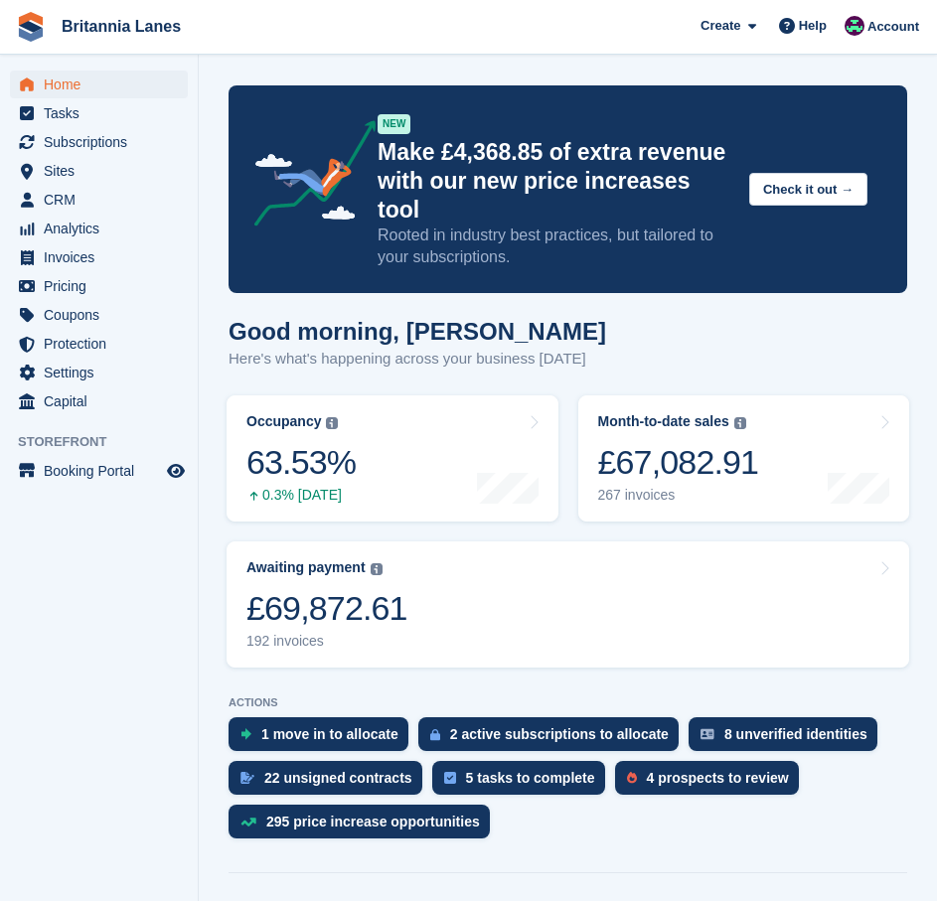
click at [85, 127] on ul "Tasks" at bounding box center [99, 113] width 198 height 29
click at [72, 133] on span "Subscriptions" at bounding box center [103, 142] width 119 height 28
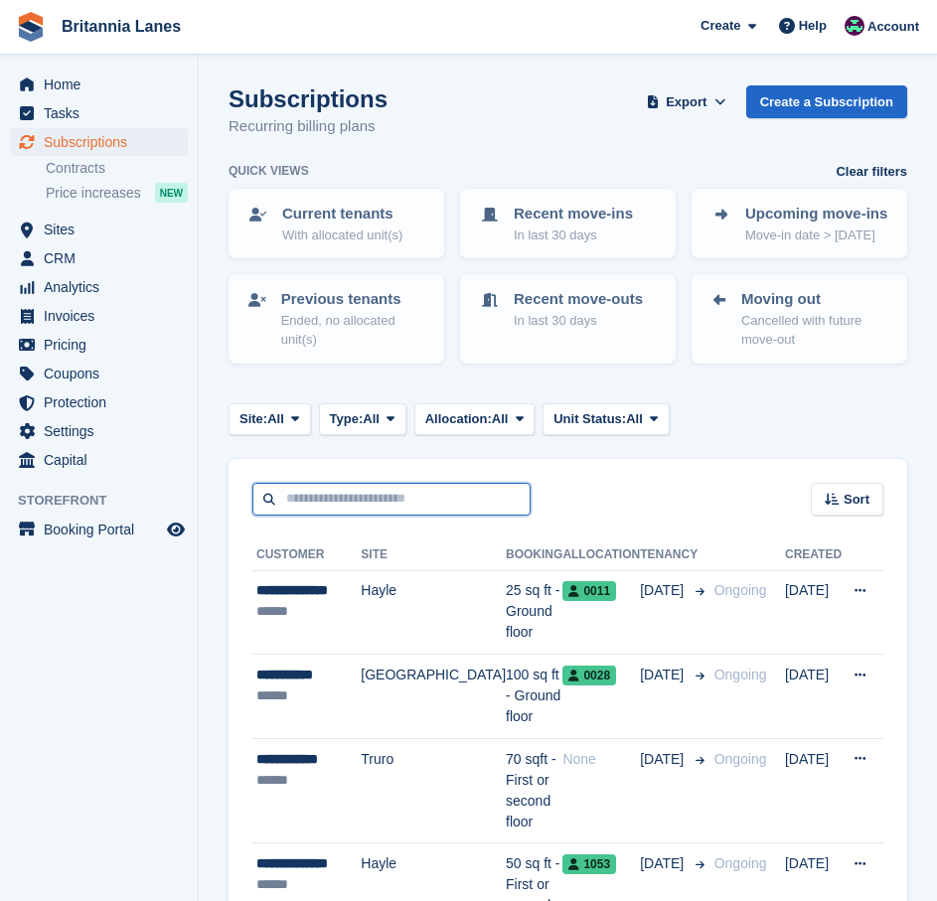
click at [308, 505] on input "text" at bounding box center [391, 499] width 278 height 33
type input "******"
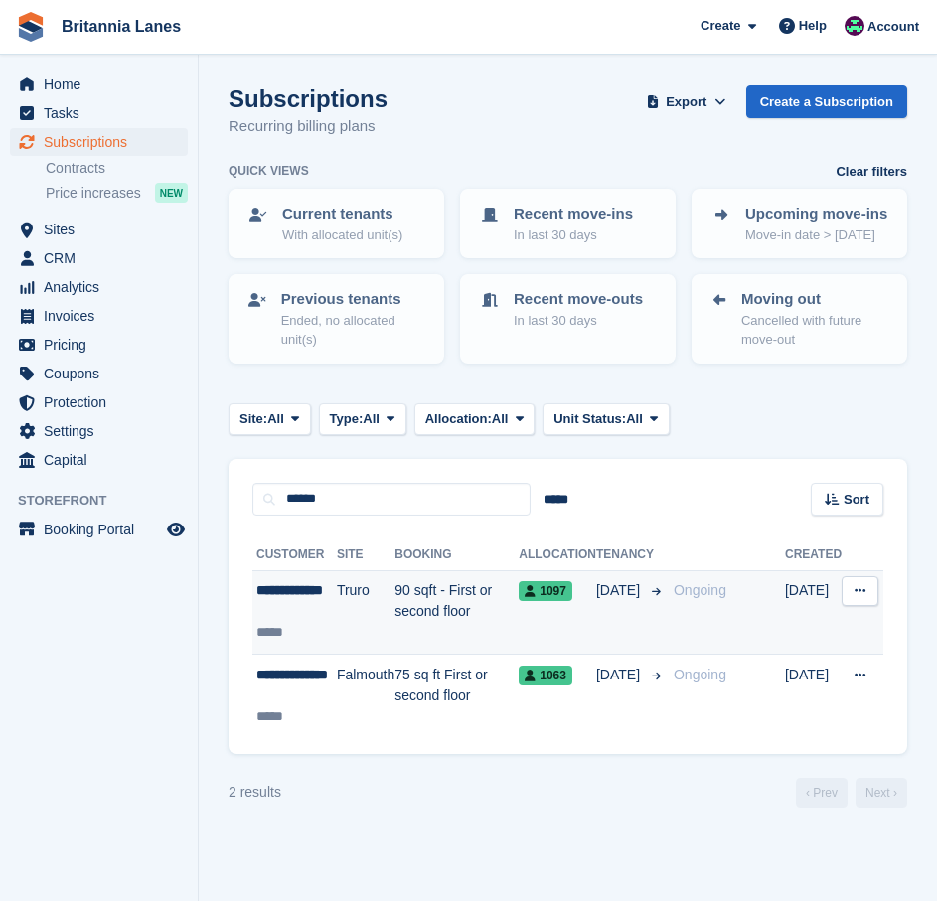
click at [423, 616] on td "90 sqft - First or second floor" at bounding box center [456, 612] width 124 height 84
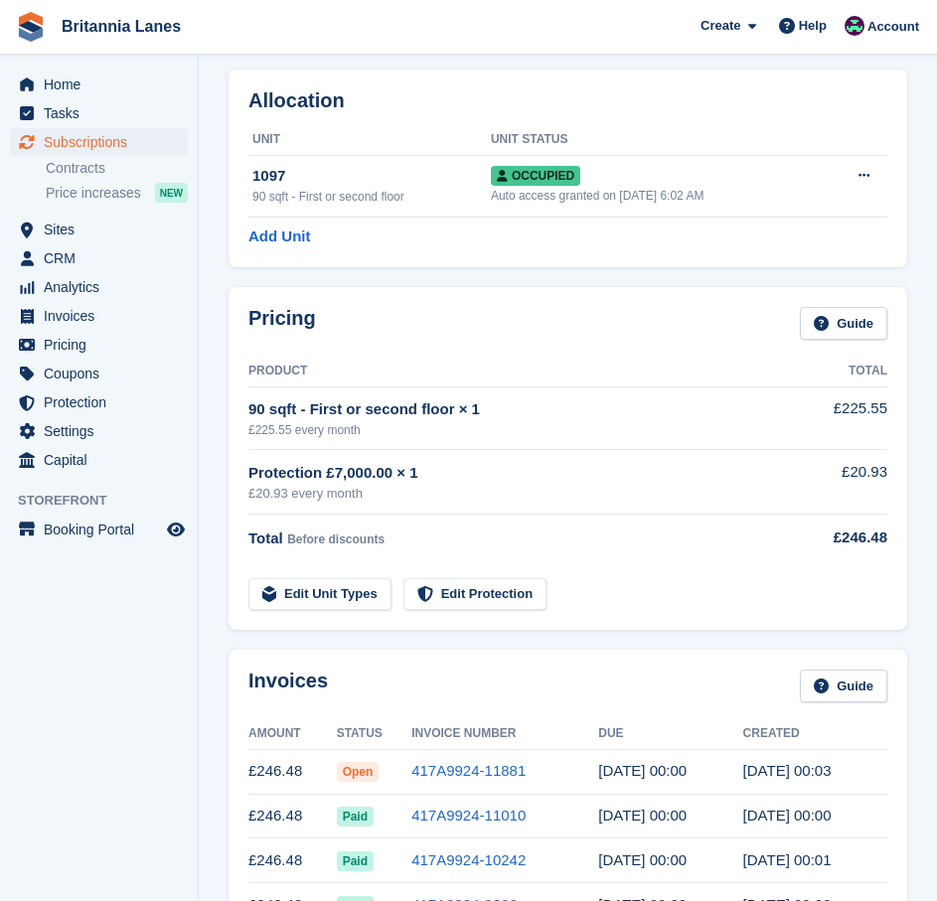
scroll to position [199, 0]
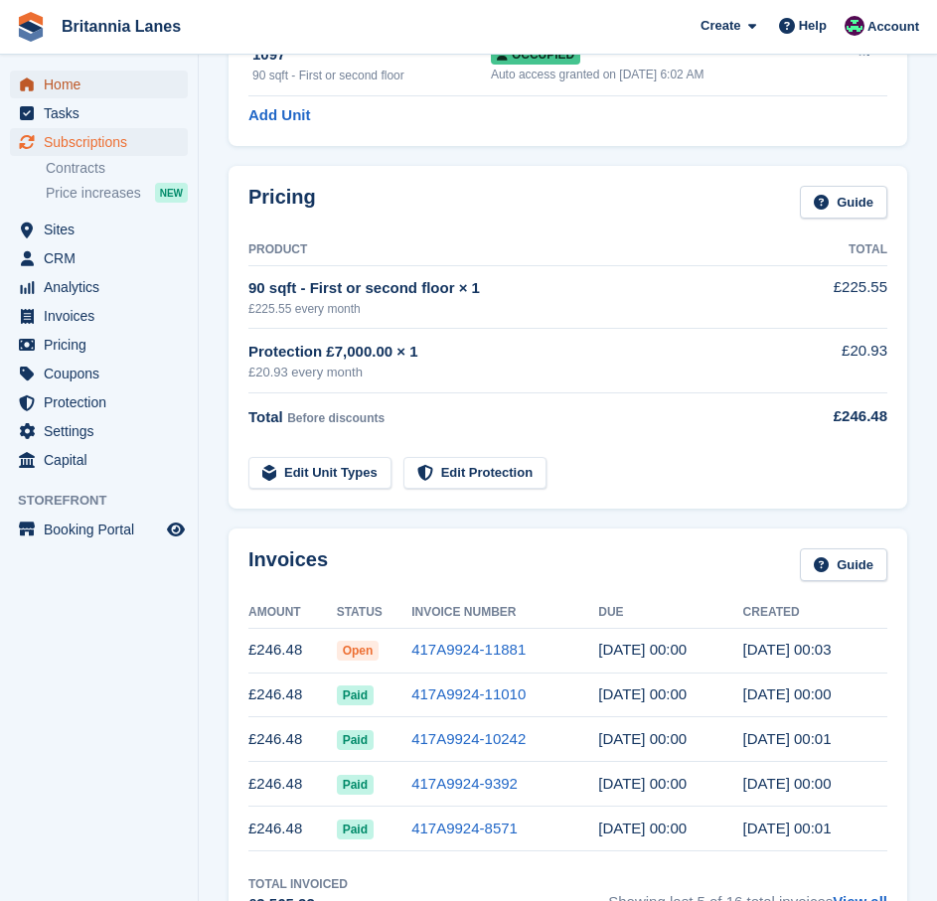
click at [91, 87] on span "Home" at bounding box center [103, 85] width 119 height 28
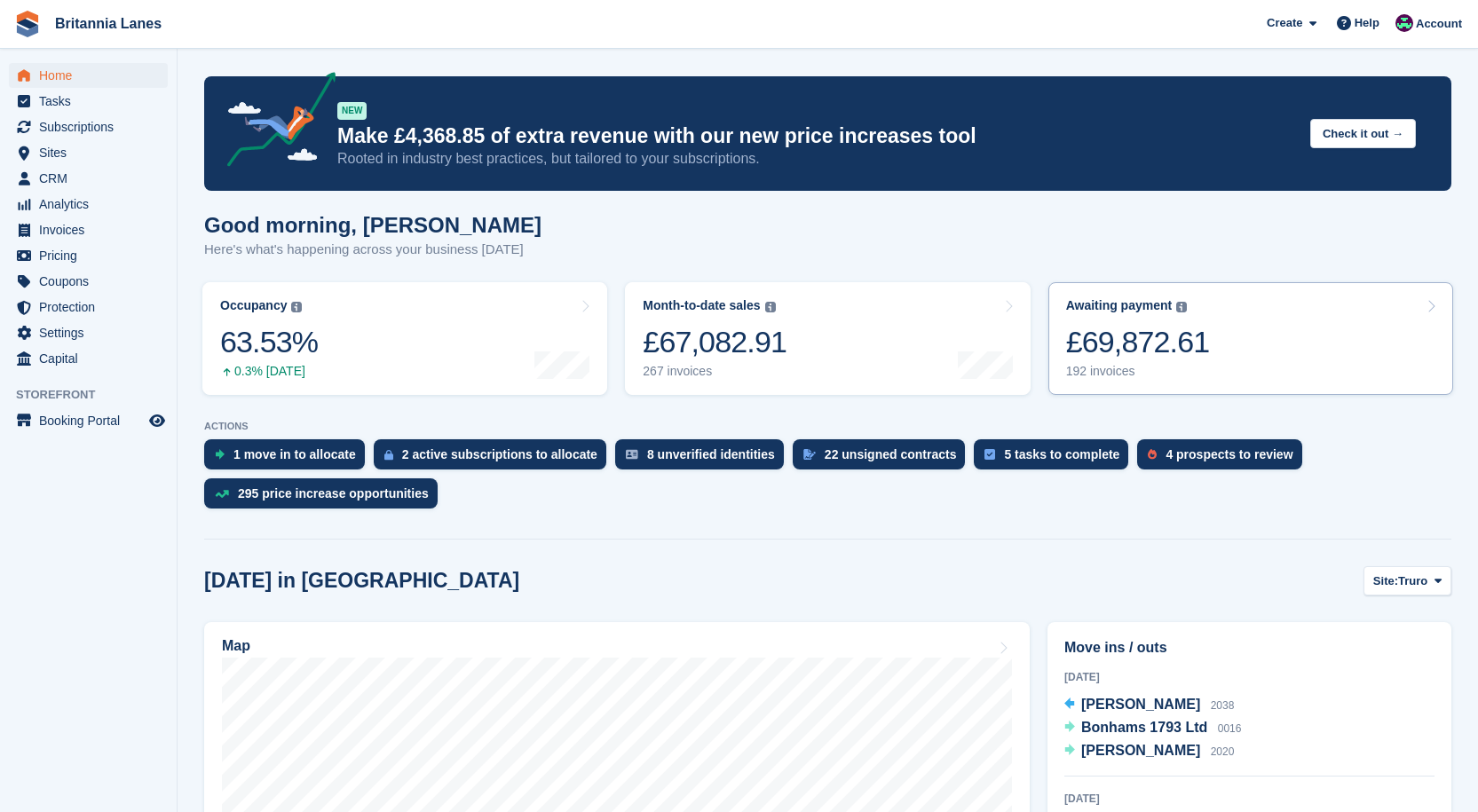
click at [836, 326] on link "Awaiting payment The total outstanding balance on all open invoices. £69,872.61…" at bounding box center [1250, 339] width 405 height 113
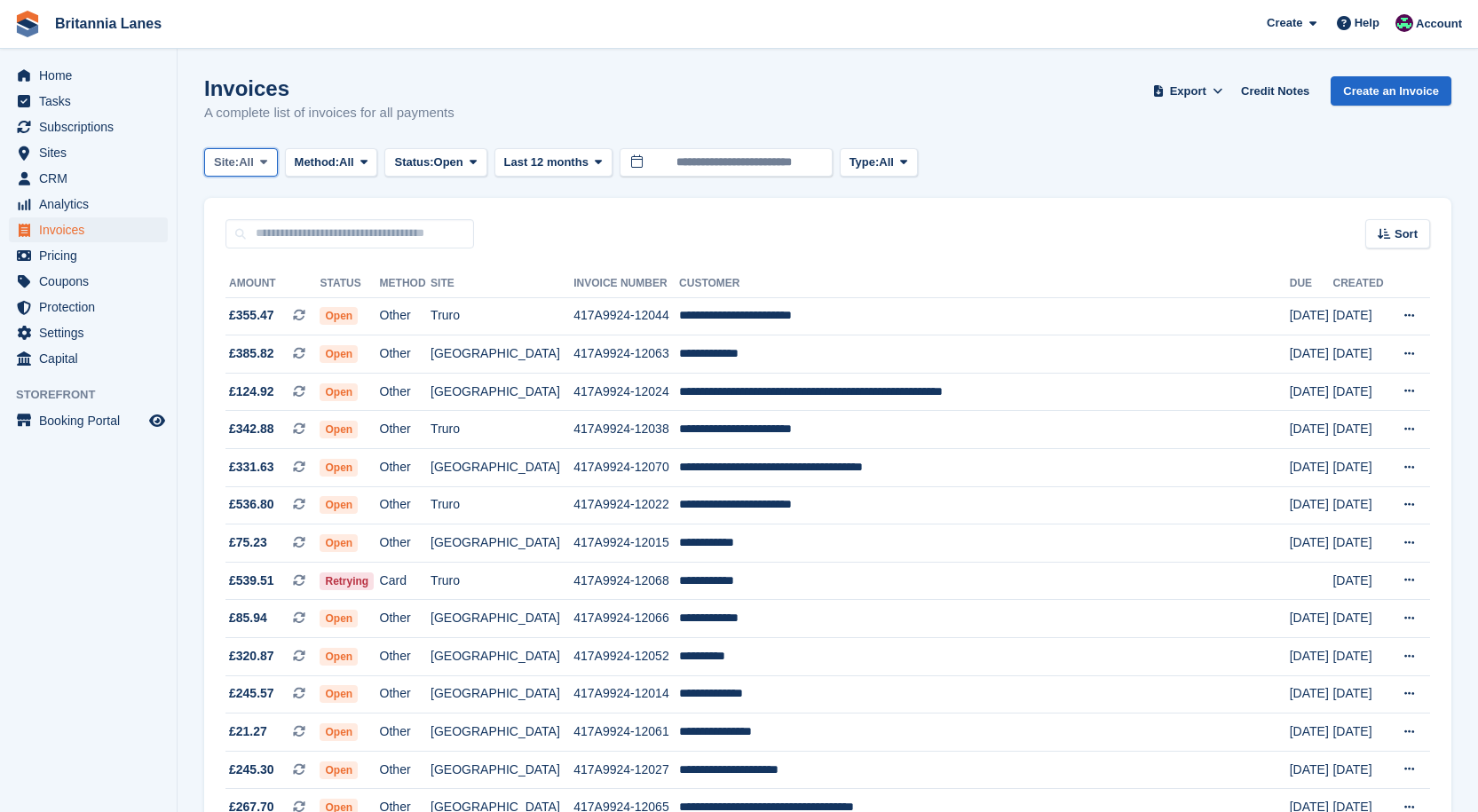
click at [239, 166] on span "Site:" at bounding box center [226, 163] width 25 height 18
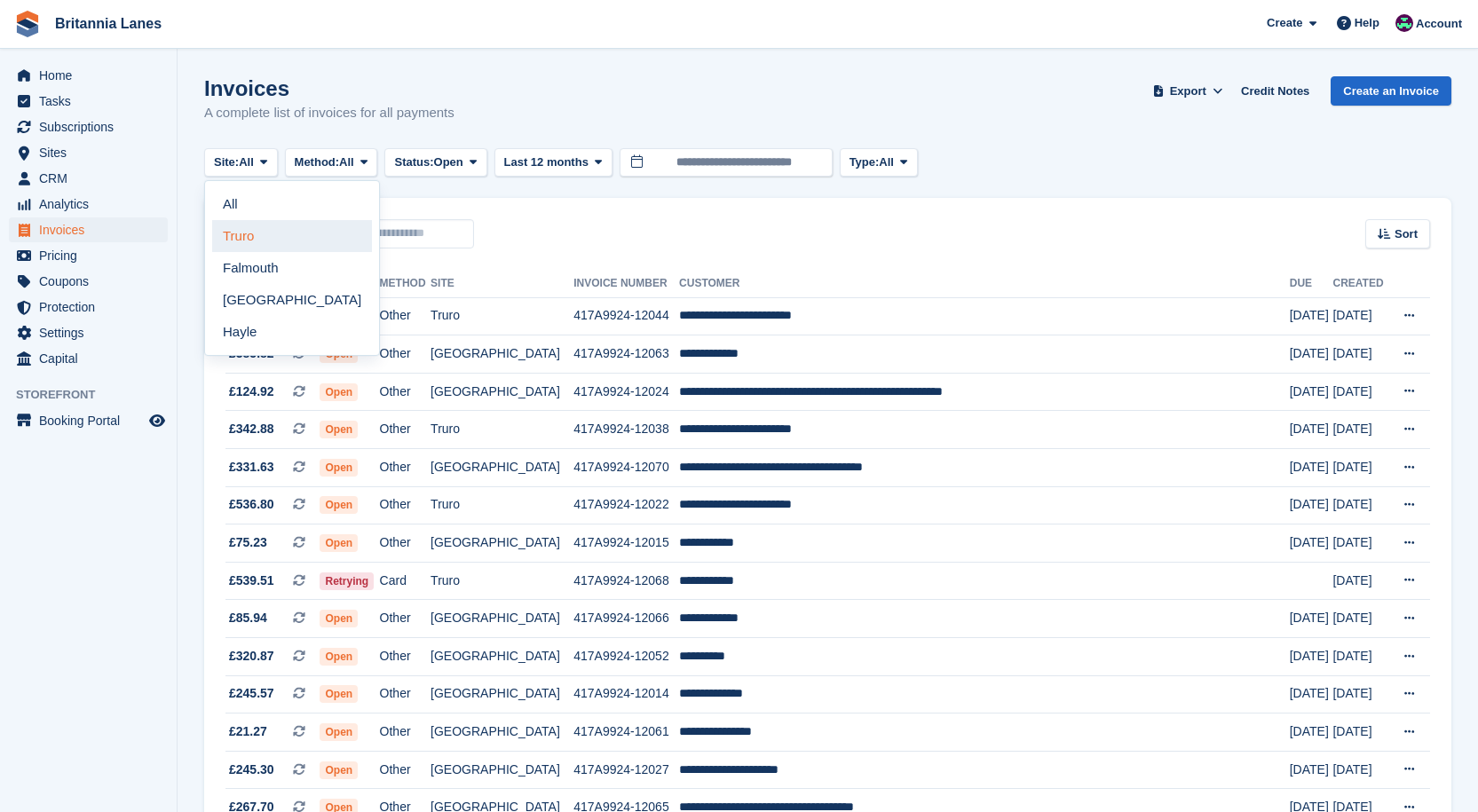
click at [252, 235] on link "Truro" at bounding box center [291, 236] width 160 height 32
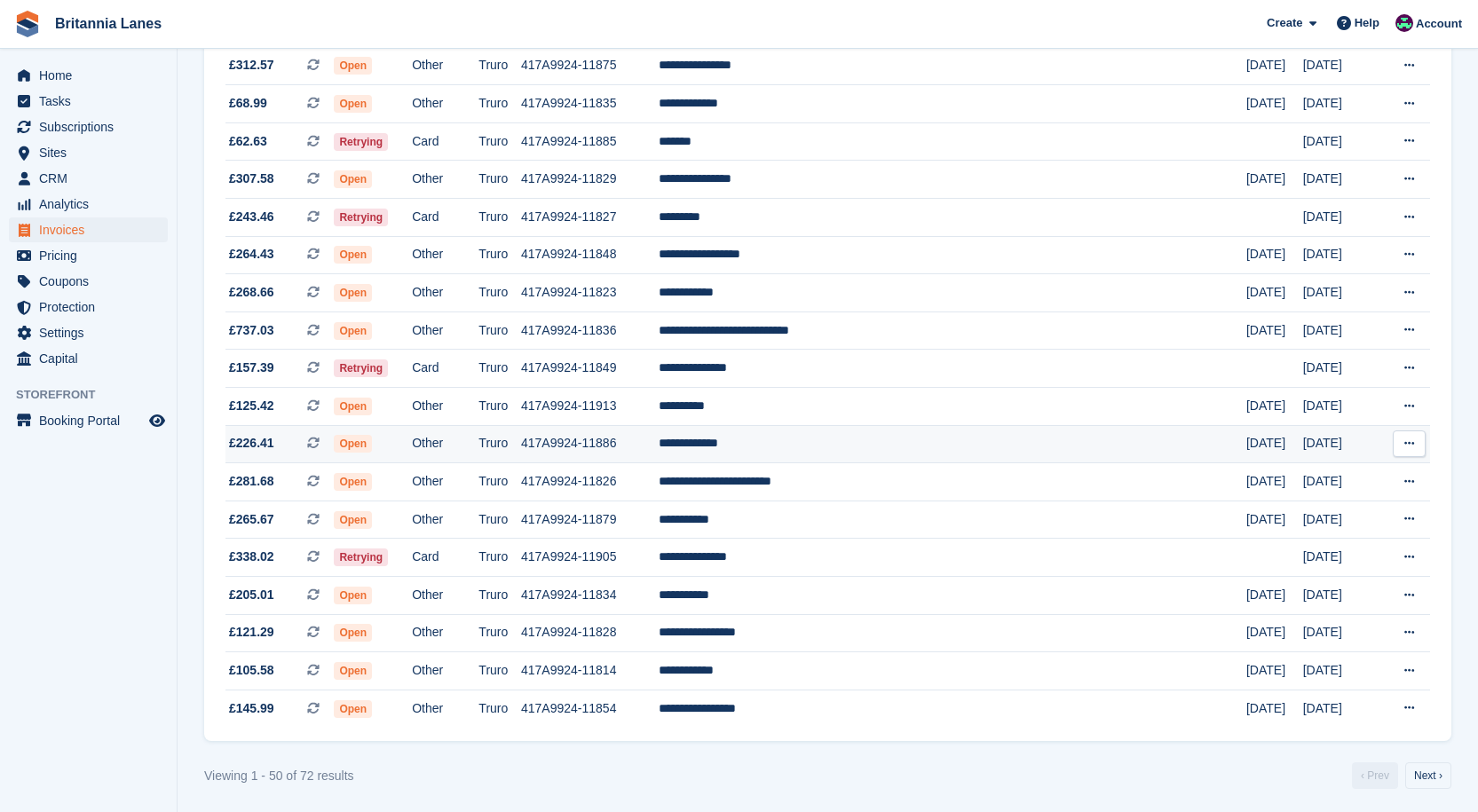
scroll to position [1463, 0]
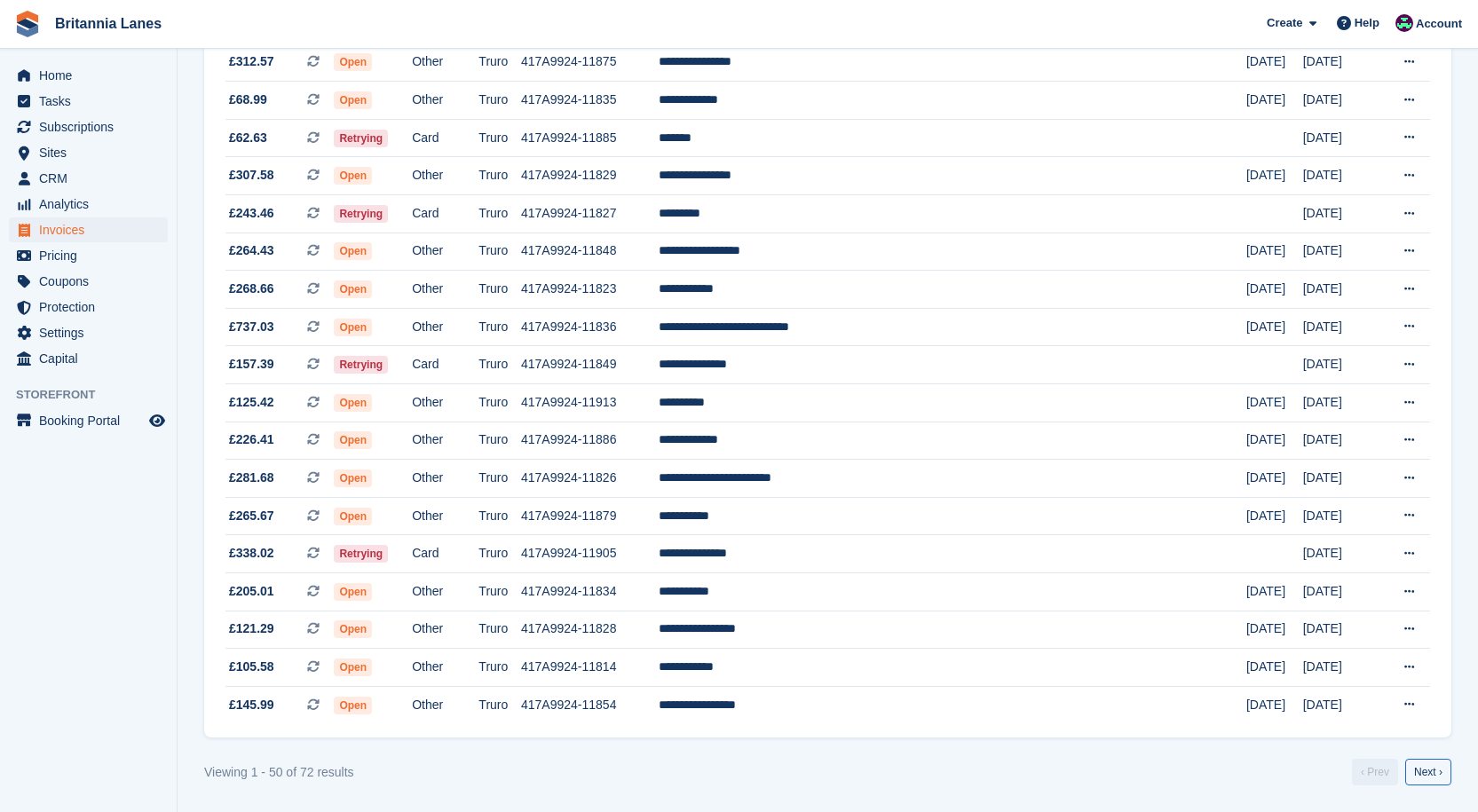
click at [1432, 783] on link "Next ›" at bounding box center [1428, 772] width 46 height 27
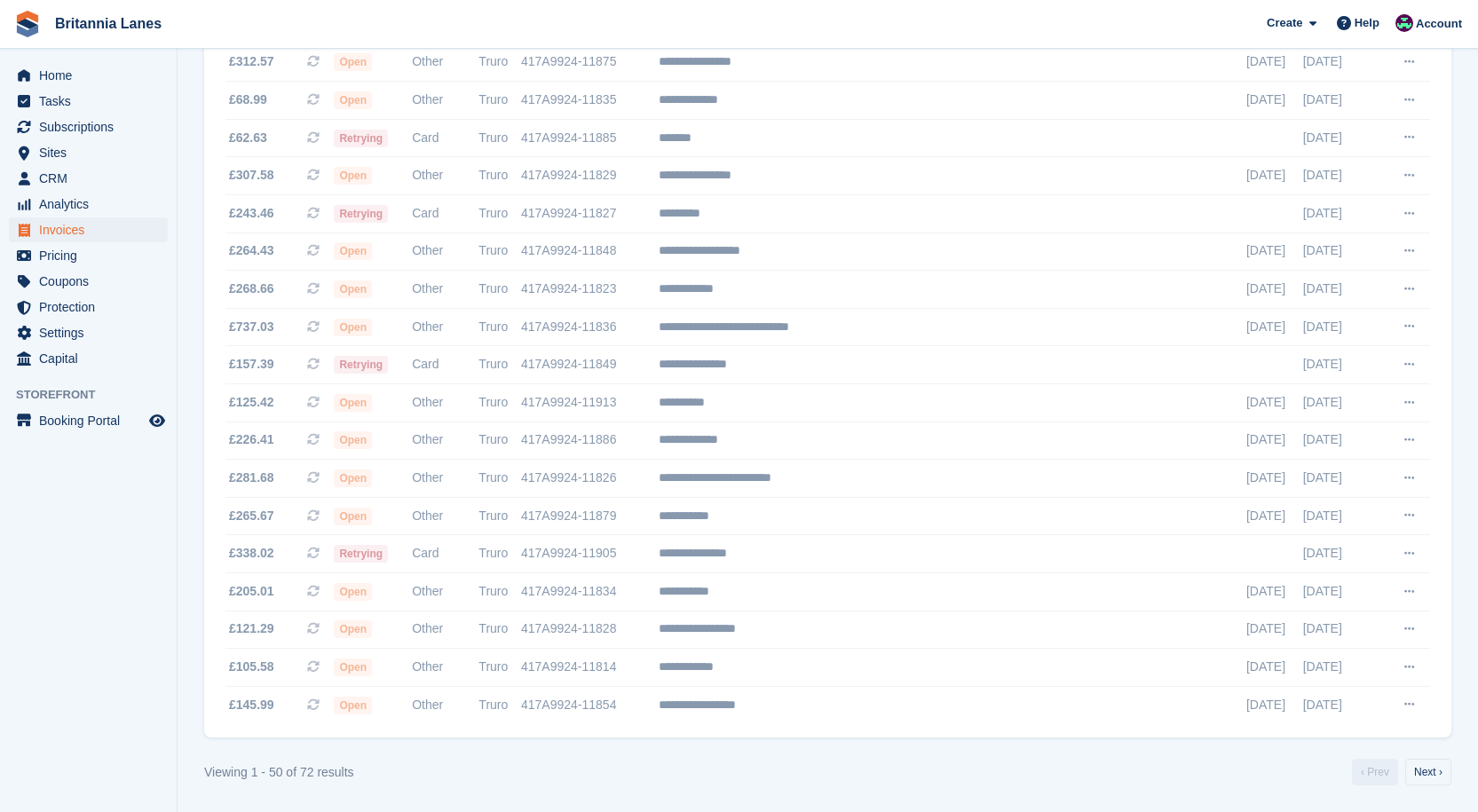
scroll to position [406, 0]
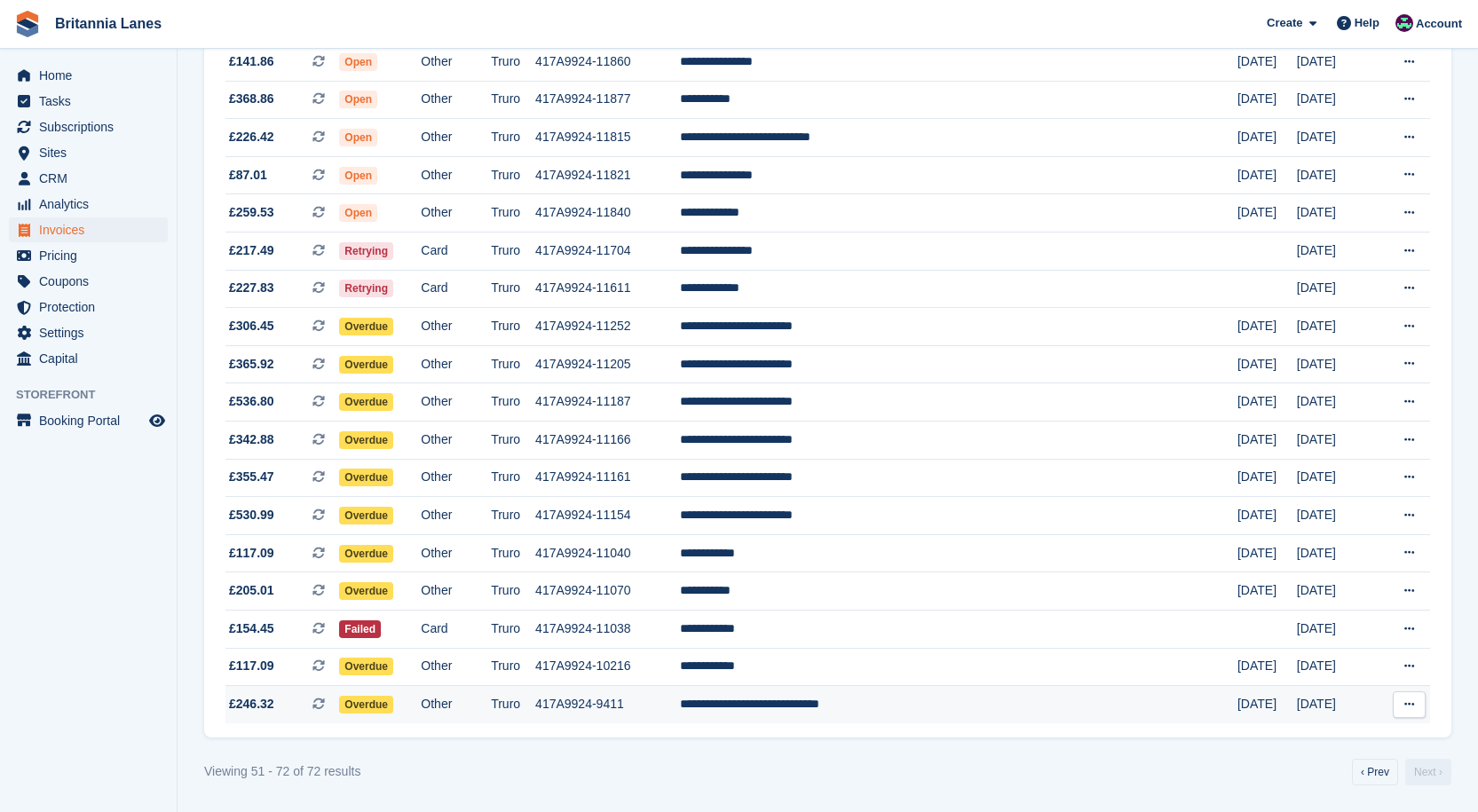
click at [1041, 700] on td "**********" at bounding box center [959, 705] width 558 height 38
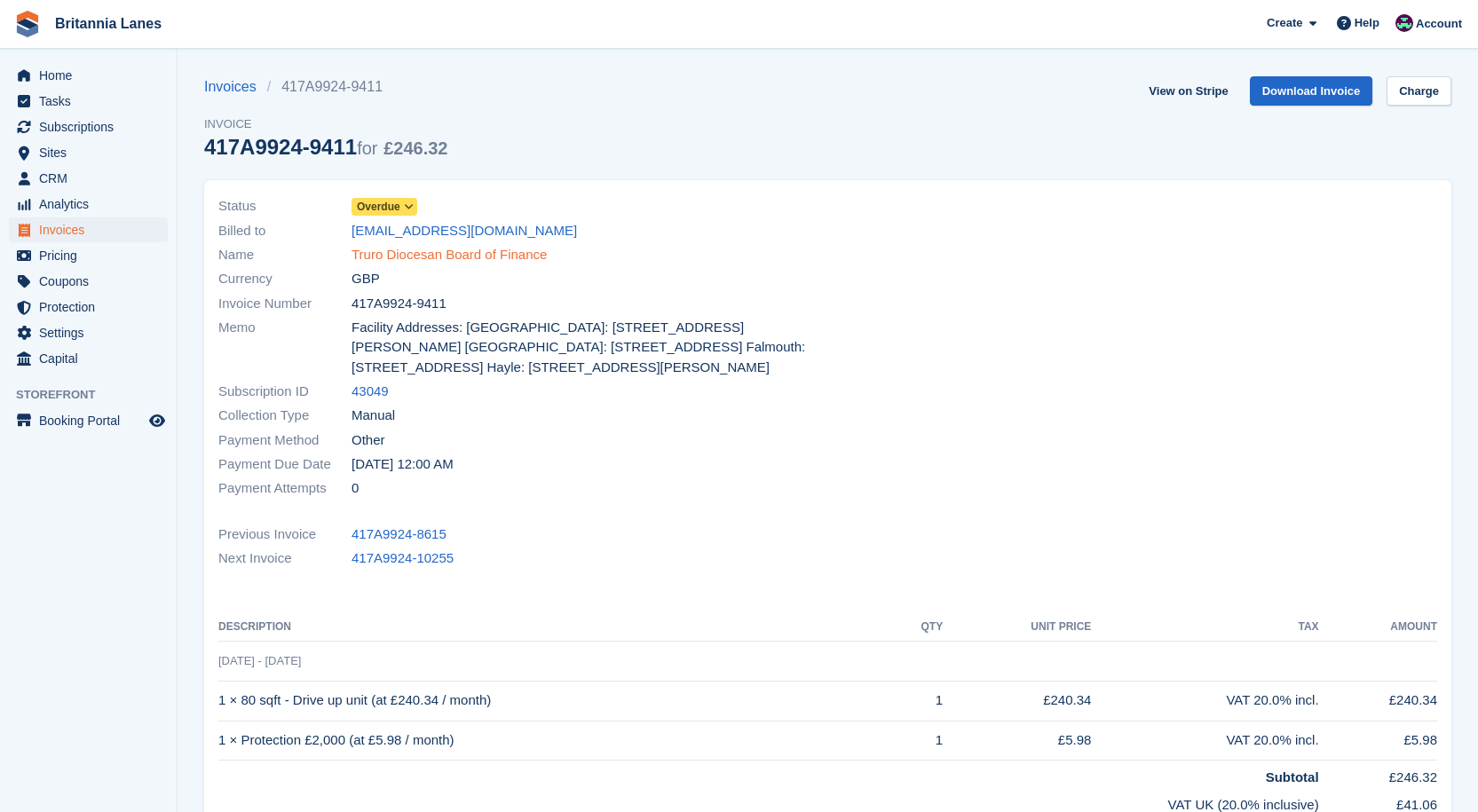
click at [480, 254] on link "Truro Diocesan Board of Finance" at bounding box center [449, 255] width 196 height 21
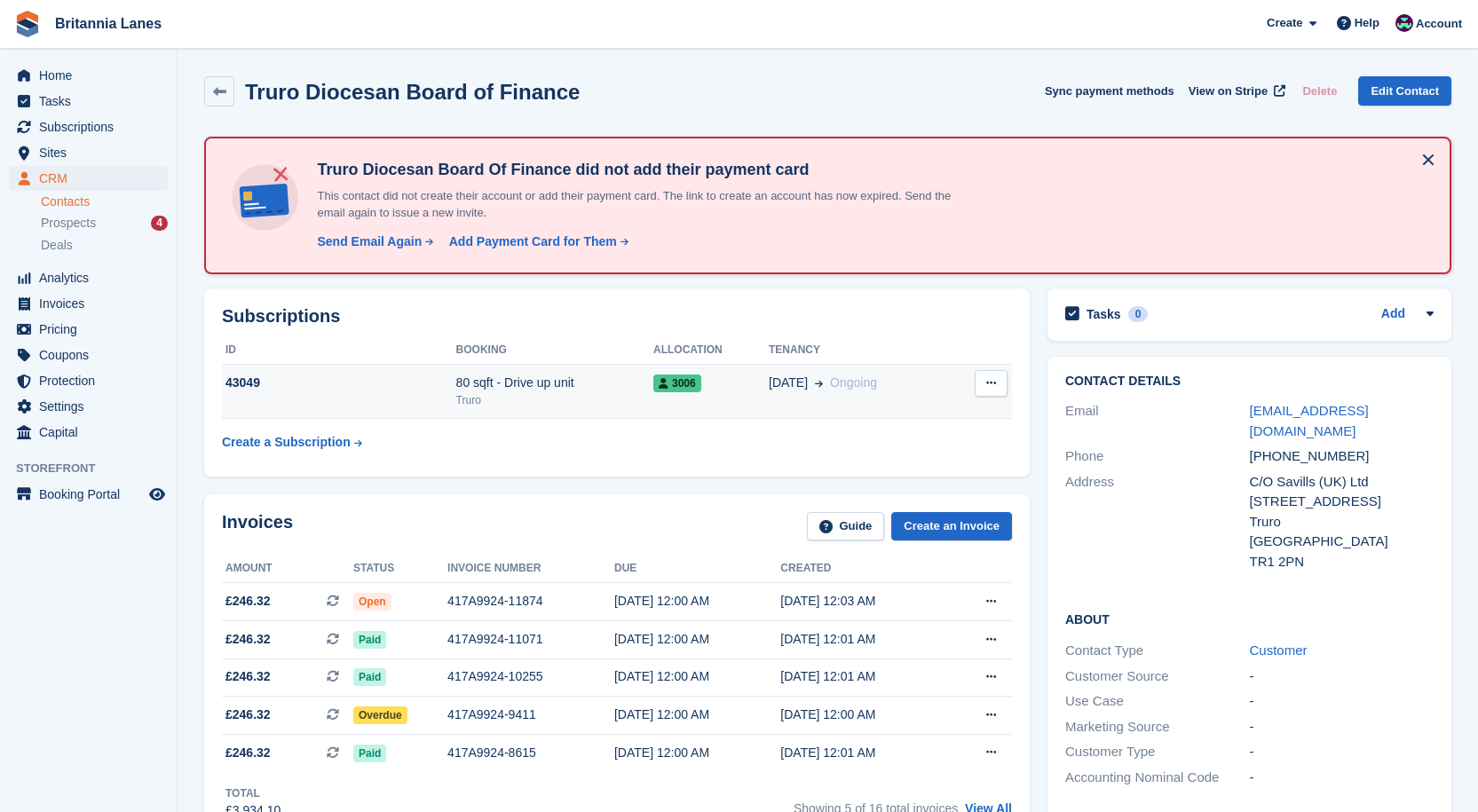
scroll to position [88, 0]
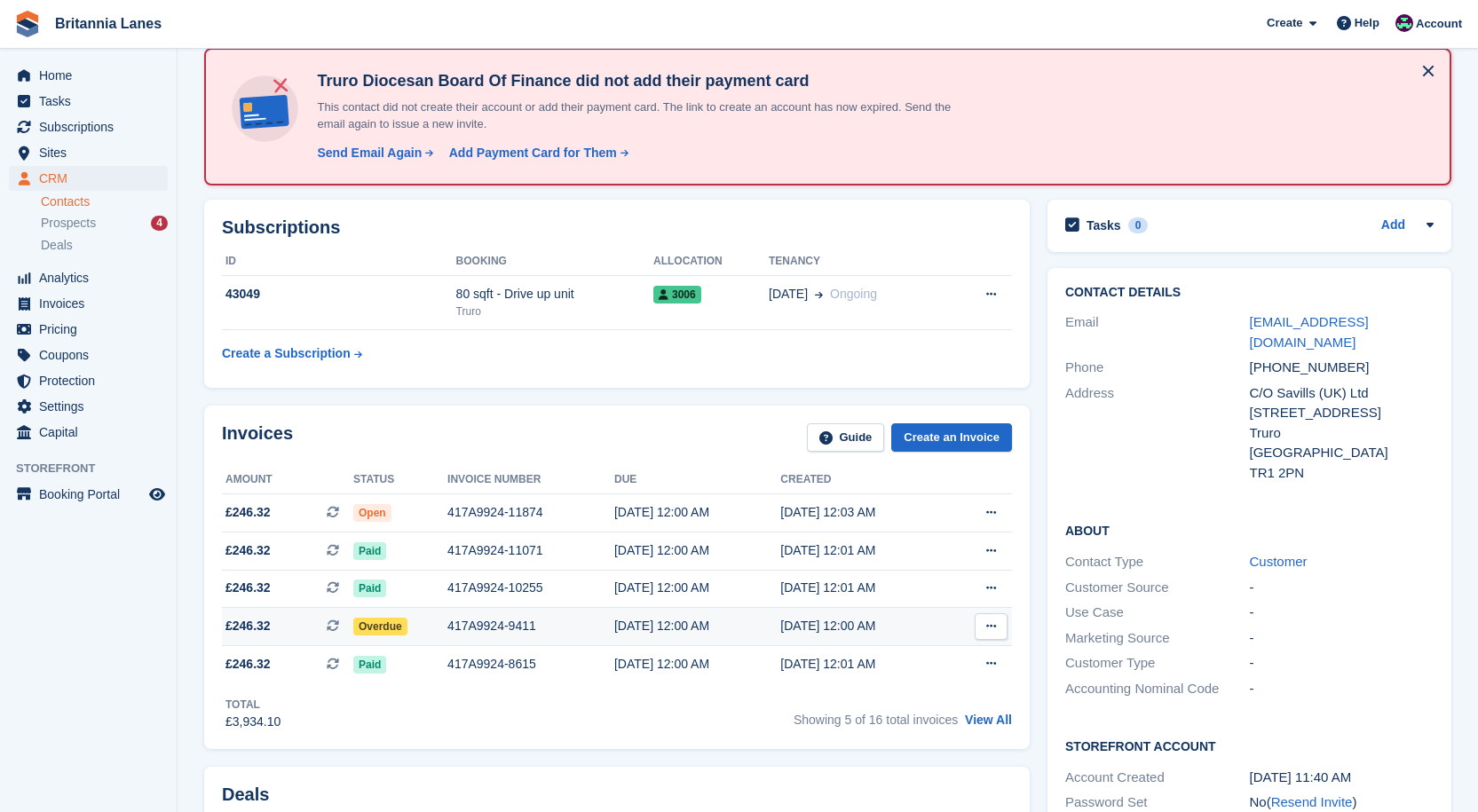
click at [646, 617] on div "02 Jul, 12:00 AM" at bounding box center [697, 625] width 166 height 19
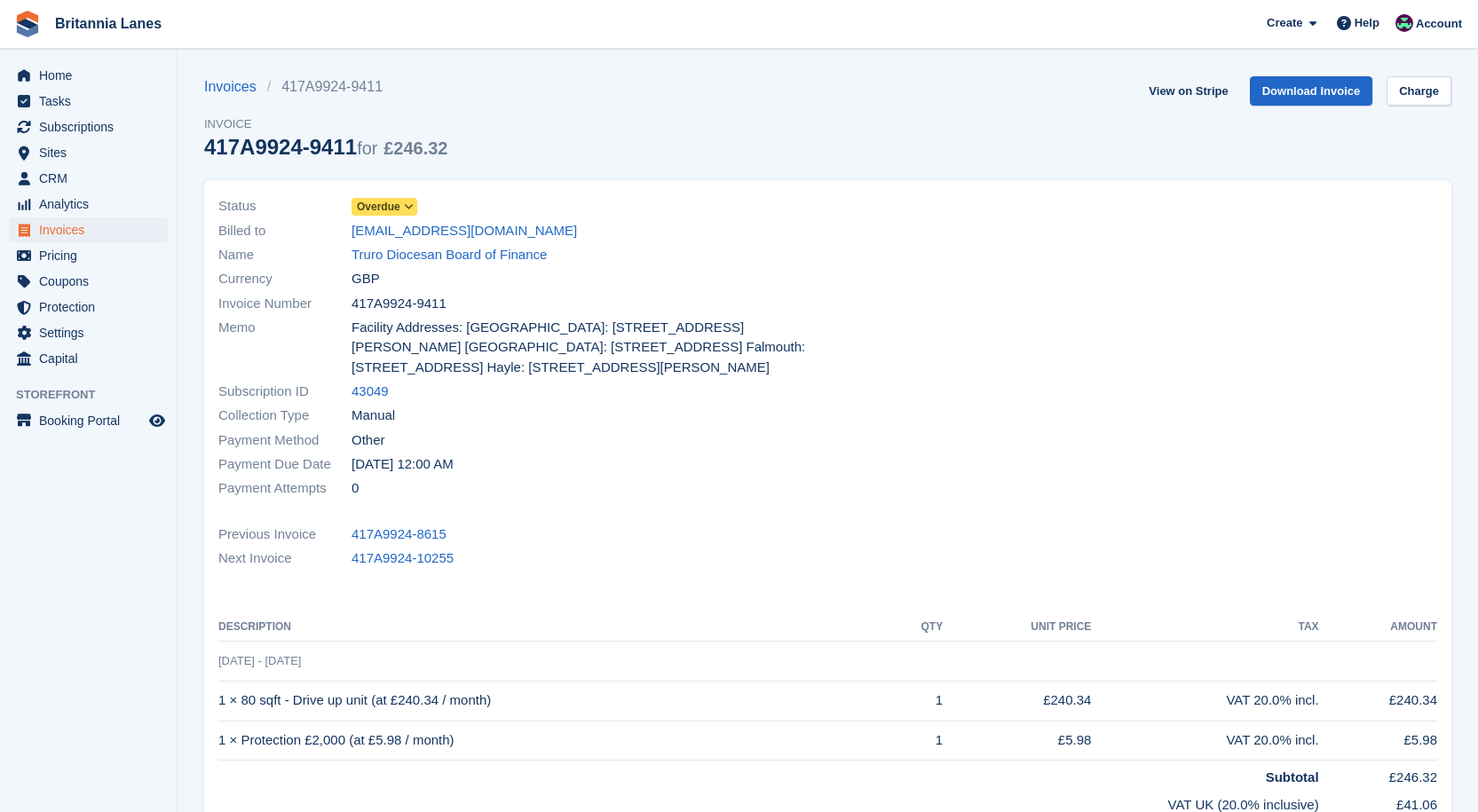
click at [399, 205] on span "Overdue" at bounding box center [384, 206] width 66 height 18
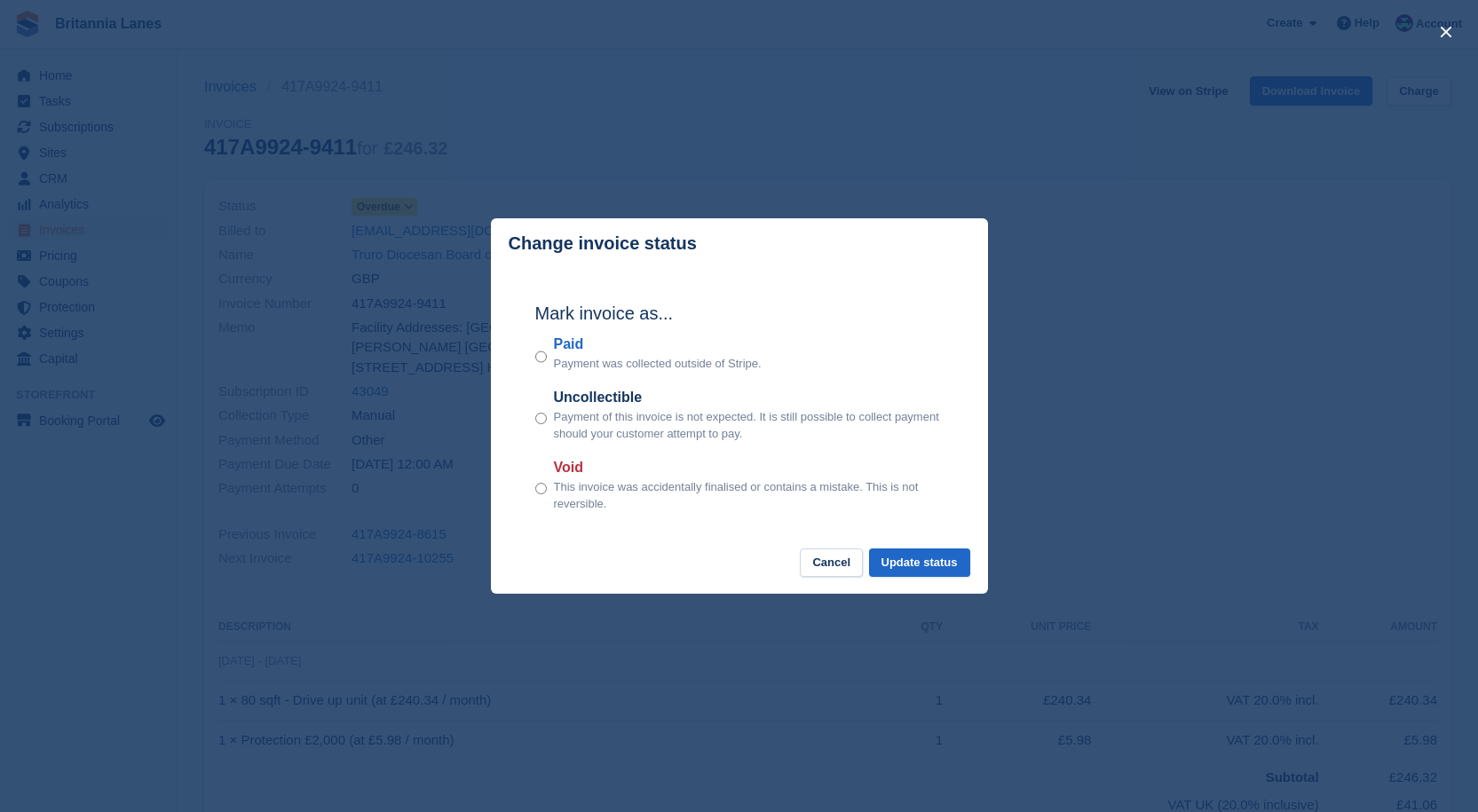
click at [575, 344] on label "Paid" at bounding box center [658, 344] width 207 height 21
click at [922, 567] on button "Update status" at bounding box center [919, 563] width 101 height 29
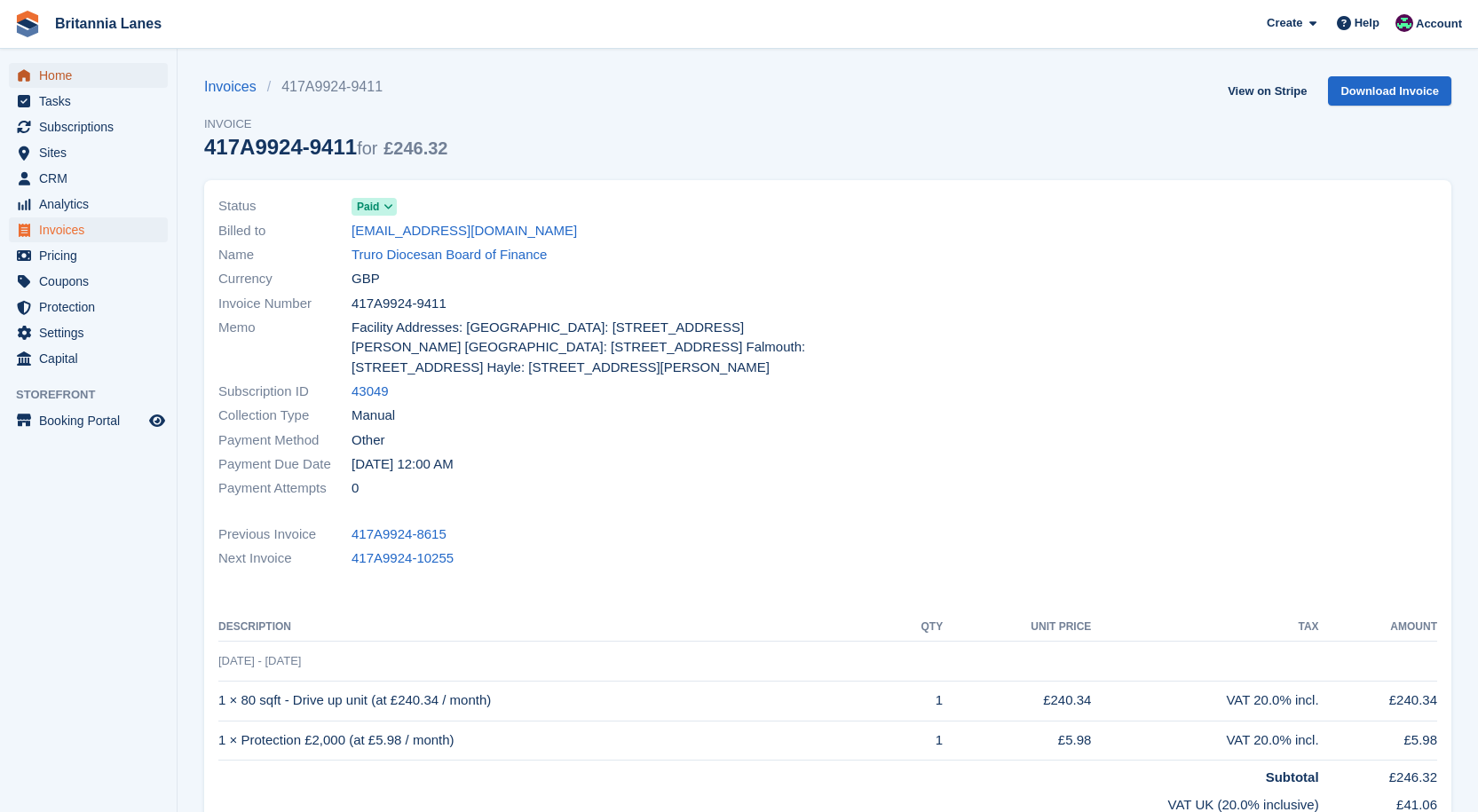
drag, startPoint x: 98, startPoint y: 75, endPoint x: 109, endPoint y: 75, distance: 11.0
click at [98, 75] on span "Home" at bounding box center [92, 76] width 106 height 25
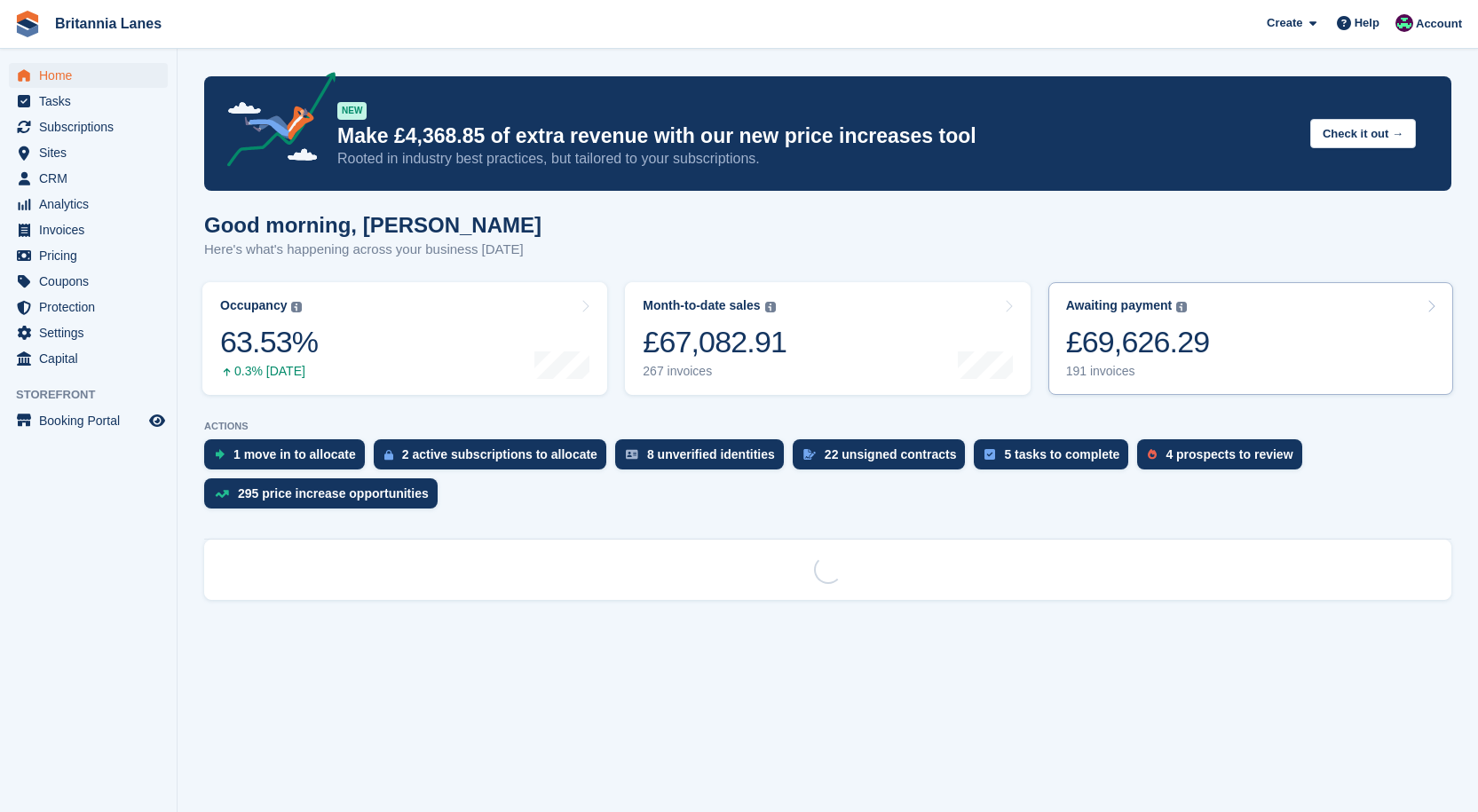
click at [1074, 360] on div "£69,626.29" at bounding box center [1138, 342] width 144 height 37
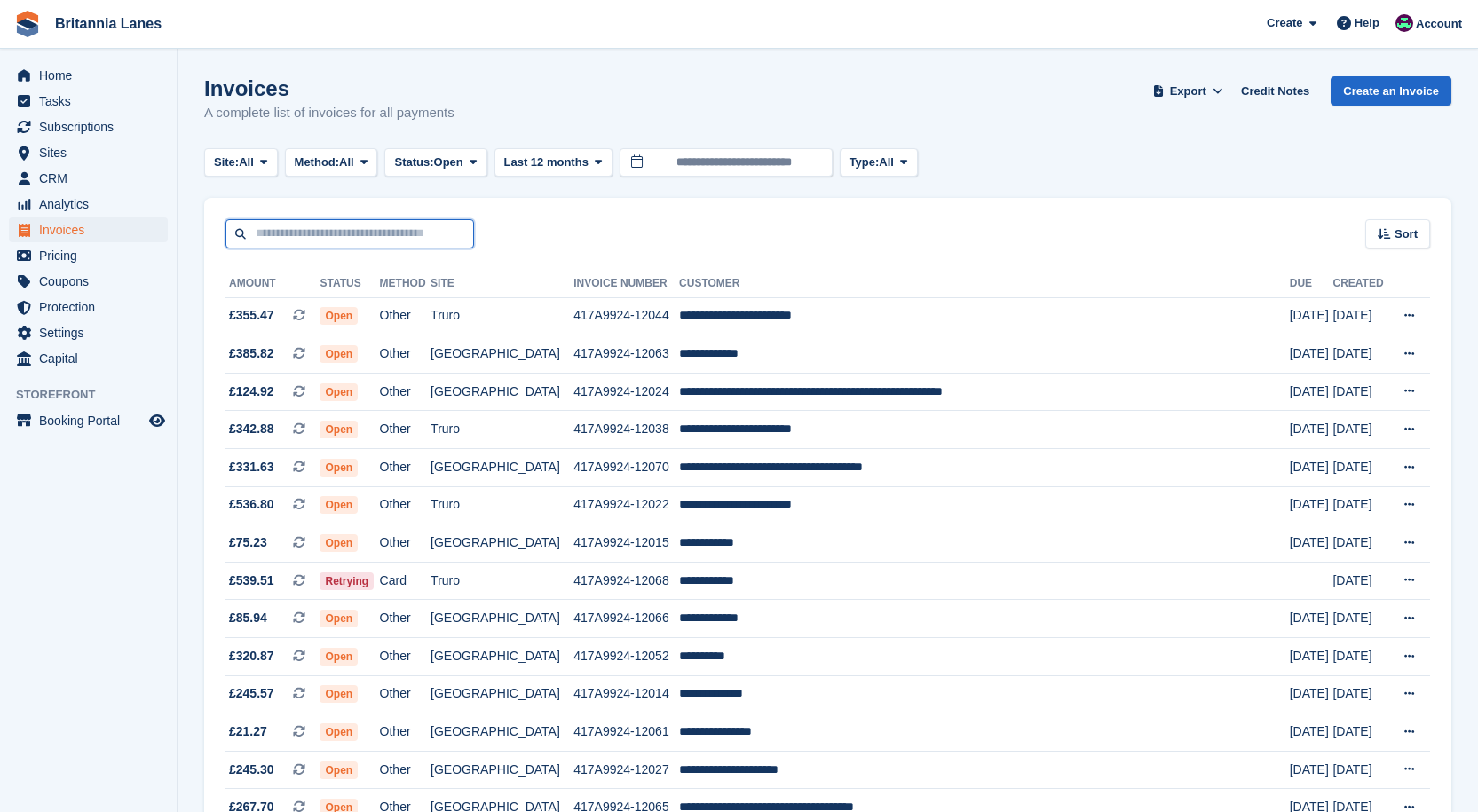
click at [293, 242] on input "text" at bounding box center [349, 233] width 248 height 29
type input "******"
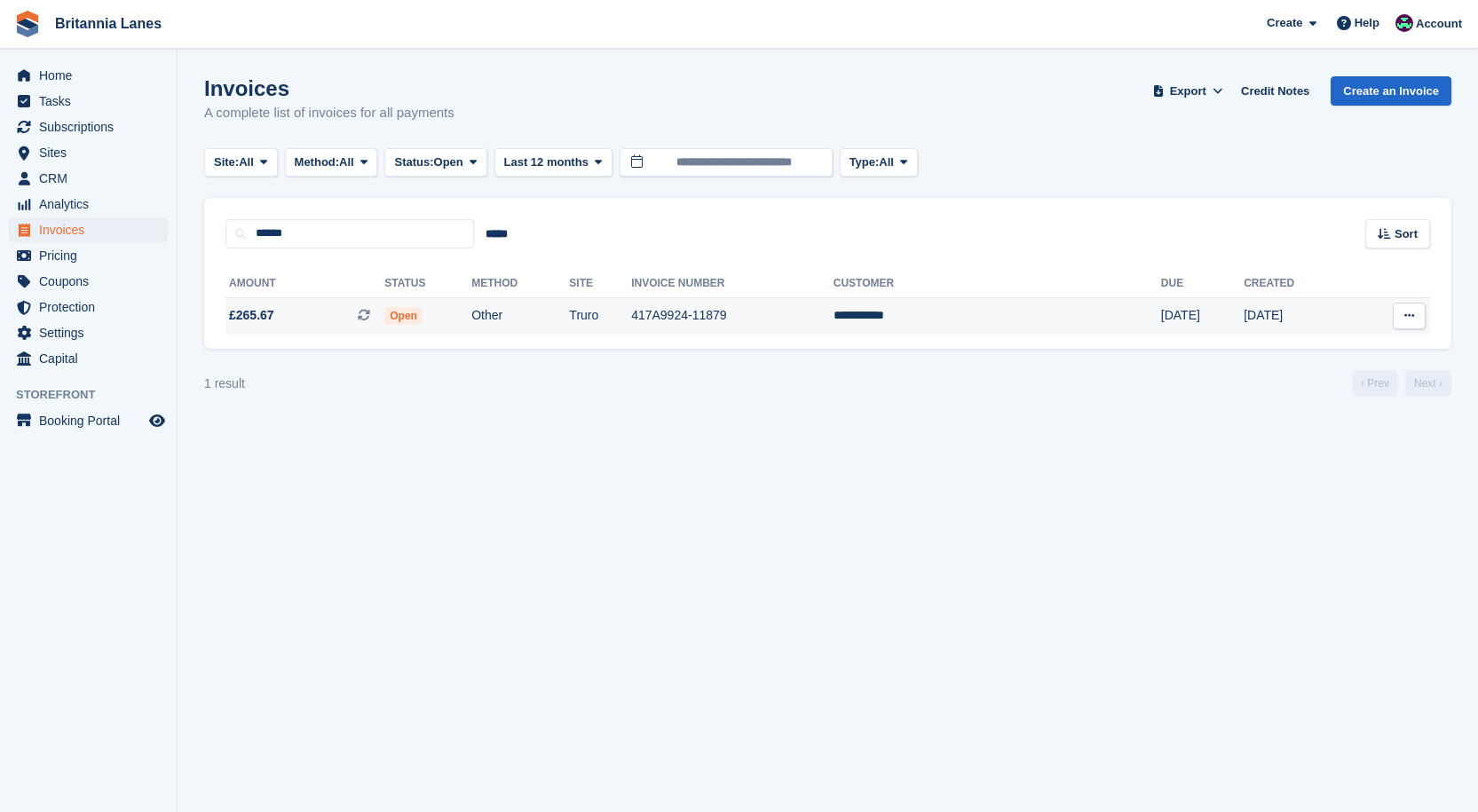
click at [757, 308] on td "417A9924-11879" at bounding box center [732, 316] width 202 height 38
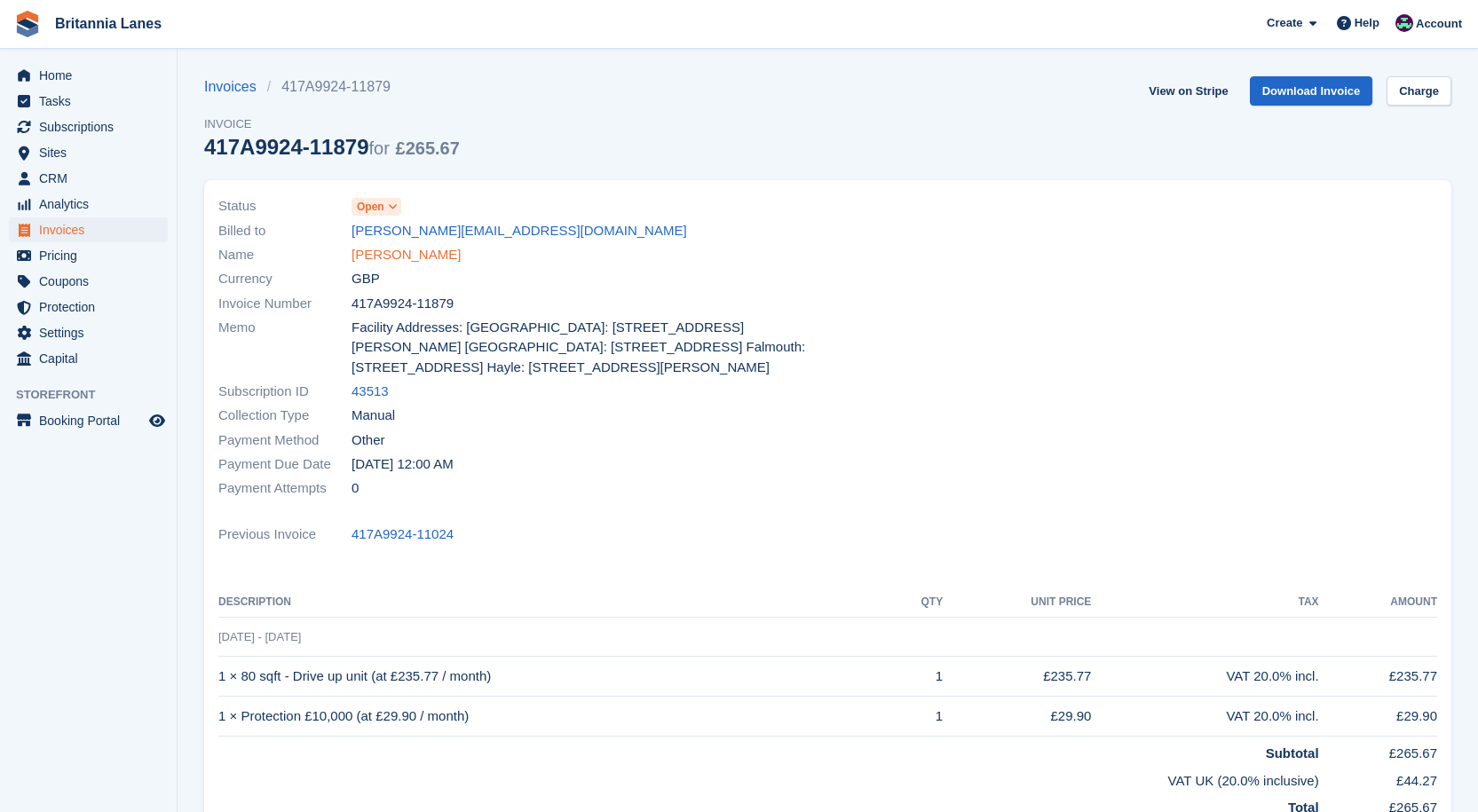
click at [401, 255] on link "Jill Larman" at bounding box center [406, 255] width 109 height 21
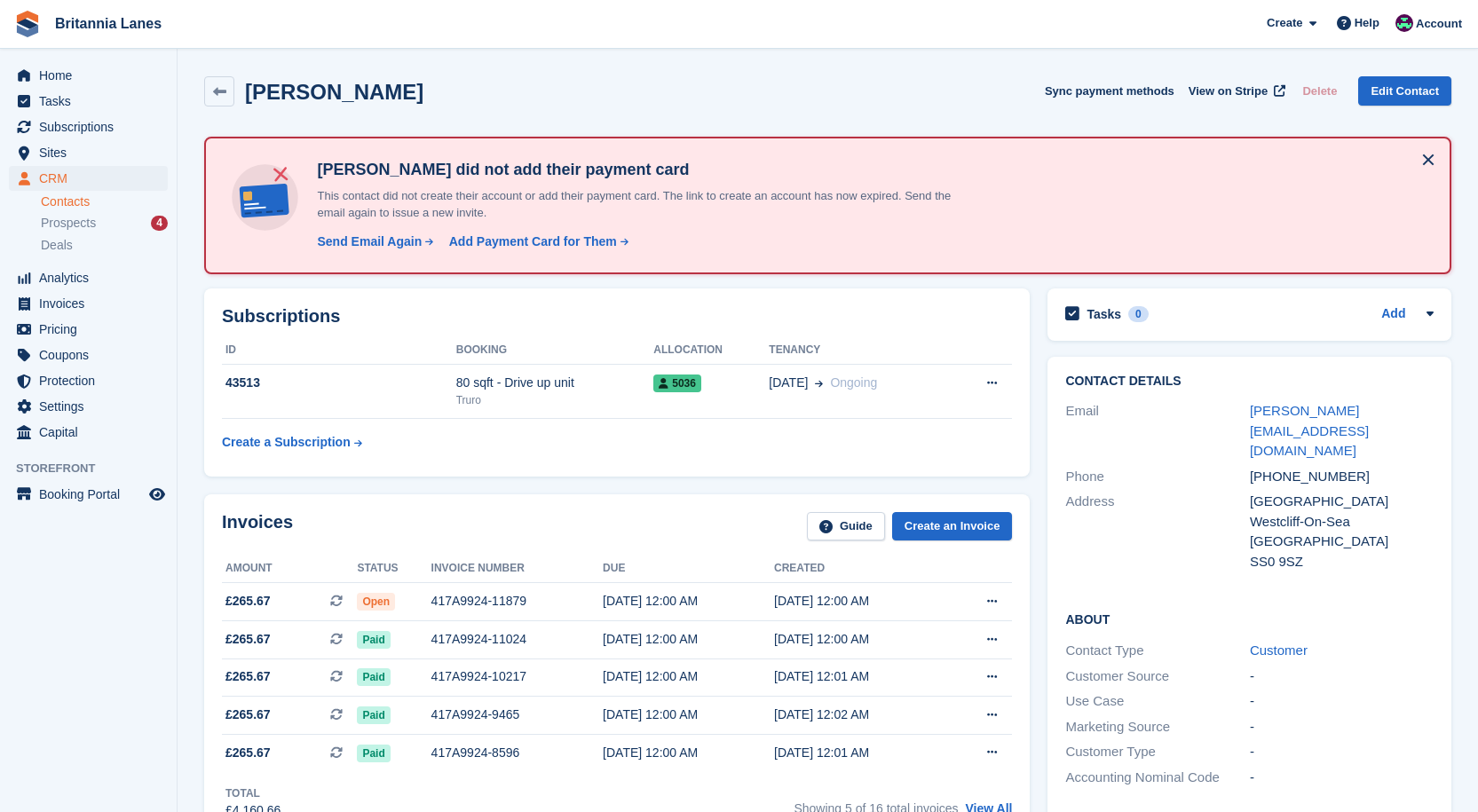
scroll to position [266, 0]
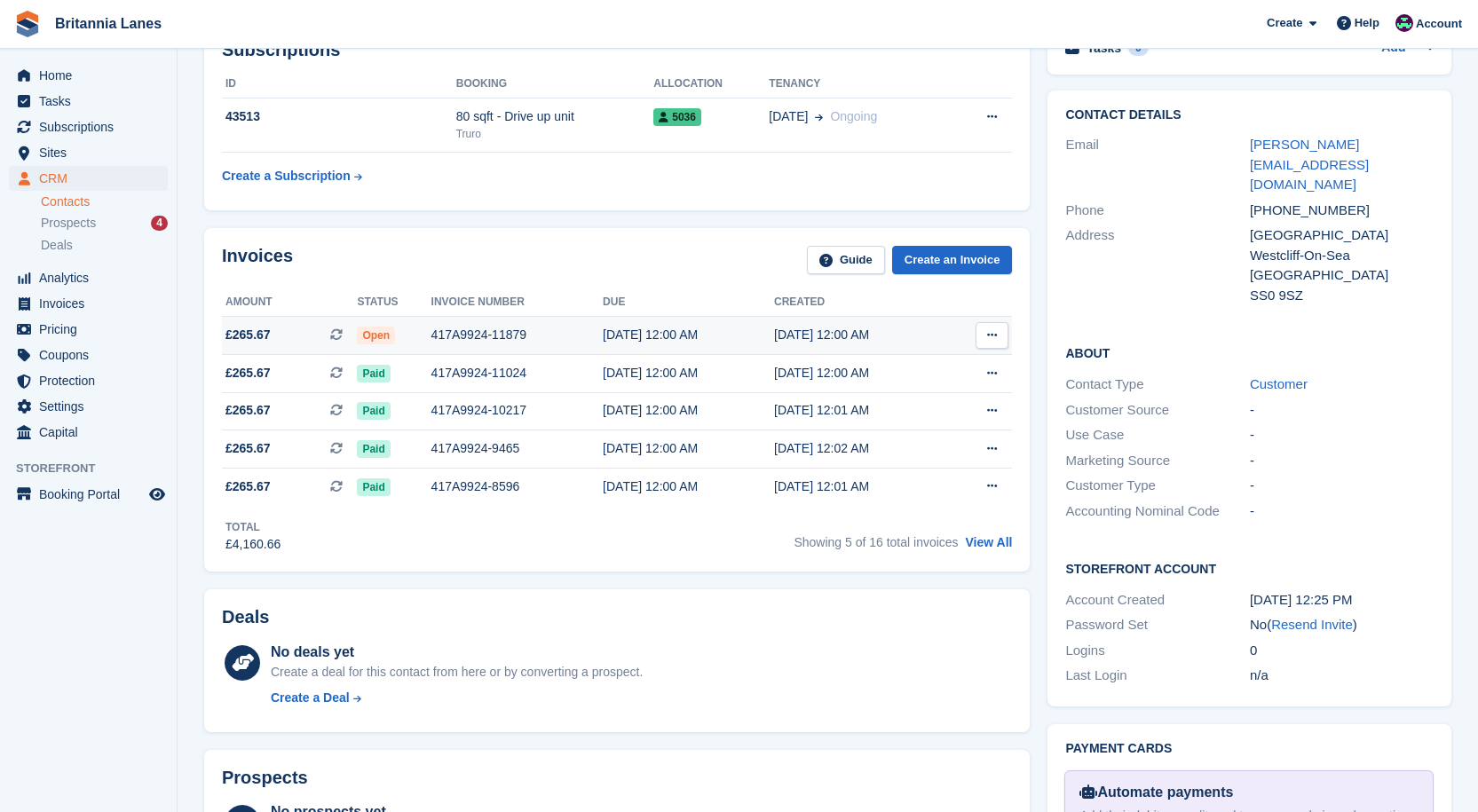
click at [461, 343] on div "417A9924-11879" at bounding box center [517, 335] width 172 height 19
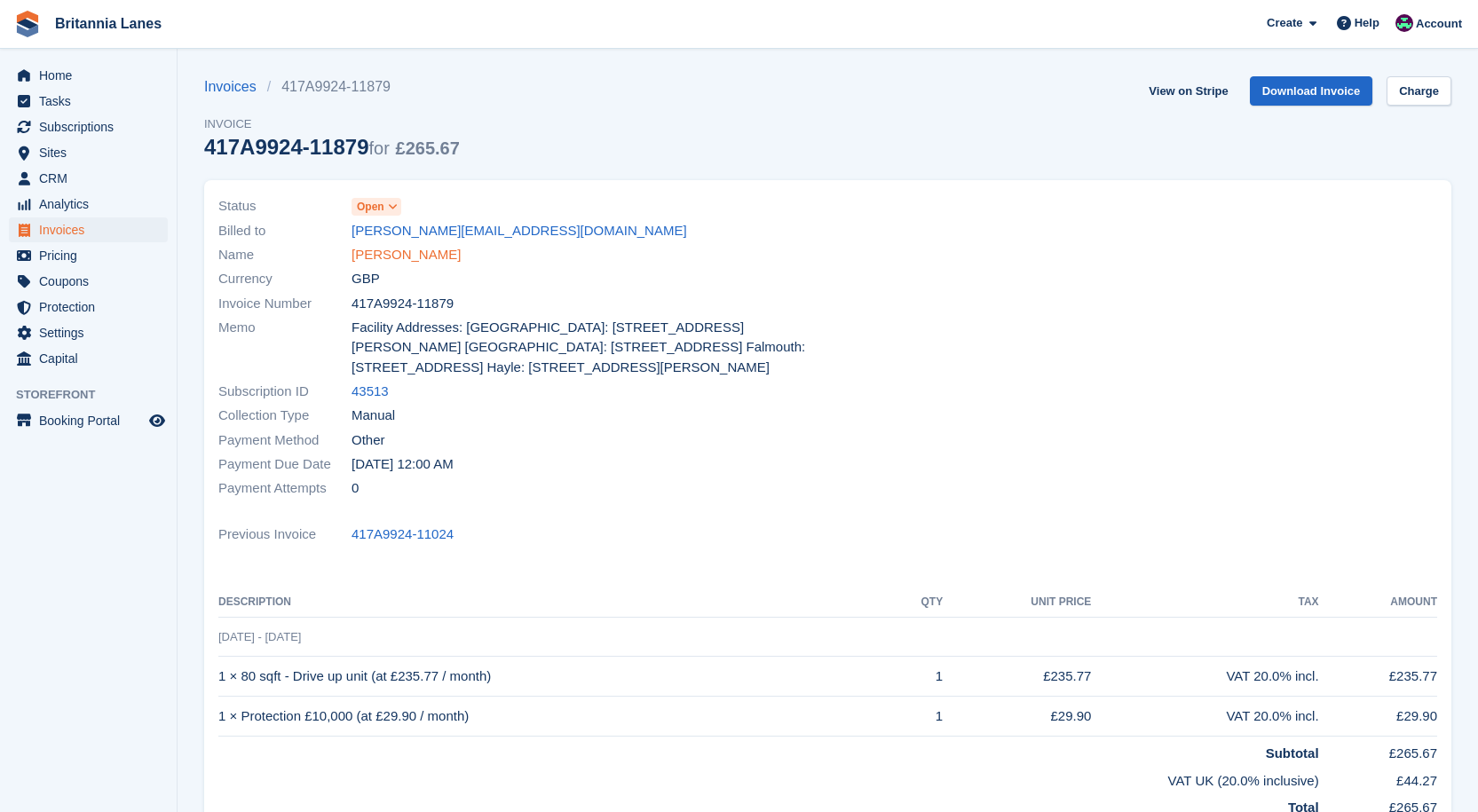
click at [390, 255] on link "[PERSON_NAME]" at bounding box center [406, 255] width 109 height 21
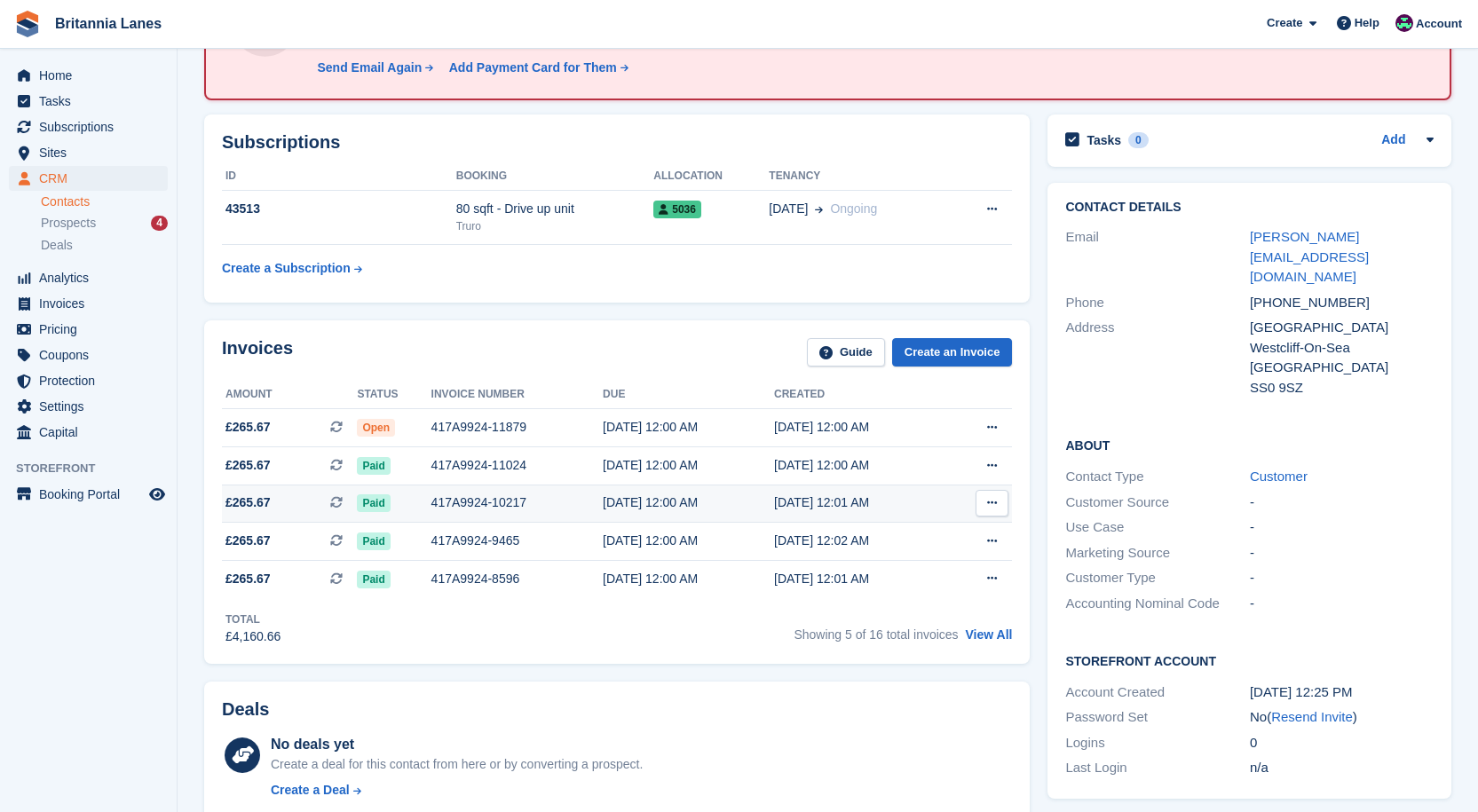
scroll to position [178, 0]
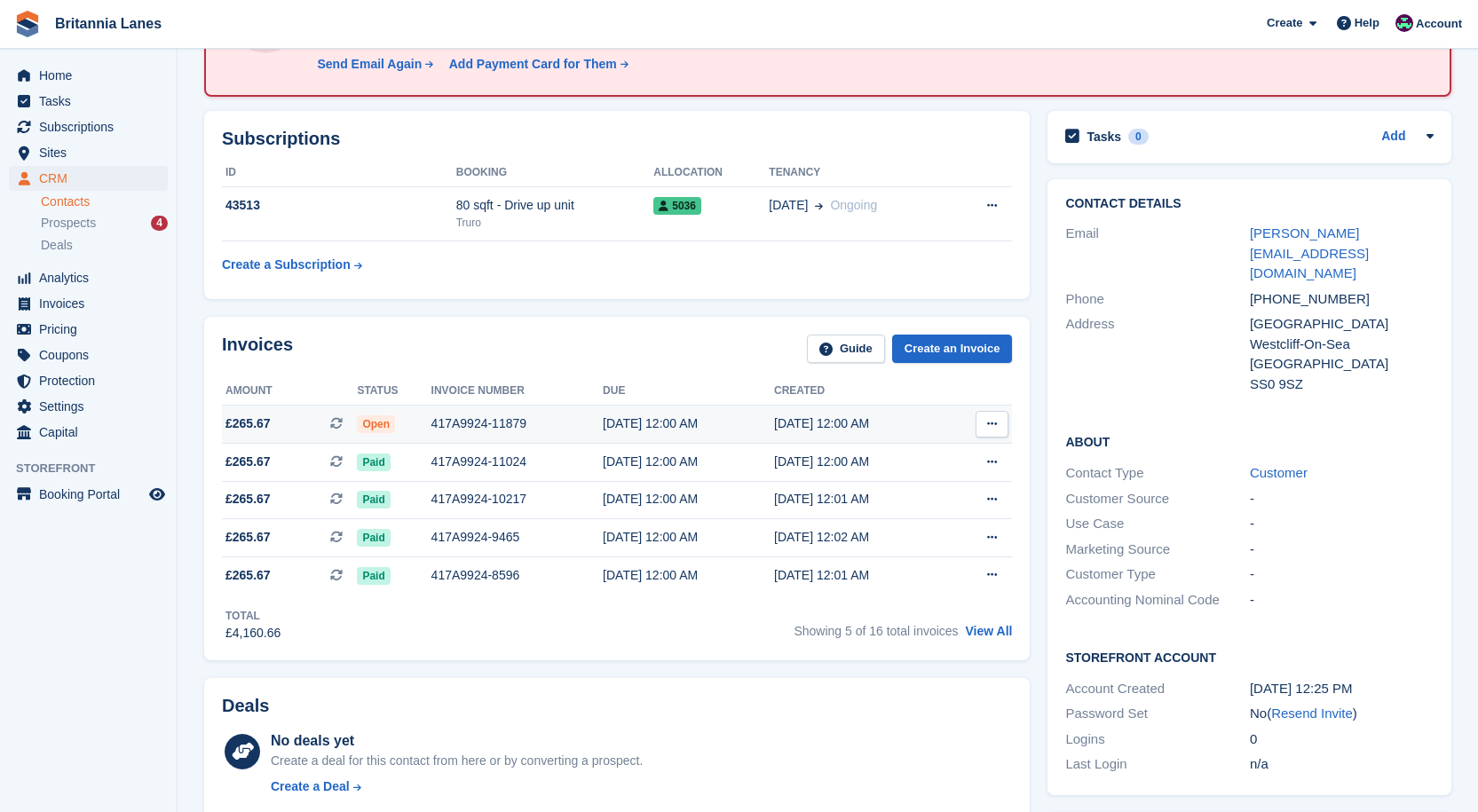
click at [470, 422] on div "417A9924-11879" at bounding box center [517, 423] width 172 height 19
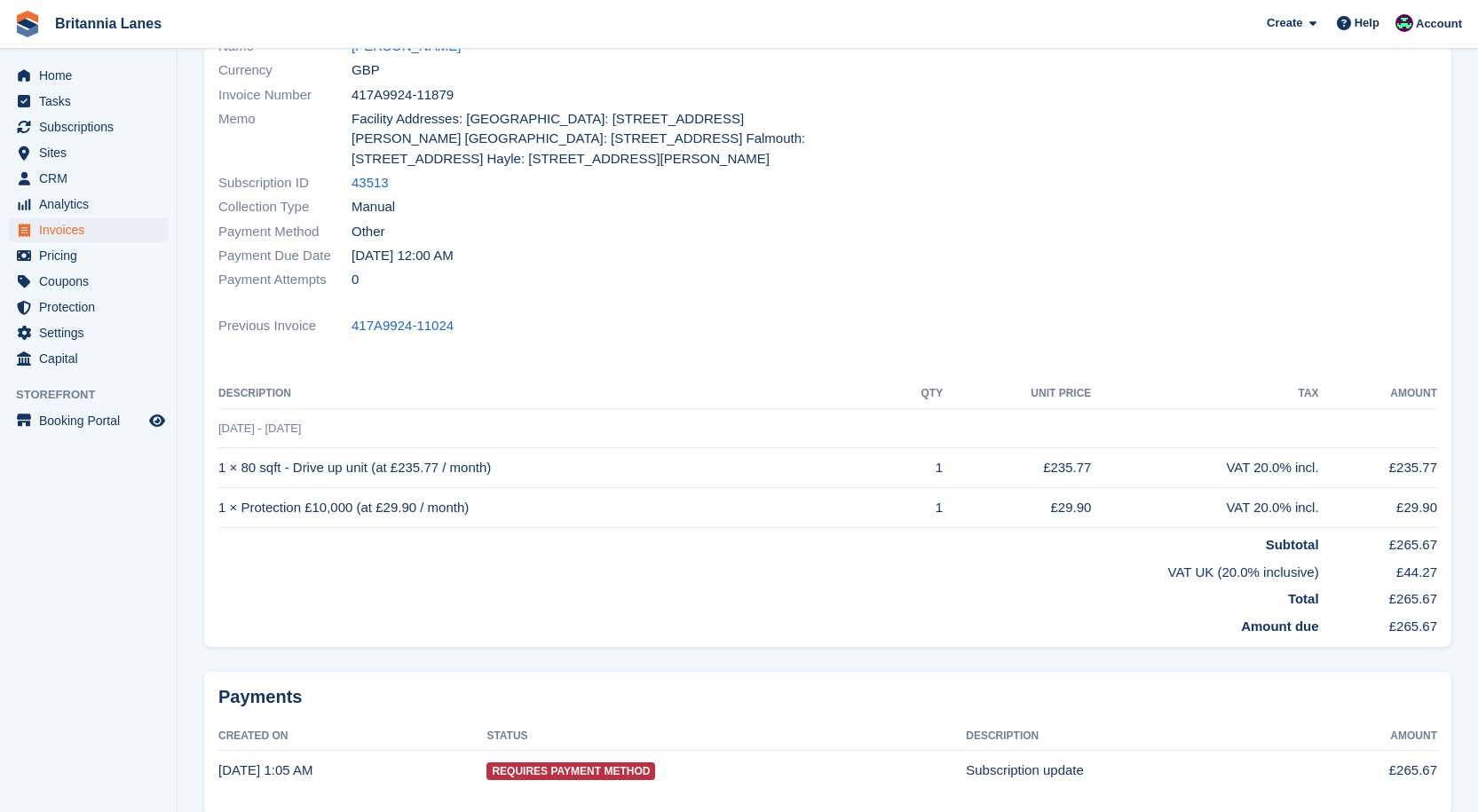
scroll to position [88, 0]
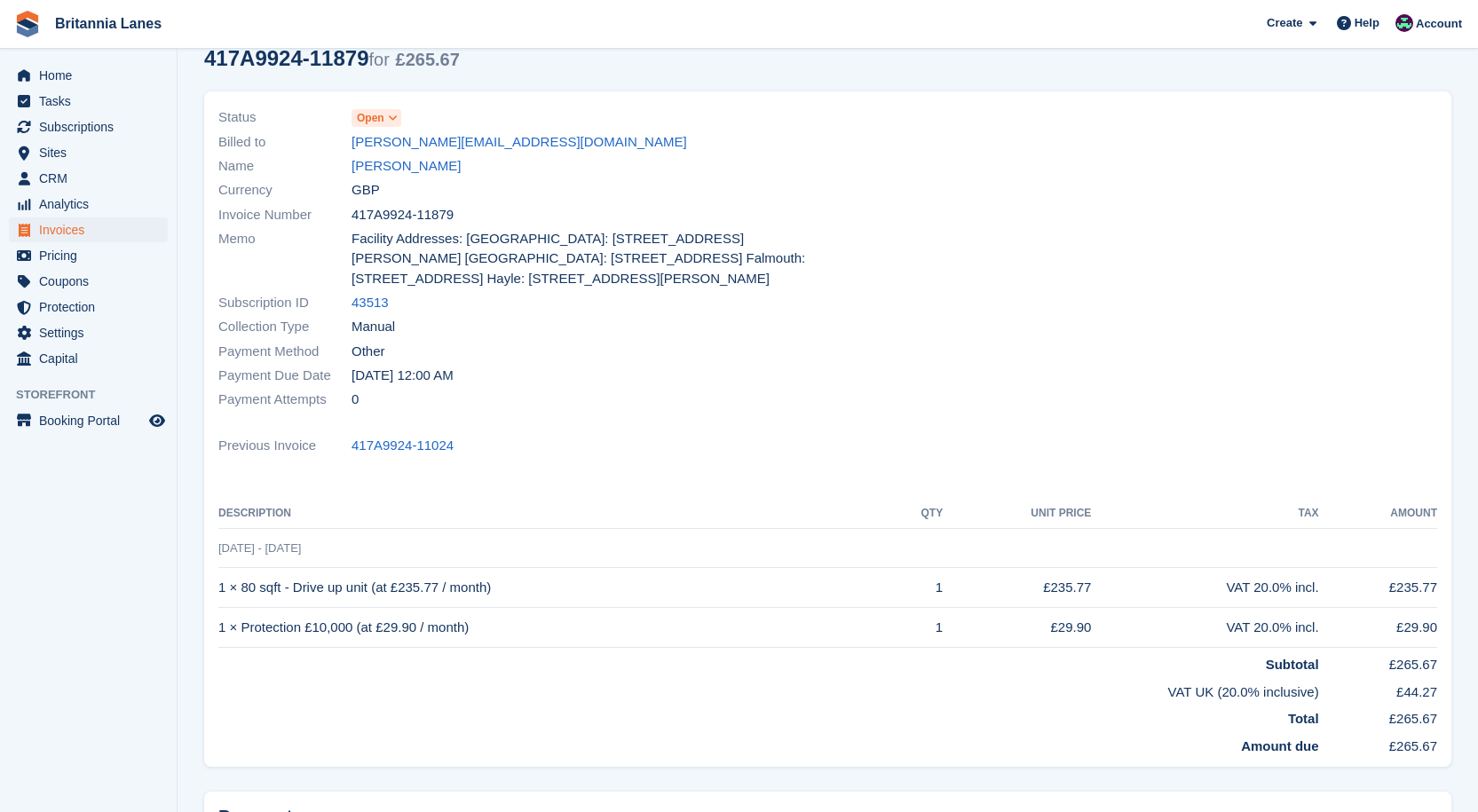
click at [383, 115] on span "Open" at bounding box center [370, 118] width 28 height 16
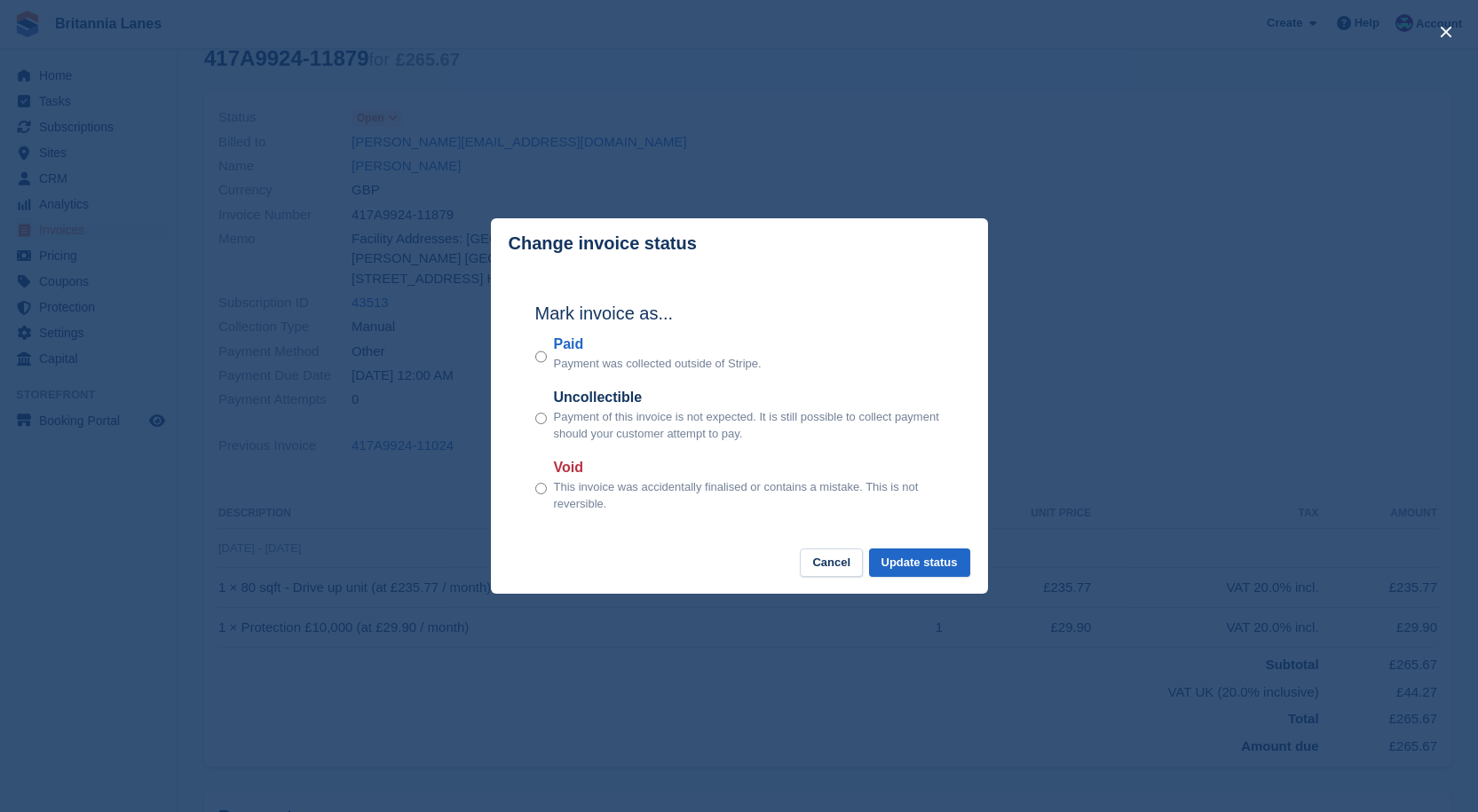
drag, startPoint x: 578, startPoint y: 347, endPoint x: 791, endPoint y: 455, distance: 238.8
click at [581, 350] on label "Paid" at bounding box center [658, 344] width 207 height 21
click at [921, 572] on button "Update status" at bounding box center [919, 563] width 101 height 29
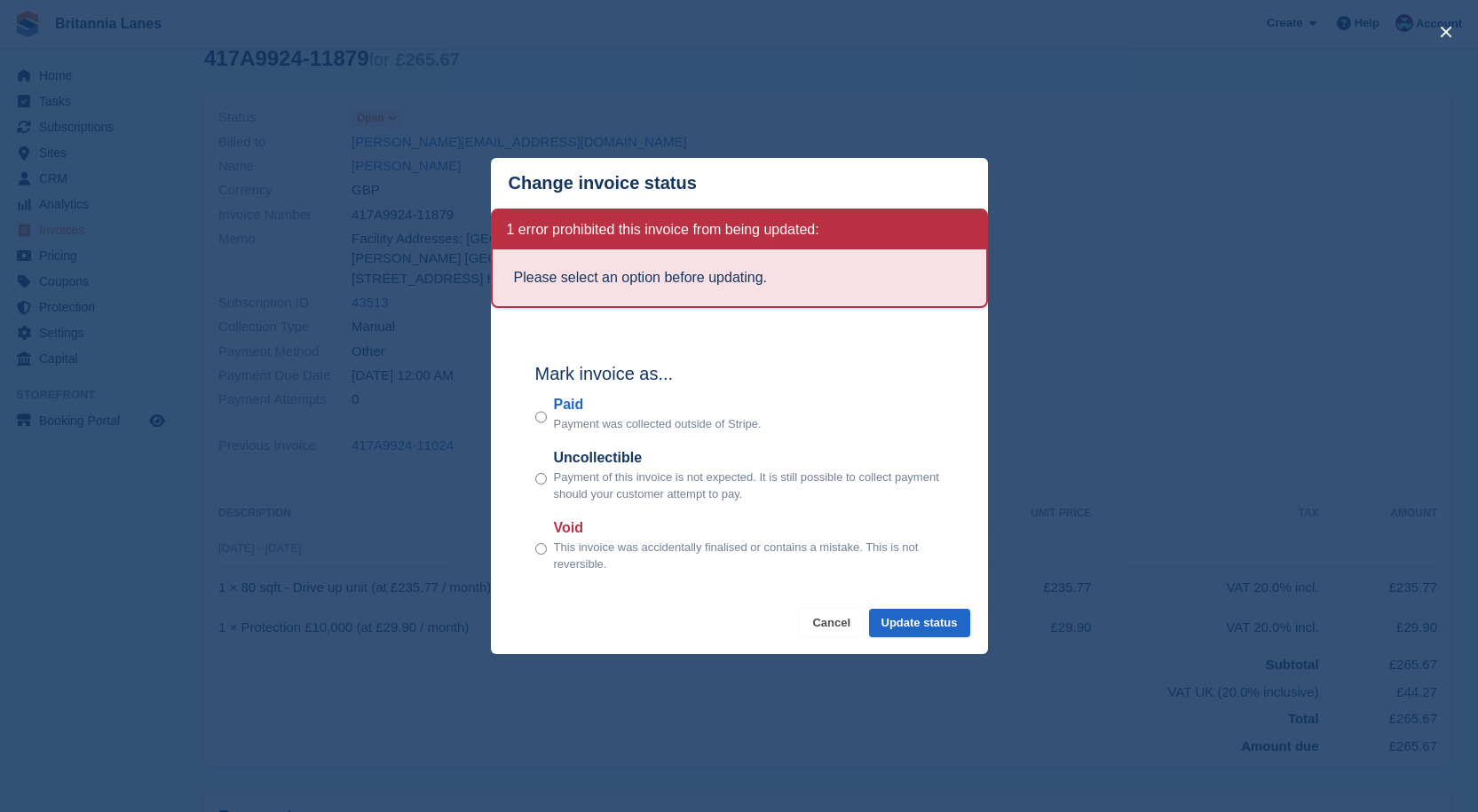
click at [821, 624] on button "Cancel" at bounding box center [831, 623] width 63 height 29
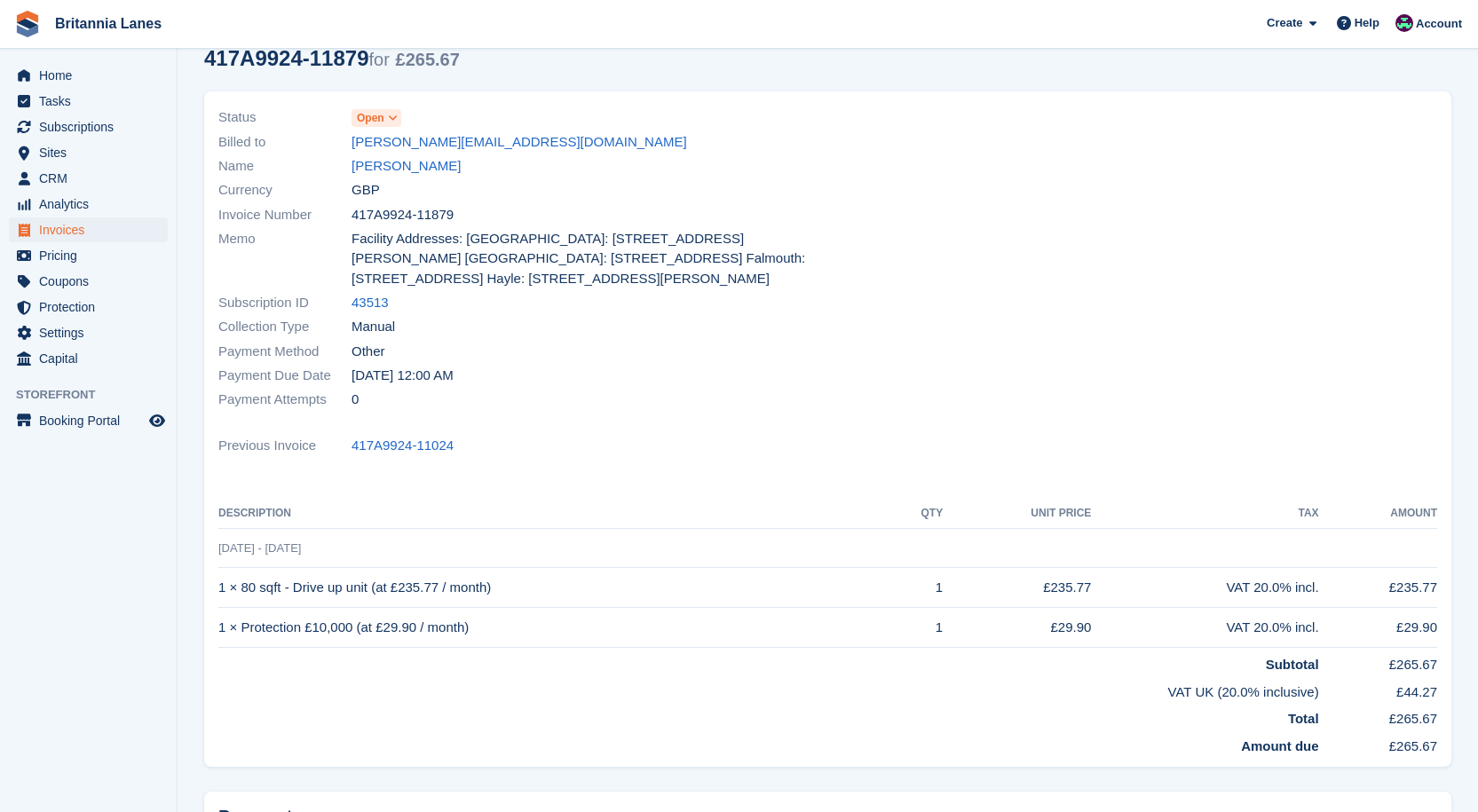
click at [376, 120] on span "Open" at bounding box center [370, 118] width 28 height 16
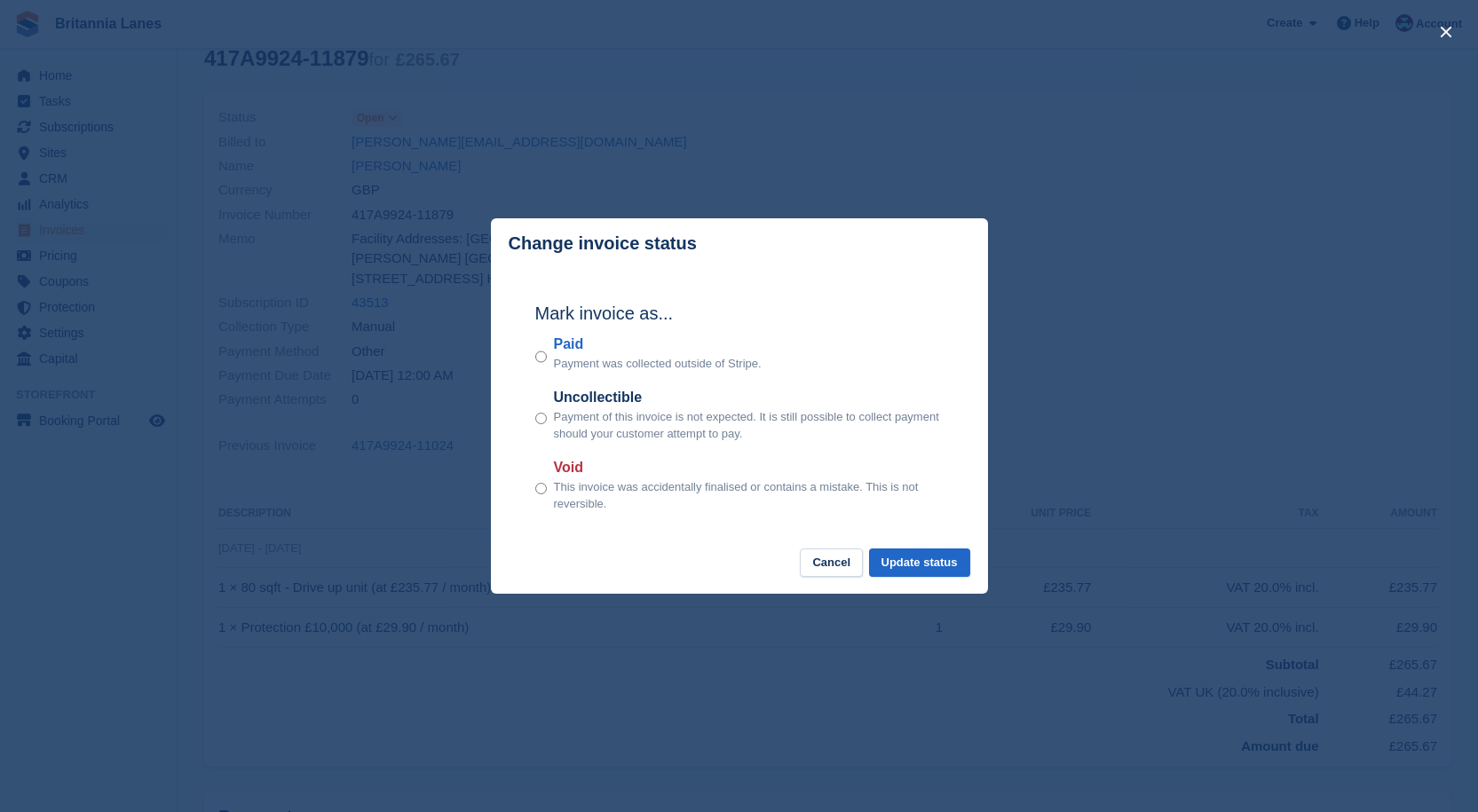
click at [575, 340] on label "Paid" at bounding box center [658, 344] width 207 height 21
click at [911, 570] on button "Update status" at bounding box center [919, 563] width 101 height 29
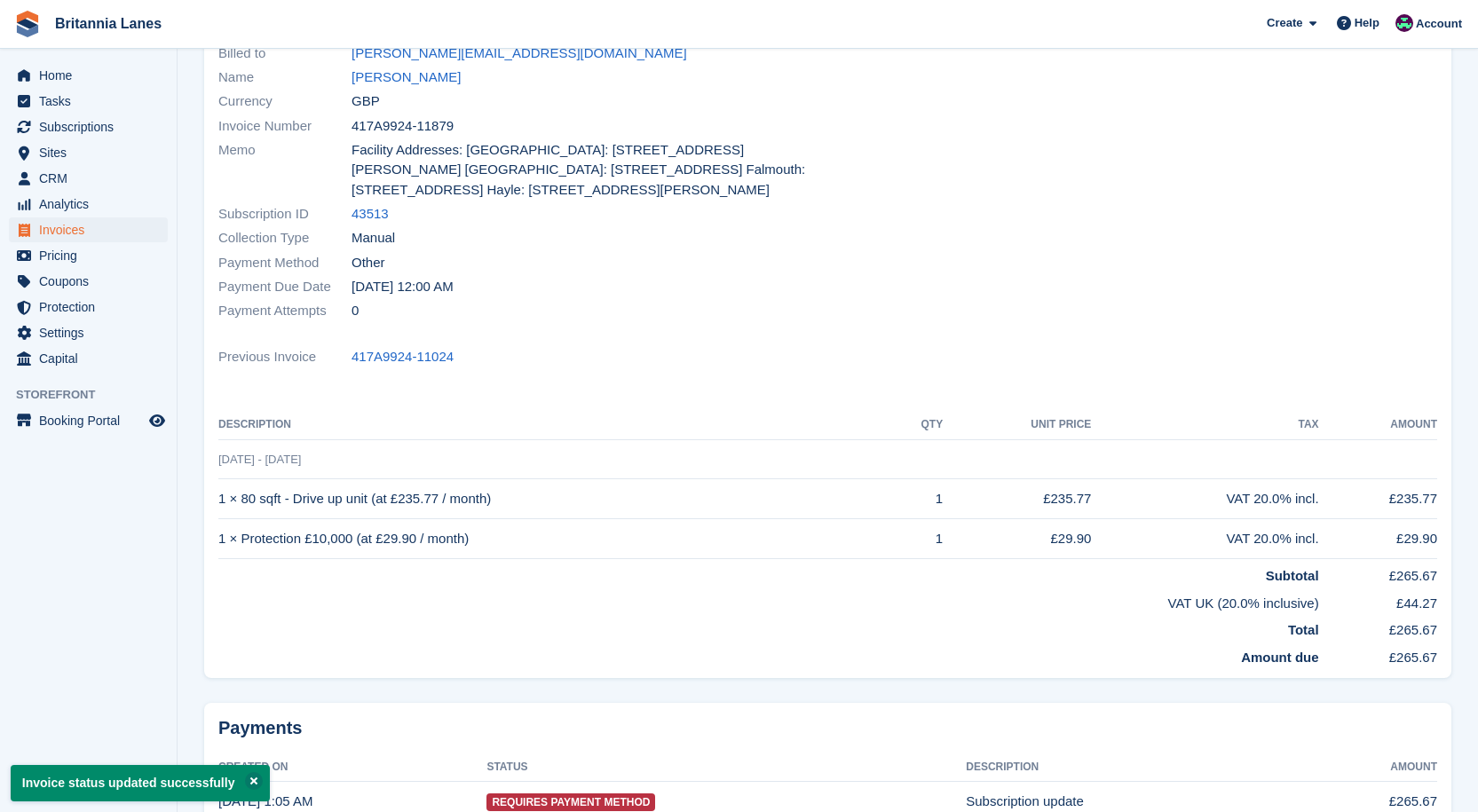
scroll to position [0, 0]
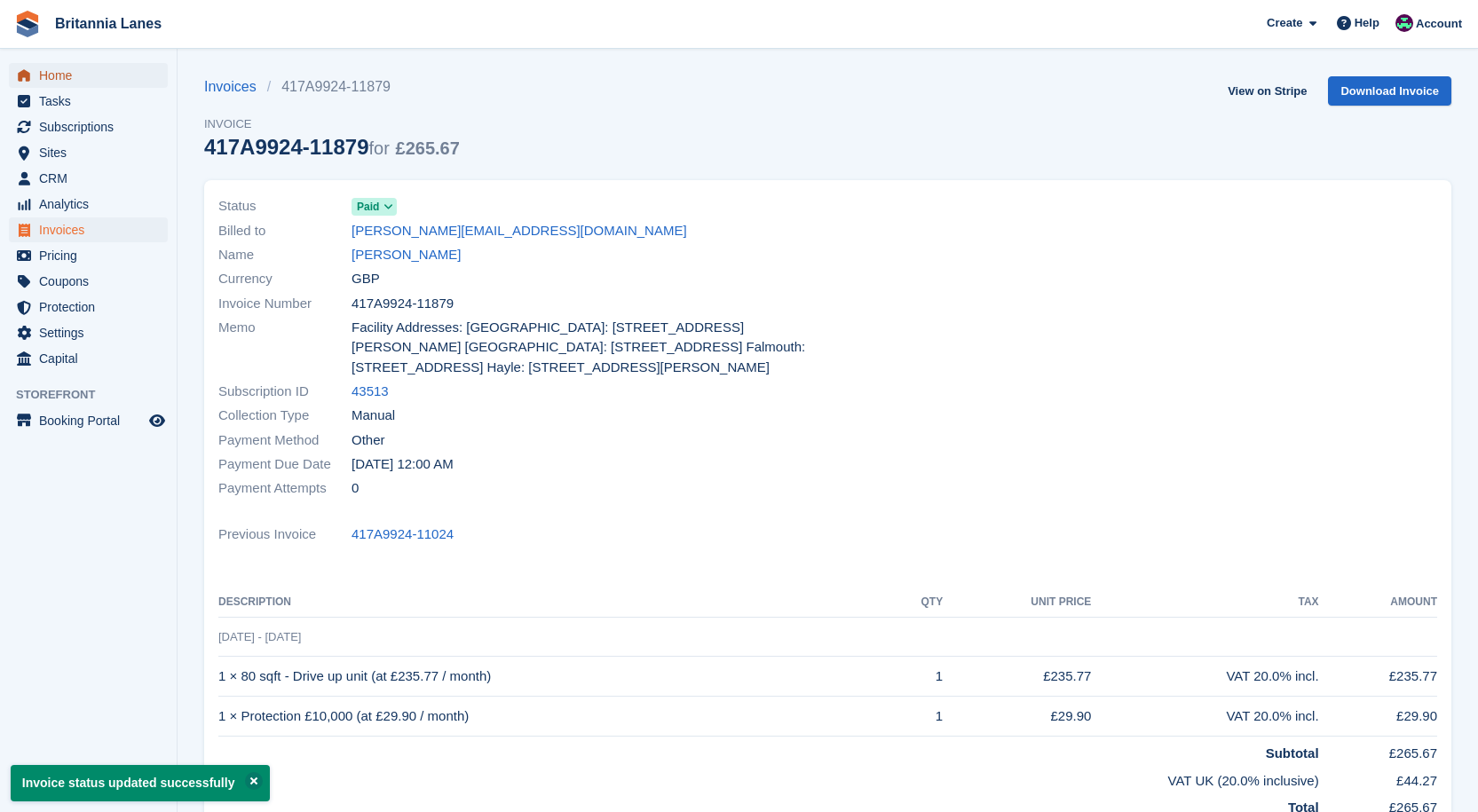
click at [99, 80] on span "Home" at bounding box center [92, 76] width 106 height 25
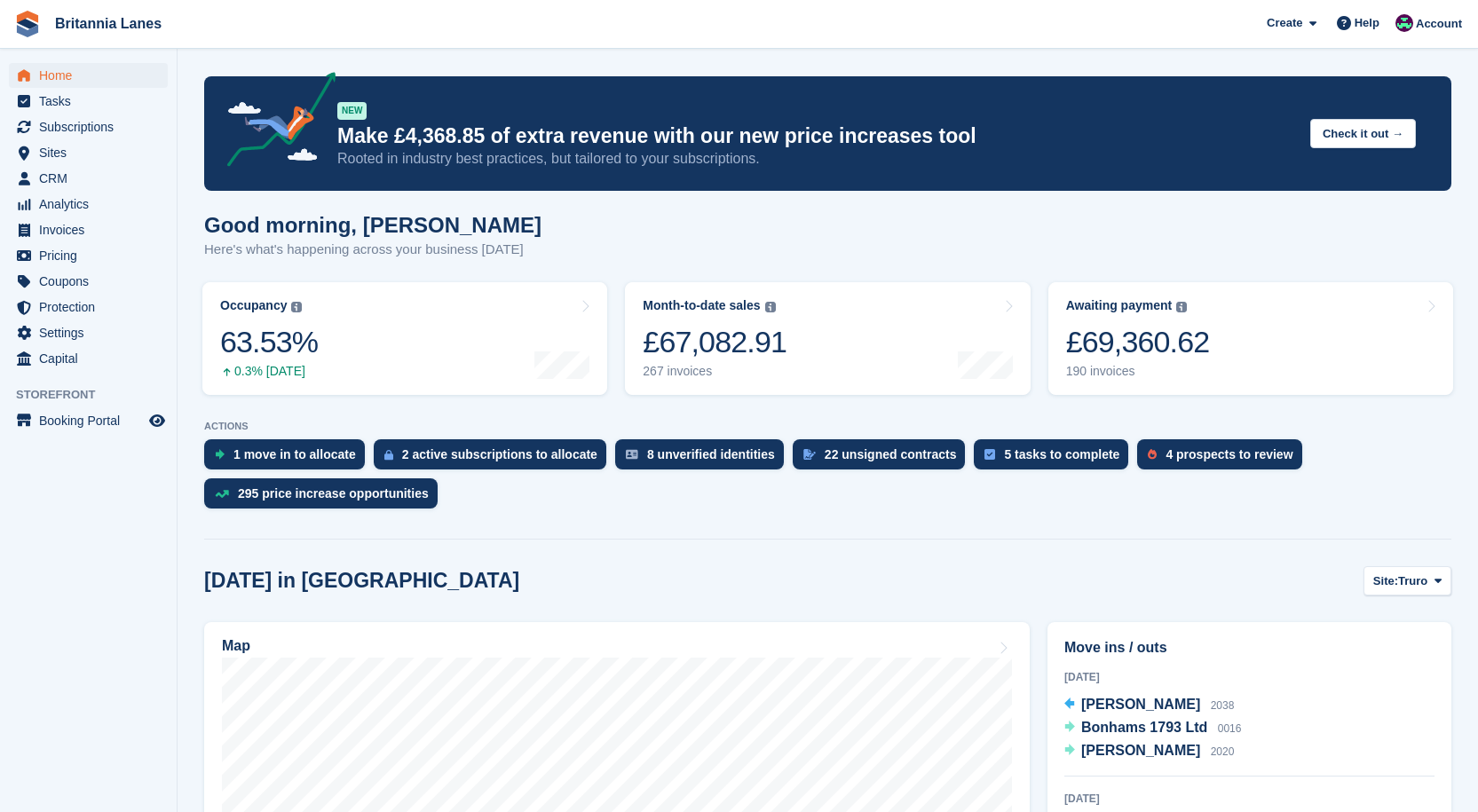
click at [1235, 366] on link "Awaiting payment The total outstanding balance on all open invoices. £69,360.62…" at bounding box center [1250, 339] width 405 height 113
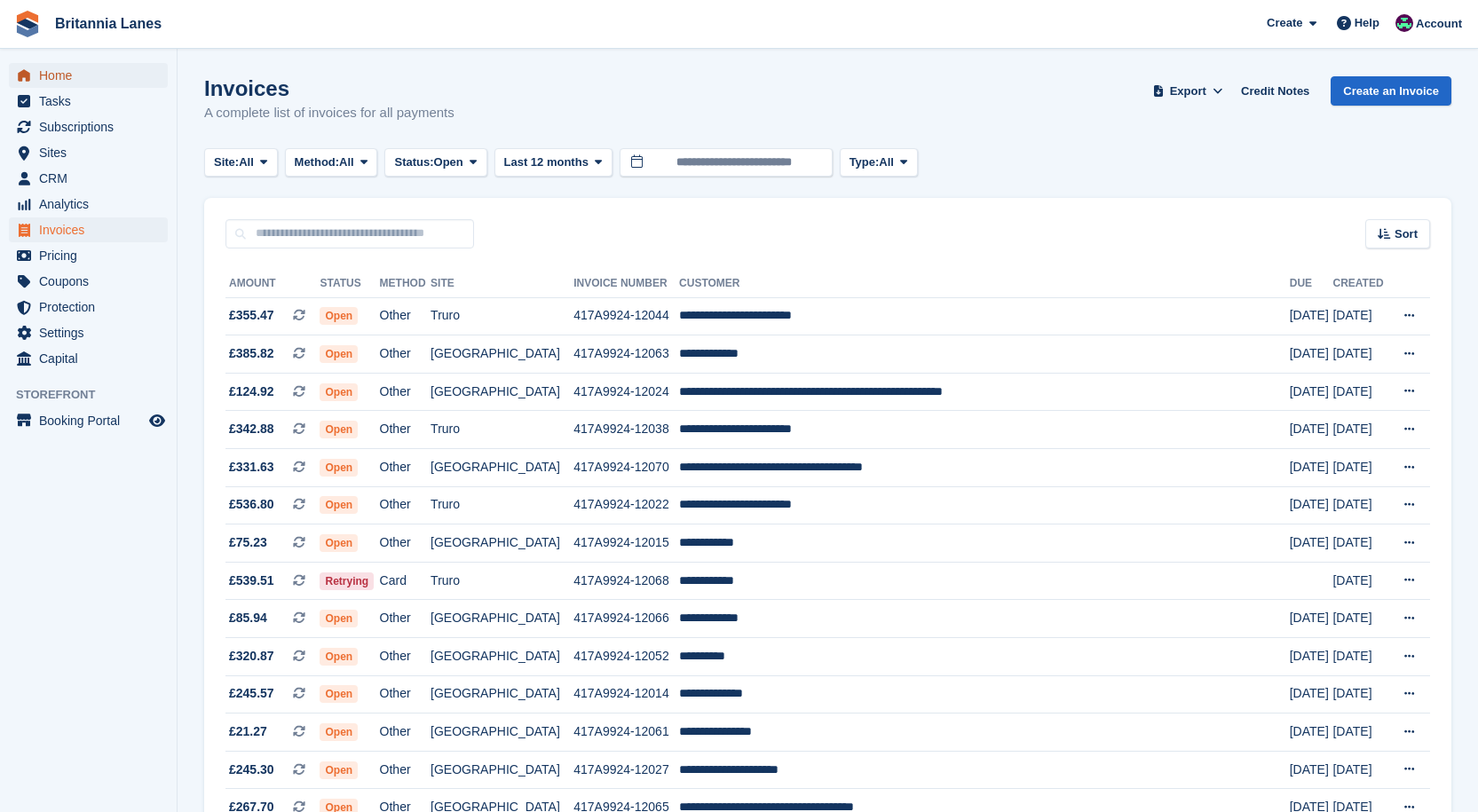
click at [59, 85] on span "Home" at bounding box center [92, 76] width 106 height 25
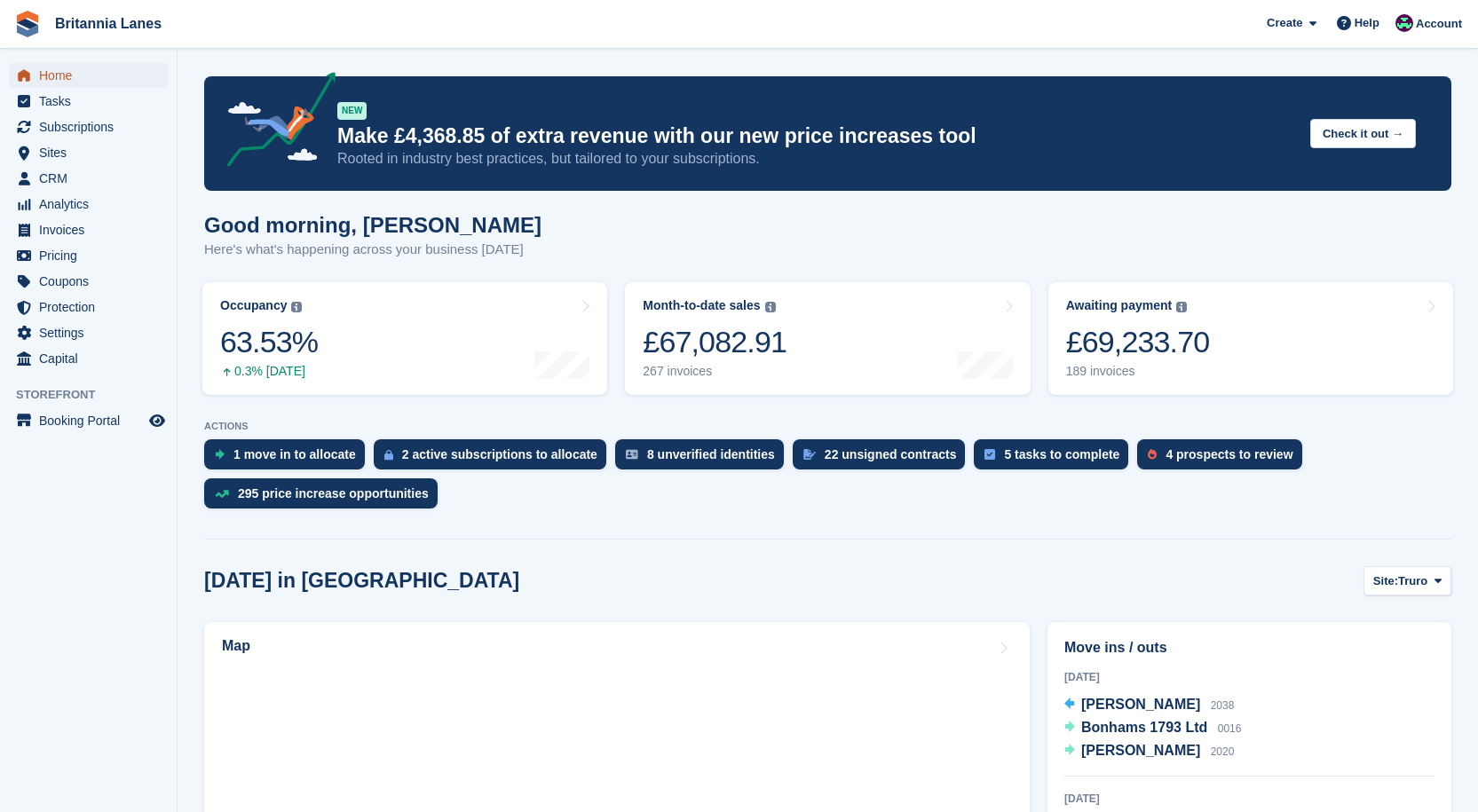
drag, startPoint x: 105, startPoint y: 75, endPoint x: 123, endPoint y: 69, distance: 19.0
click at [104, 75] on span "Home" at bounding box center [92, 76] width 106 height 25
click at [81, 130] on span "Subscriptions" at bounding box center [92, 127] width 106 height 25
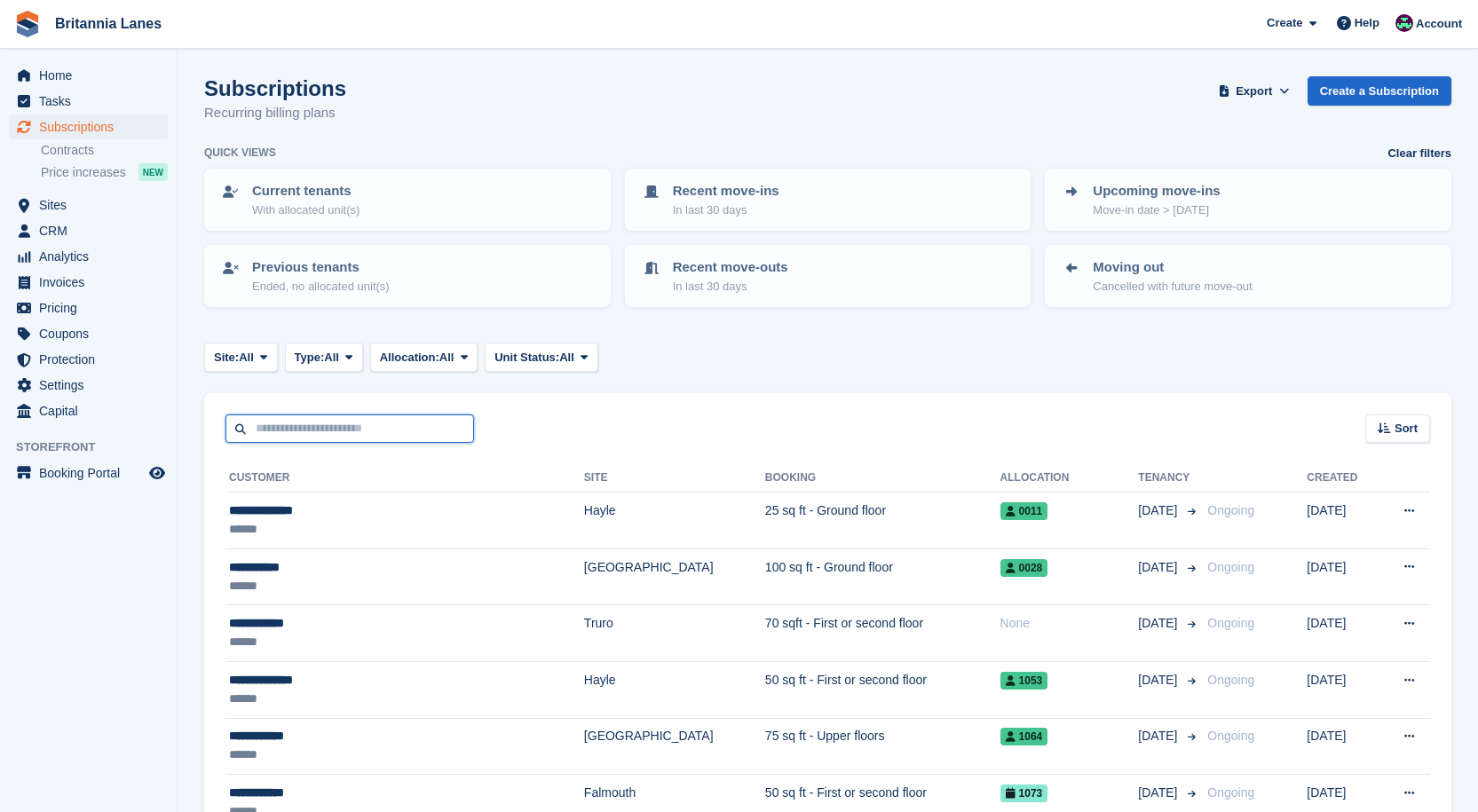
click at [372, 430] on input "text" at bounding box center [349, 429] width 248 height 29
type input "****"
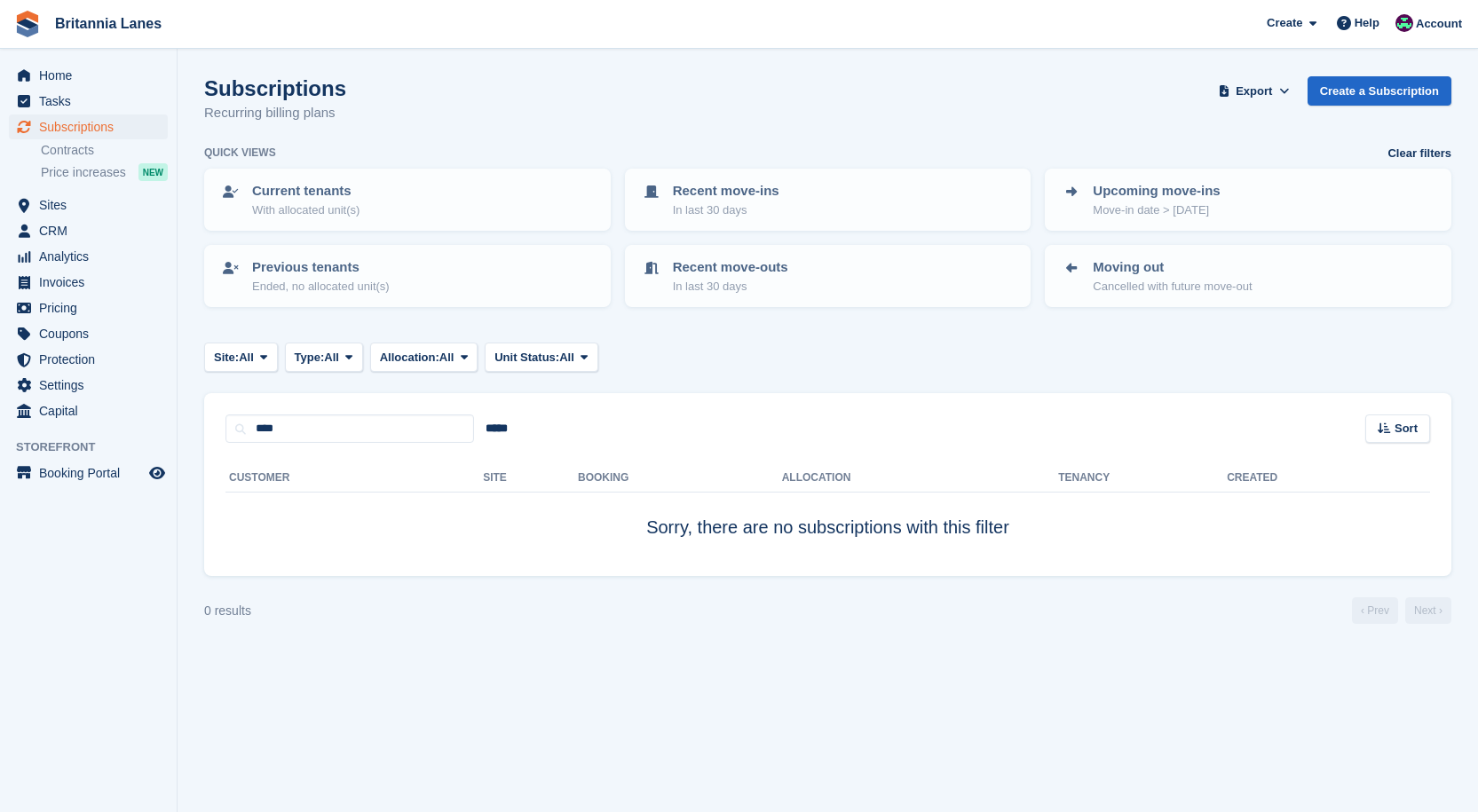
click at [416, 453] on div "Customer Site Booking Allocation Tenancy Created Sorry, there are no subscripti…" at bounding box center [827, 509] width 1247 height 133
click at [483, 431] on input "*****" at bounding box center [496, 429] width 46 height 29
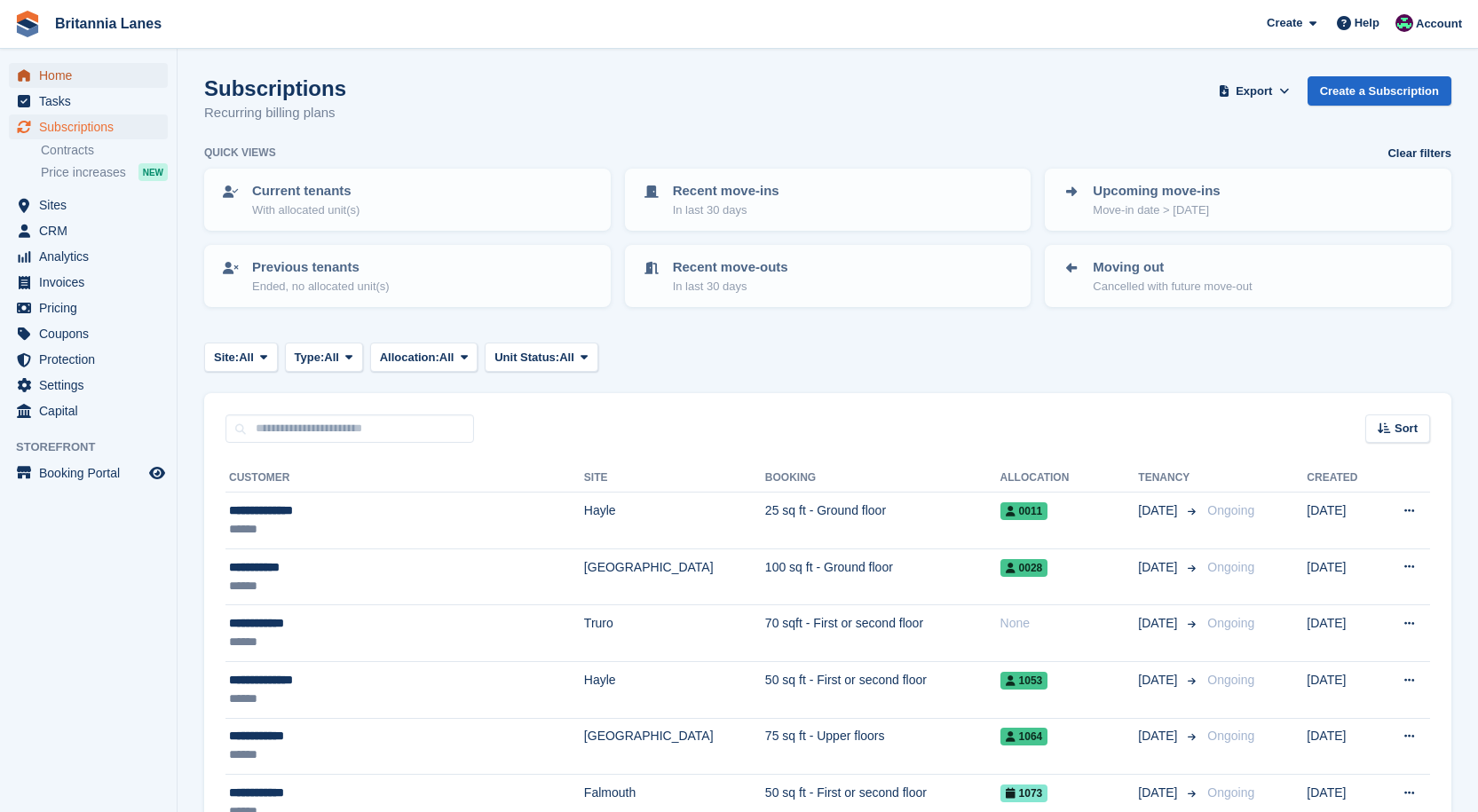
click at [89, 82] on span "Home" at bounding box center [92, 76] width 106 height 25
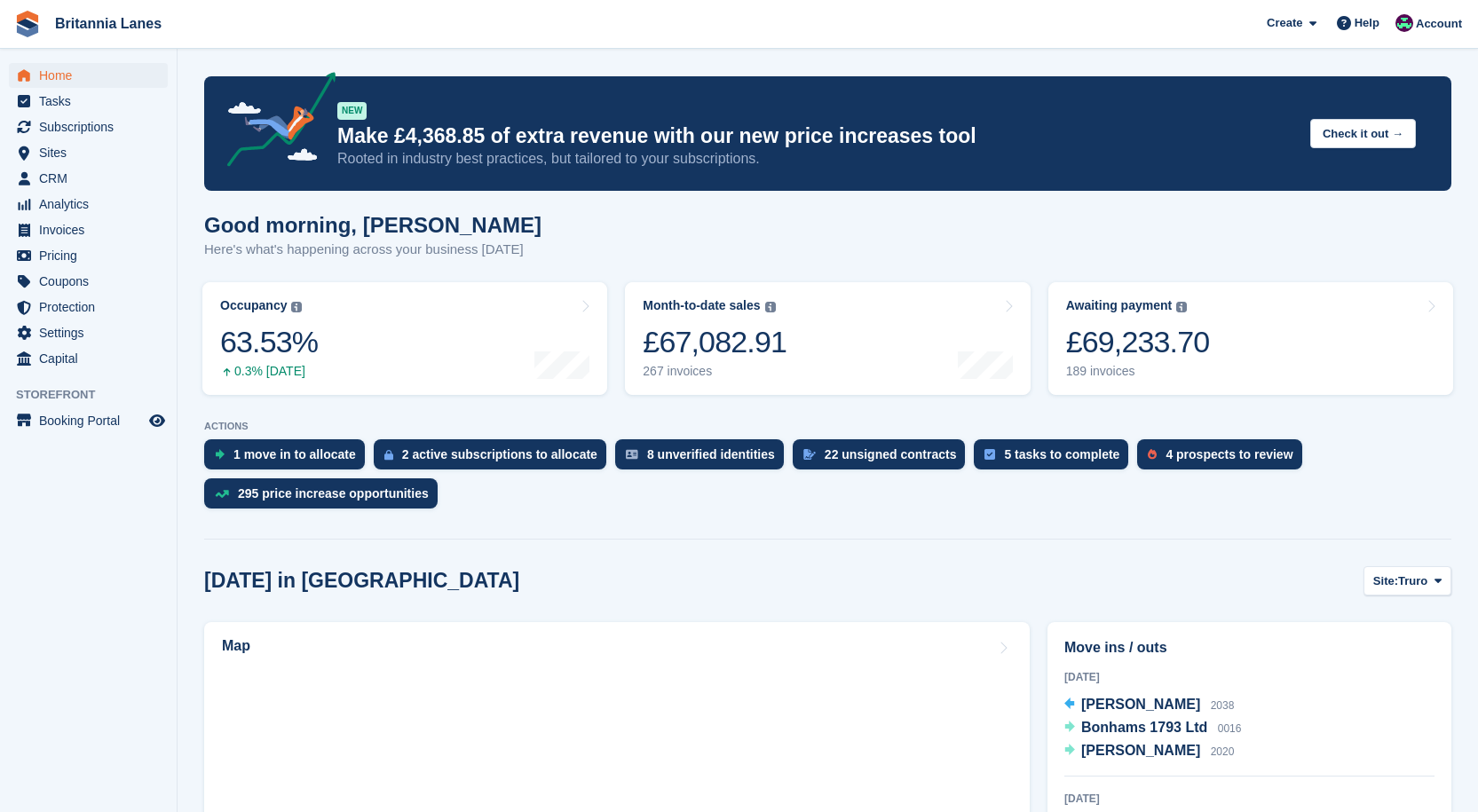
click at [1340, 352] on link "Awaiting payment The total outstanding balance on all open invoices. £69,233.70…" at bounding box center [1250, 339] width 405 height 113
